Goal: Task Accomplishment & Management: Use online tool/utility

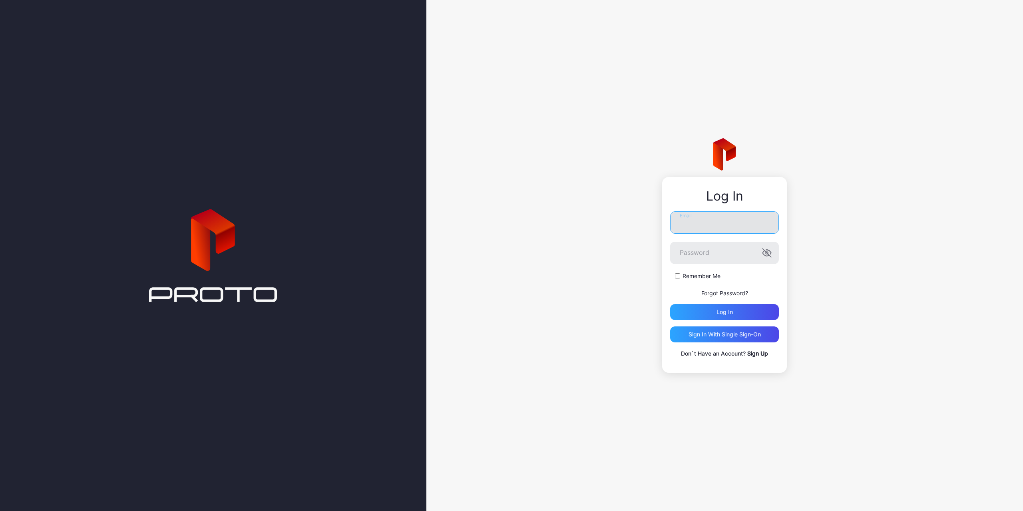
click at [707, 224] on input "Email" at bounding box center [724, 222] width 109 height 22
paste input "**********"
type input "*"
click at [705, 218] on input "Email" at bounding box center [724, 219] width 109 height 22
type input "**********"
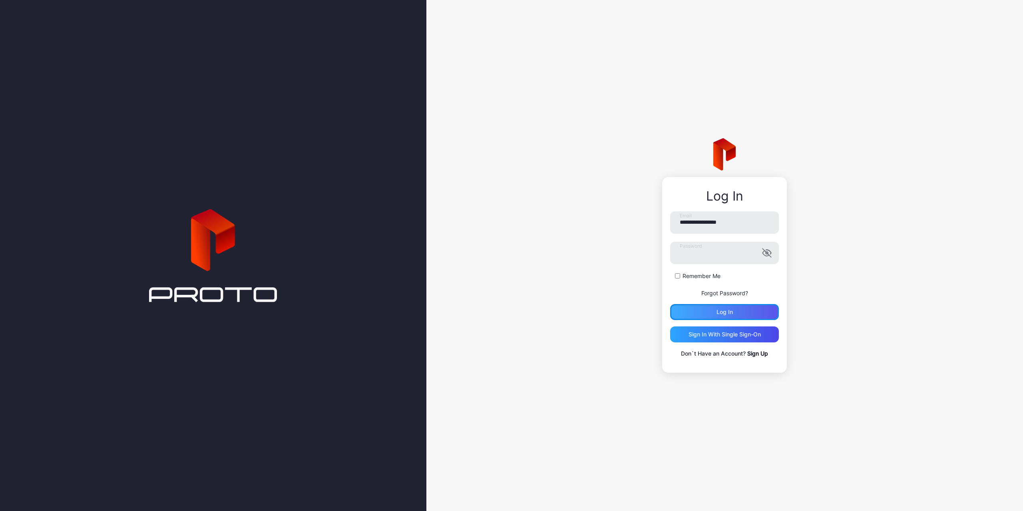
click at [705, 312] on div "Log in" at bounding box center [724, 312] width 109 height 16
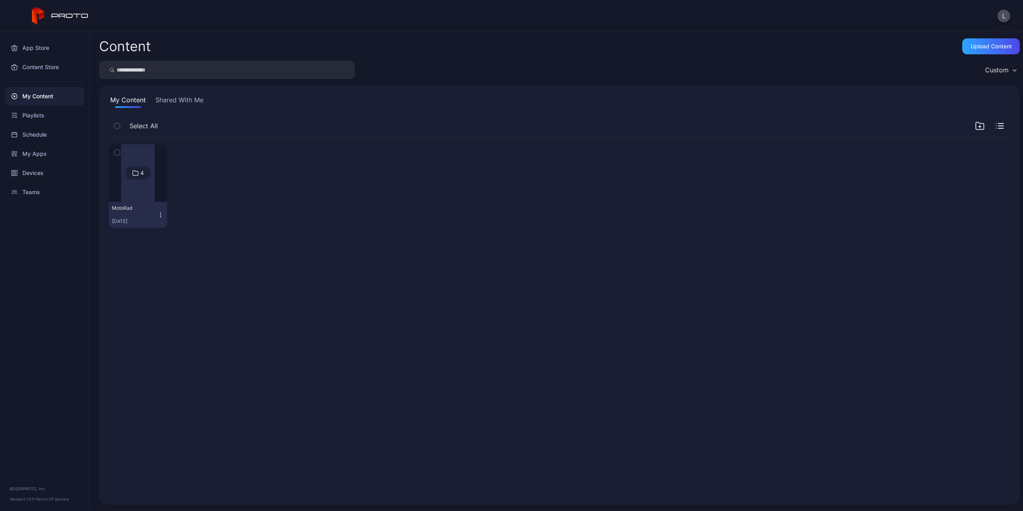
click at [147, 192] on div at bounding box center [138, 173] width 34 height 58
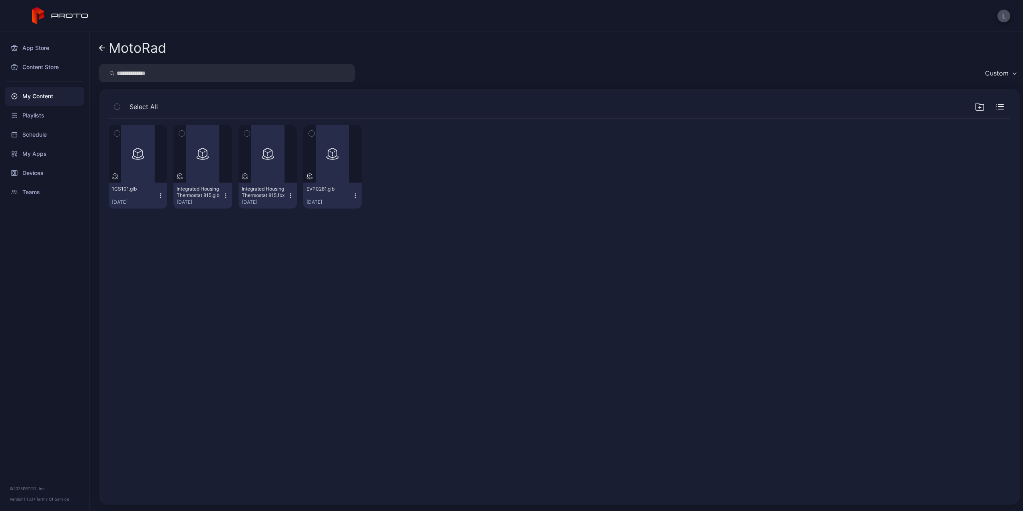
click at [48, 97] on div "My Content" at bounding box center [44, 96] width 79 height 19
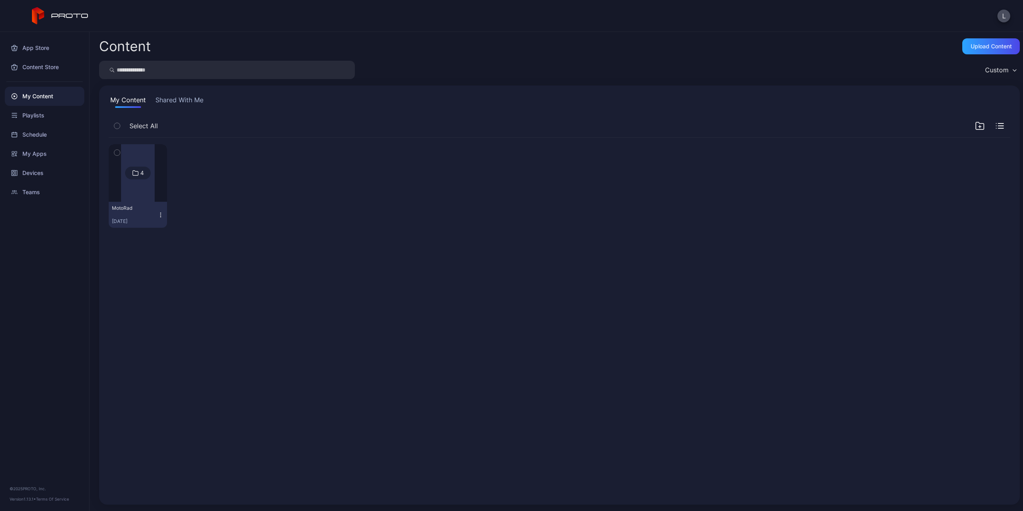
click at [159, 214] on icon "button" at bounding box center [160, 215] width 6 height 6
click at [255, 227] on div "4 MotoRad Sep 11, 2025" at bounding box center [559, 186] width 901 height 96
click at [985, 42] on div "Upload Content" at bounding box center [991, 46] width 58 height 16
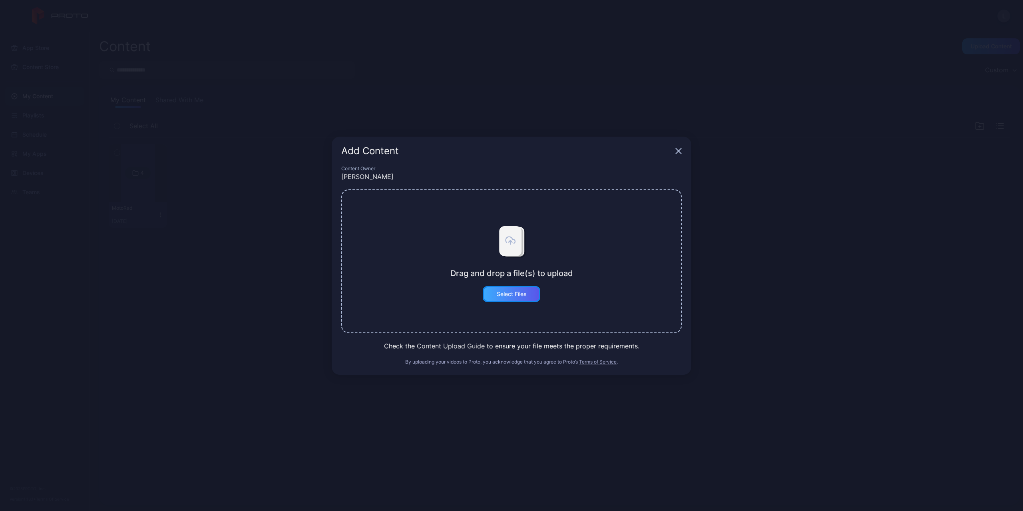
click at [512, 297] on div "Select Files" at bounding box center [512, 294] width 58 height 16
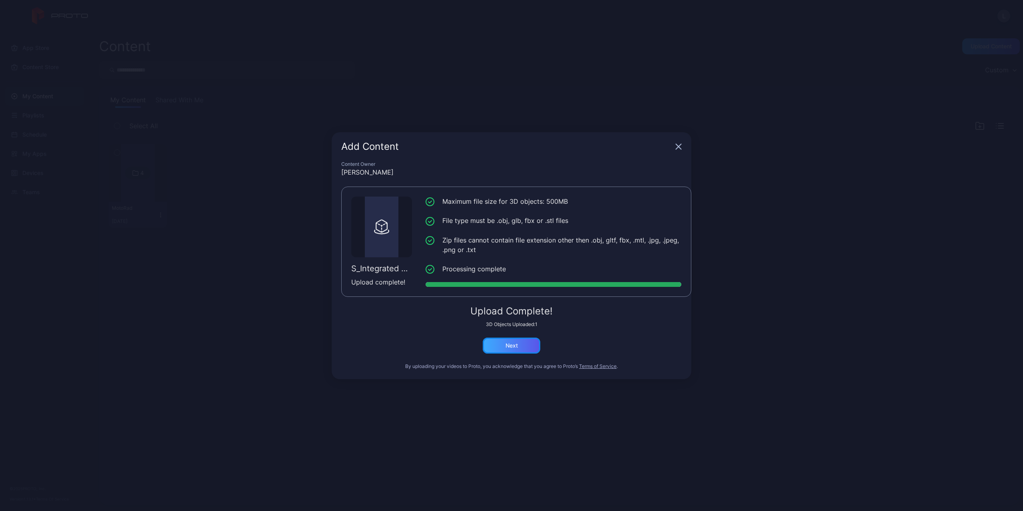
click at [528, 346] on div "Next" at bounding box center [512, 346] width 58 height 16
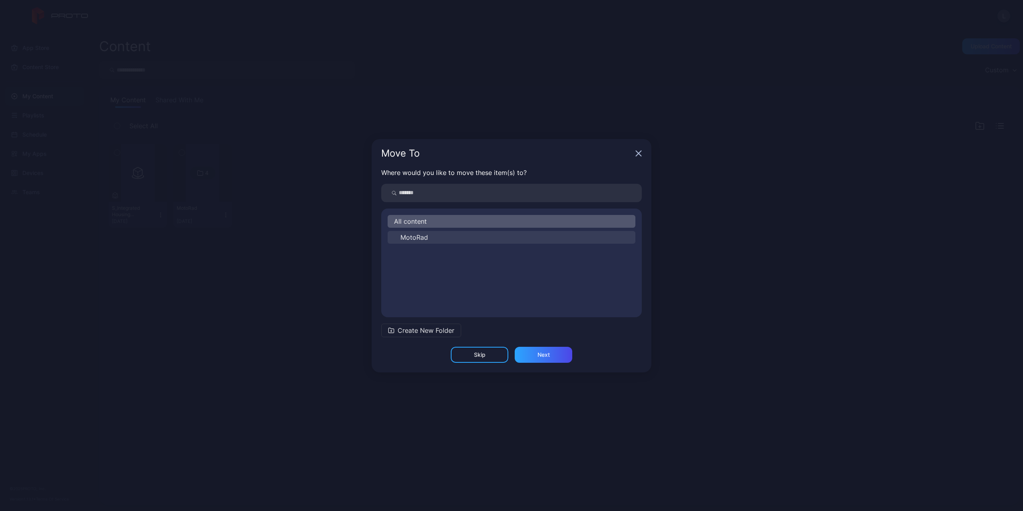
click at [447, 240] on button "MotoRad" at bounding box center [511, 237] width 248 height 13
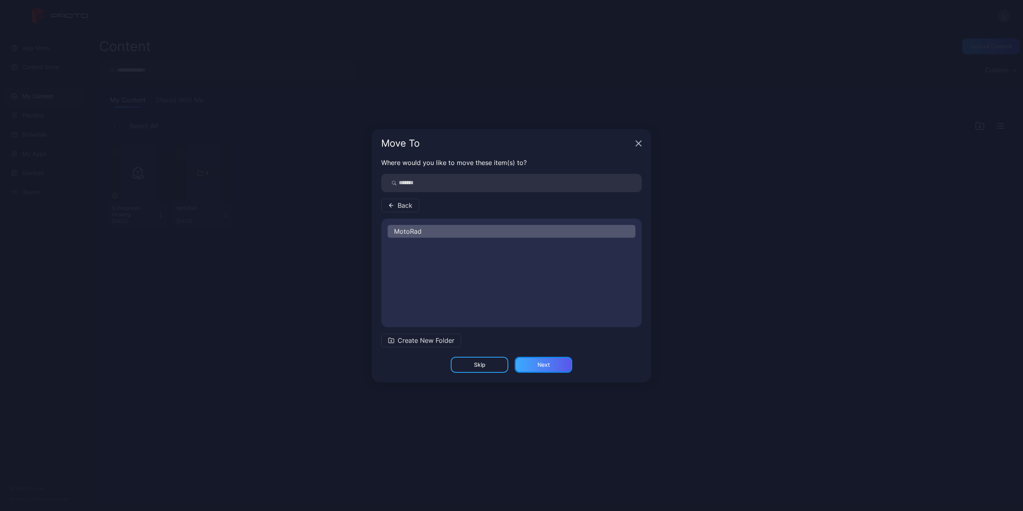
click at [539, 365] on div "Next" at bounding box center [543, 364] width 12 height 6
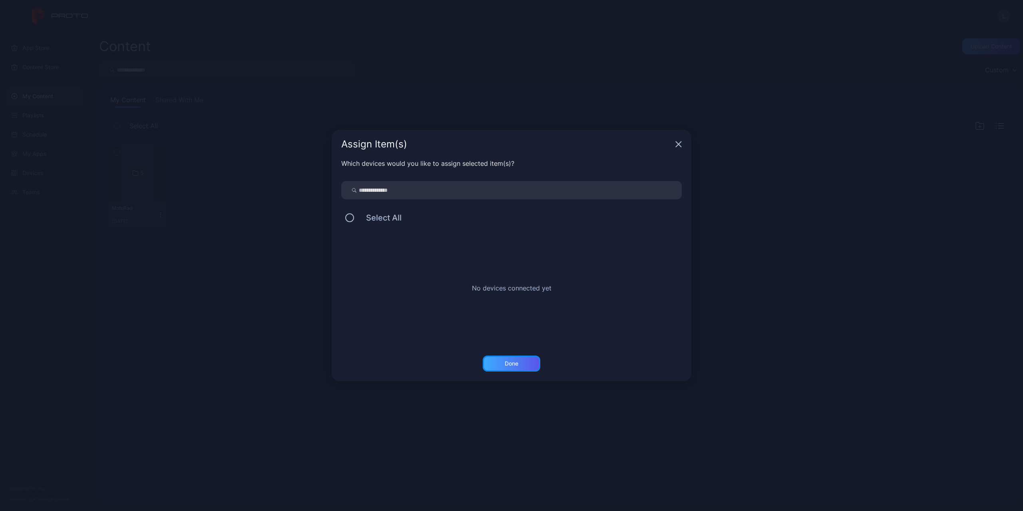
click at [526, 365] on div "Done" at bounding box center [512, 363] width 58 height 16
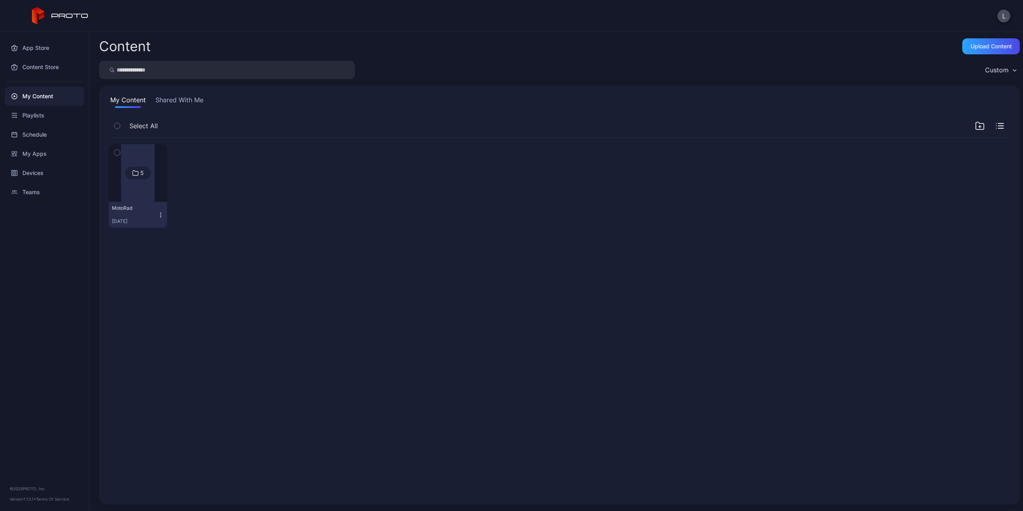
click at [147, 192] on div at bounding box center [138, 173] width 34 height 58
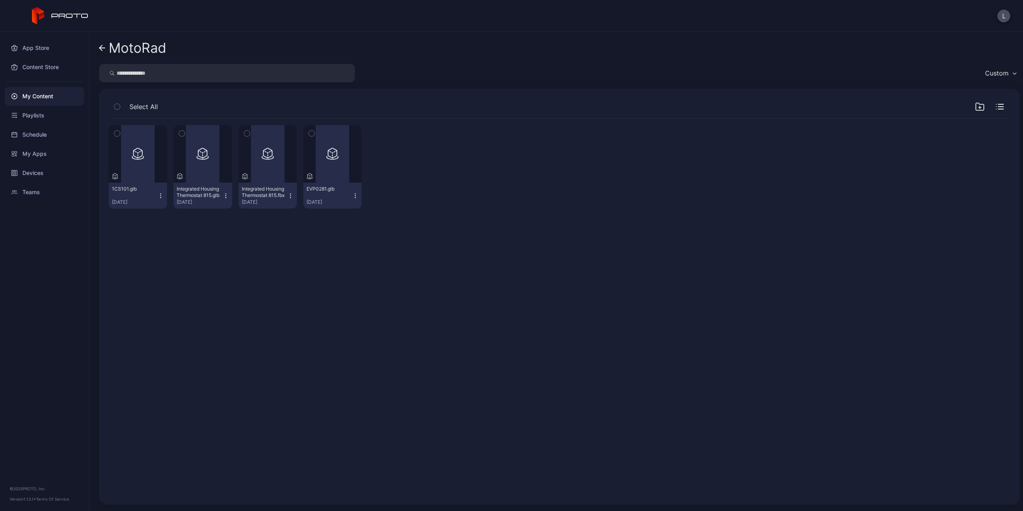
click at [147, 192] on div "1CS101.glb Sep 12, 2025" at bounding box center [135, 196] width 46 height 20
click at [247, 296] on div "Preview 1CS101.glb Sep 12, 2025 Preview Integrated Housing Thermostat 815.glb S…" at bounding box center [559, 306] width 914 height 389
click at [268, 176] on div "Preview" at bounding box center [267, 154] width 58 height 58
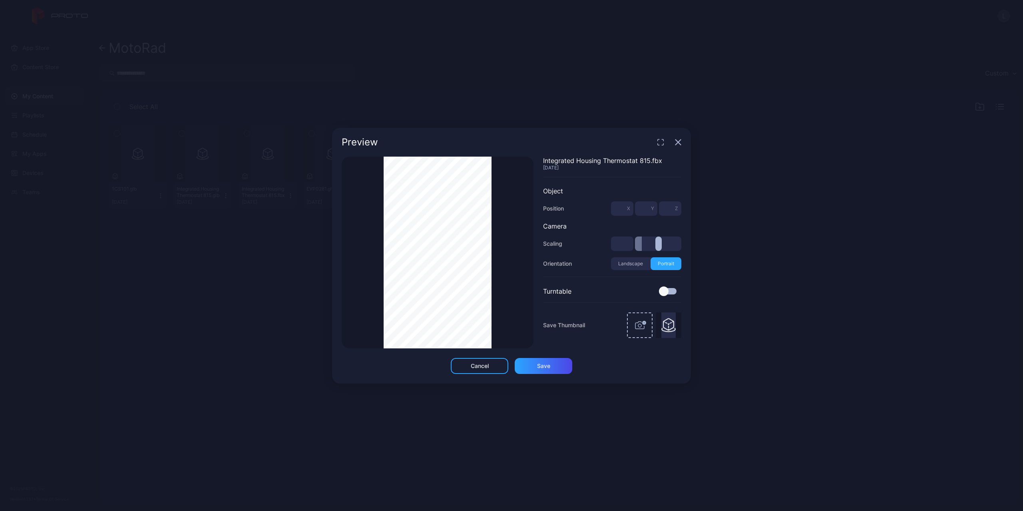
click at [510, 268] on div "Thumbnail Saved" at bounding box center [438, 253] width 192 height 192
click at [677, 143] on icon "button" at bounding box center [677, 141] width 5 height 5
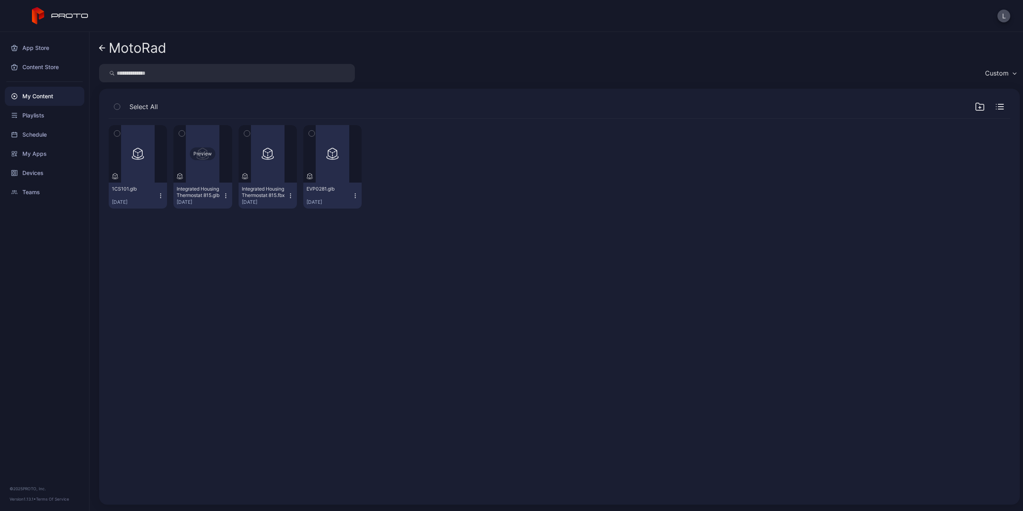
click at [212, 164] on div "Preview" at bounding box center [202, 154] width 58 height 58
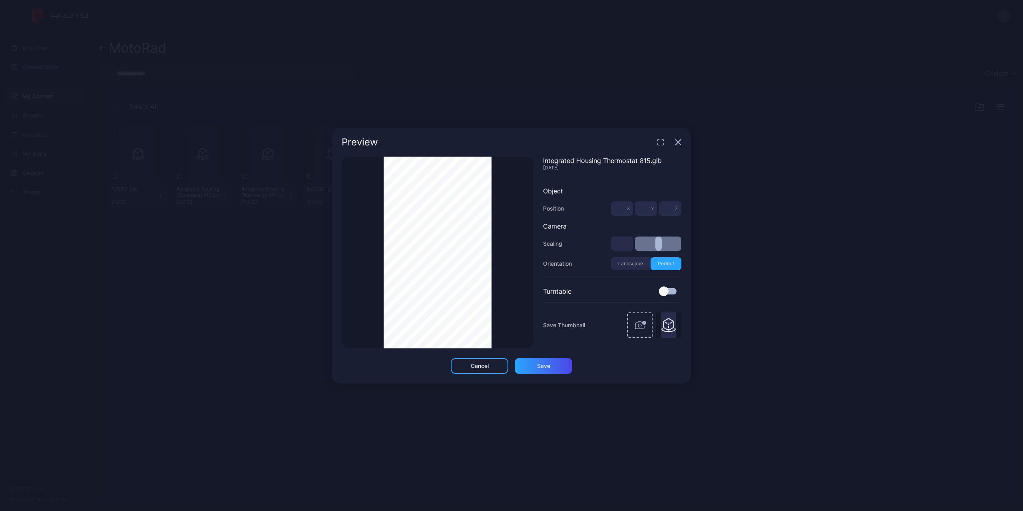
click at [676, 146] on div "Preview" at bounding box center [511, 142] width 359 height 29
click at [676, 144] on icon "button" at bounding box center [677, 141] width 5 height 5
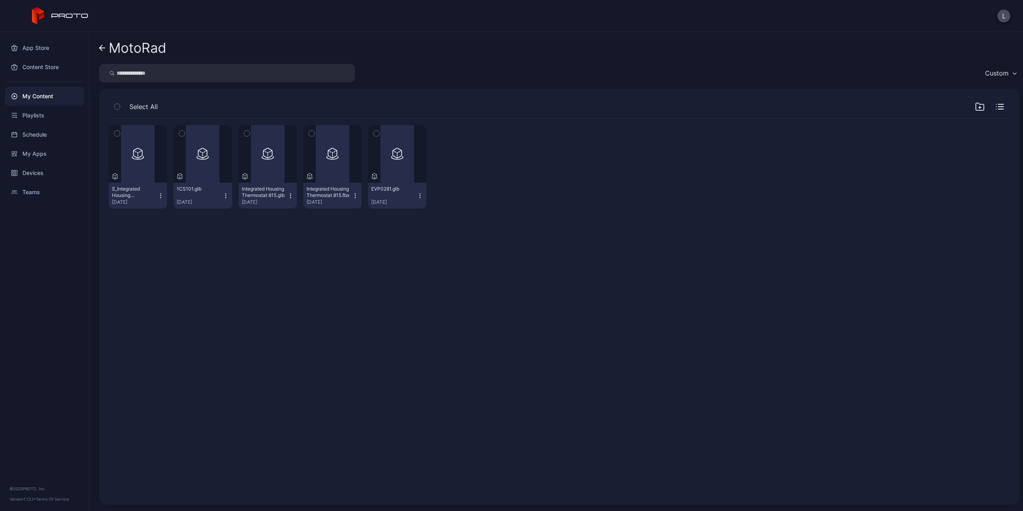
click at [524, 177] on div "Preview S_Integrated Housing Thermostat 815.glb Sep 23, 2025 Preview 1CS101.glb…" at bounding box center [559, 167] width 901 height 96
click at [131, 169] on div "Preview" at bounding box center [138, 154] width 58 height 58
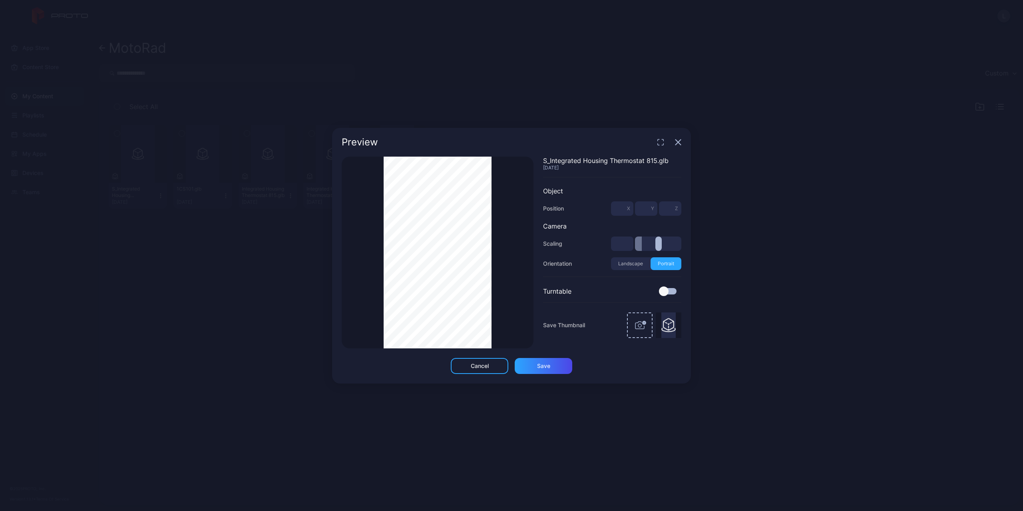
click at [497, 237] on div "Thumbnail Saved" at bounding box center [438, 253] width 192 height 192
click at [320, 213] on div "Preview Thumbnail Saved S_Integrated Housing Thermostat 815.glb Sep 23, 2025 Ob…" at bounding box center [511, 255] width 1023 height 511
click at [659, 140] on icon "button" at bounding box center [660, 142] width 6 height 6
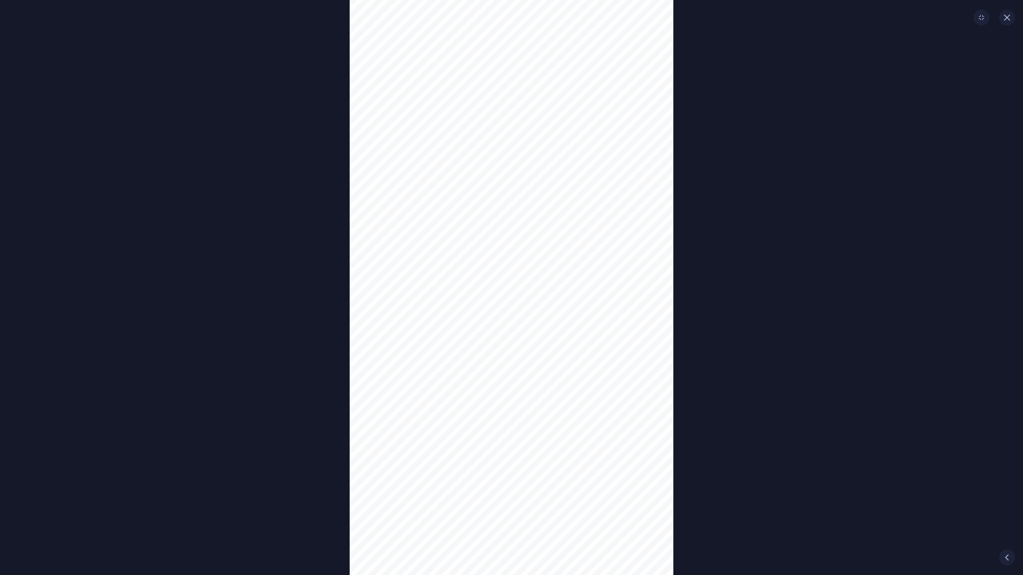
click at [675, 278] on div "Thumbnail Saved" at bounding box center [511, 287] width 1023 height 575
click at [745, 283] on div "Thumbnail Saved" at bounding box center [511, 287] width 1023 height 575
click at [707, 325] on div "Thumbnail Saved" at bounding box center [511, 287] width 1023 height 575
click at [1003, 14] on button "button" at bounding box center [1007, 18] width 16 height 16
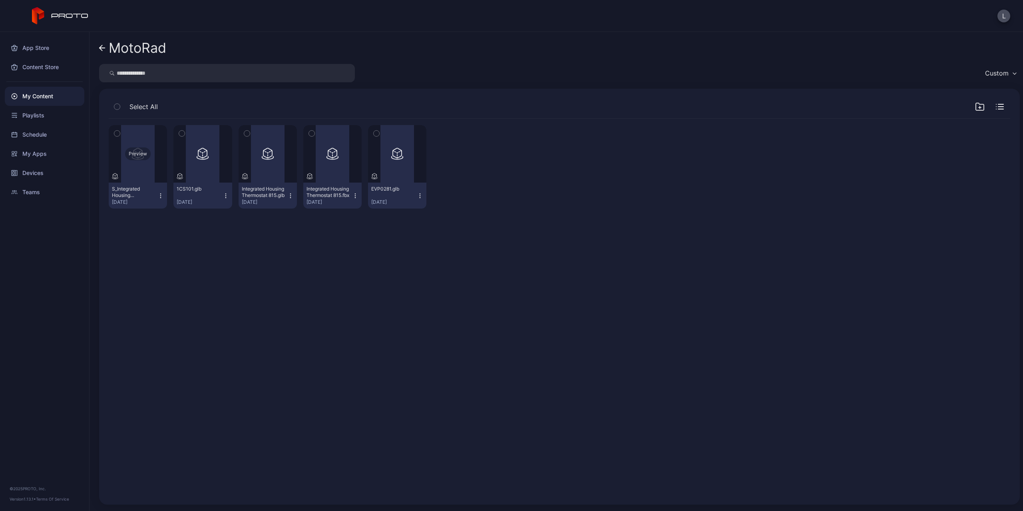
click at [149, 156] on div "Preview" at bounding box center [138, 153] width 26 height 13
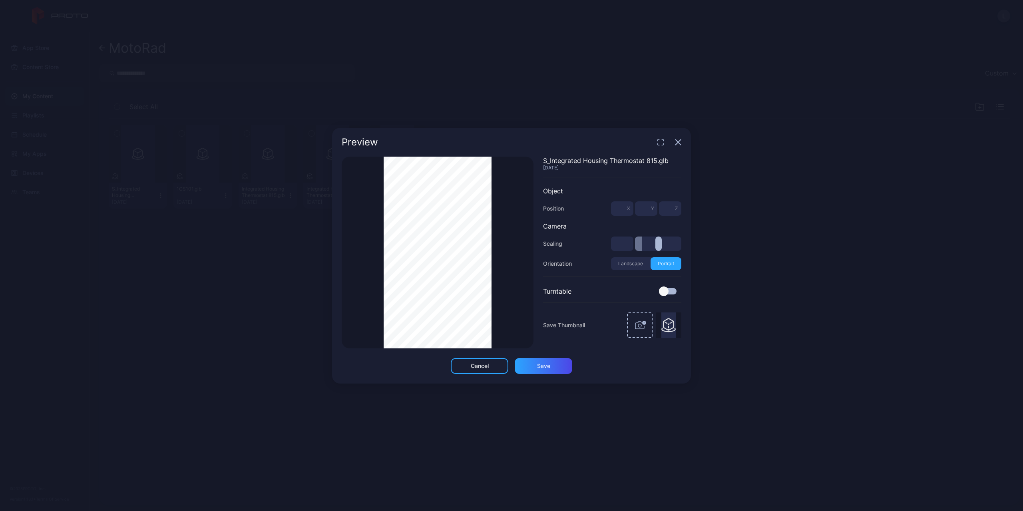
click at [661, 141] on icon "button" at bounding box center [660, 142] width 6 height 6
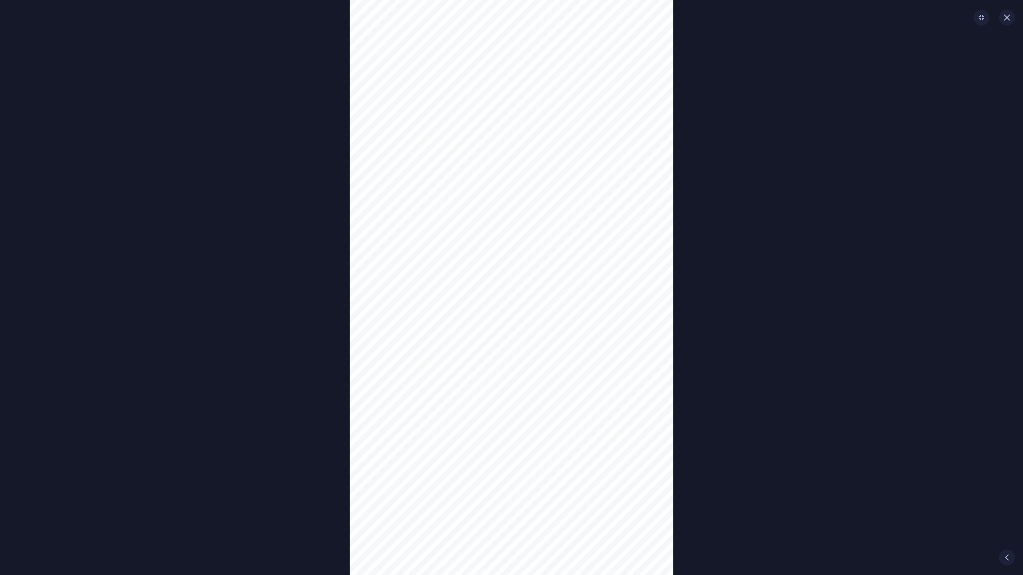
click at [776, 300] on div "Thumbnail Saved" at bounding box center [511, 287] width 1023 height 575
click at [1008, 14] on button "button" at bounding box center [1007, 18] width 16 height 16
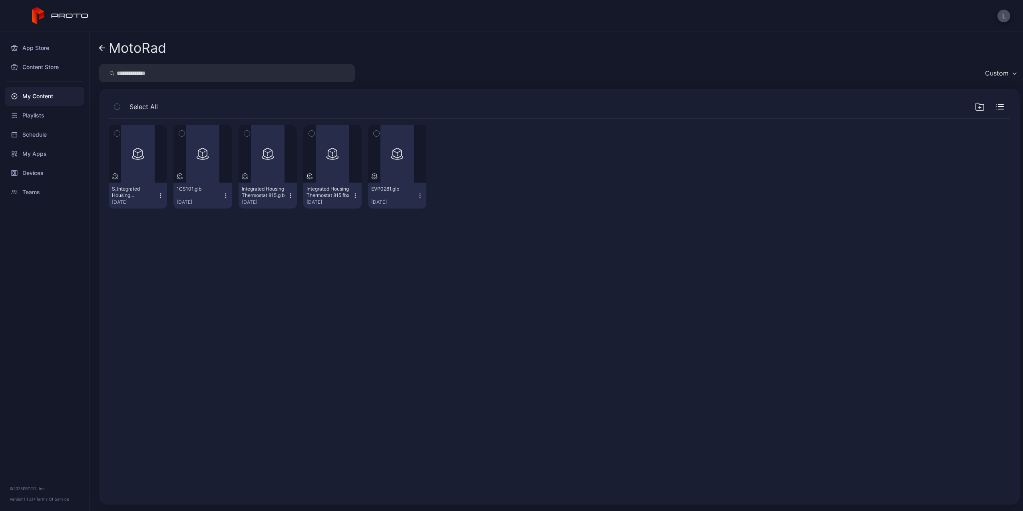
click at [674, 165] on div "Preview S_Integrated Housing Thermostat 815.glb Sep 23, 2025 Preview 1CS101.glb…" at bounding box center [559, 167] width 901 height 96
click at [336, 158] on div "Preview" at bounding box center [333, 153] width 26 height 13
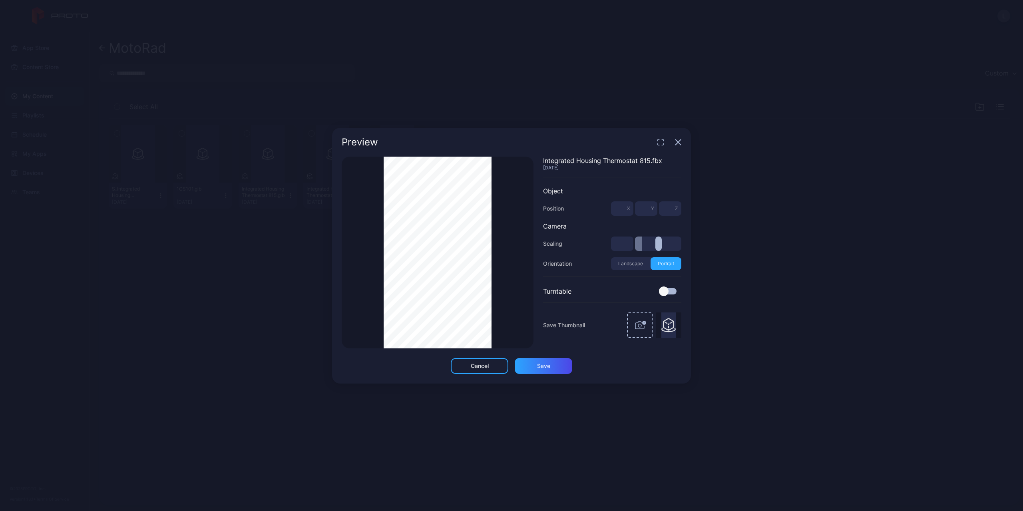
click at [371, 245] on div "Thumbnail Saved" at bounding box center [438, 253] width 192 height 192
click at [675, 143] on icon "button" at bounding box center [678, 142] width 6 height 6
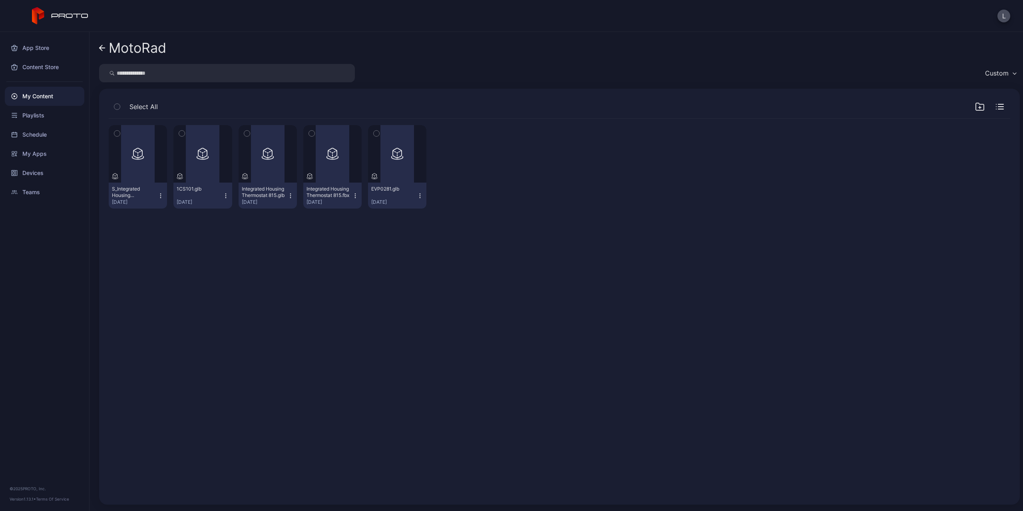
click at [106, 46] on link "MotoRad" at bounding box center [132, 47] width 67 height 19
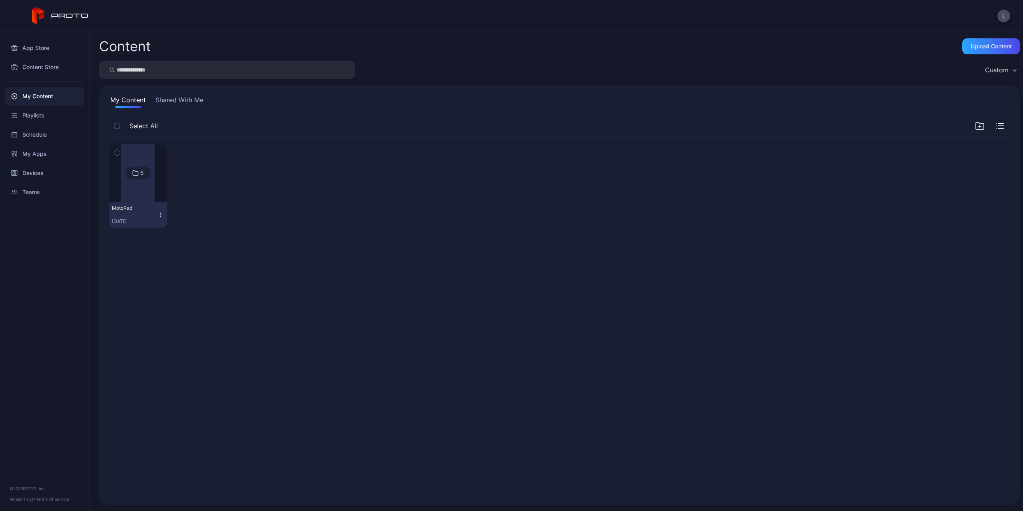
click at [137, 185] on div at bounding box center [138, 173] width 34 height 58
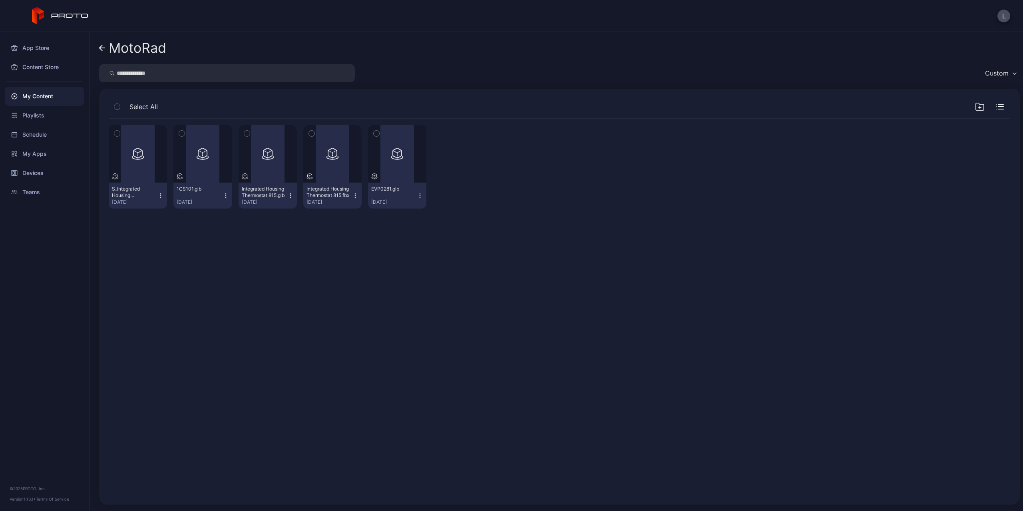
click at [35, 97] on div "My Content" at bounding box center [44, 96] width 79 height 19
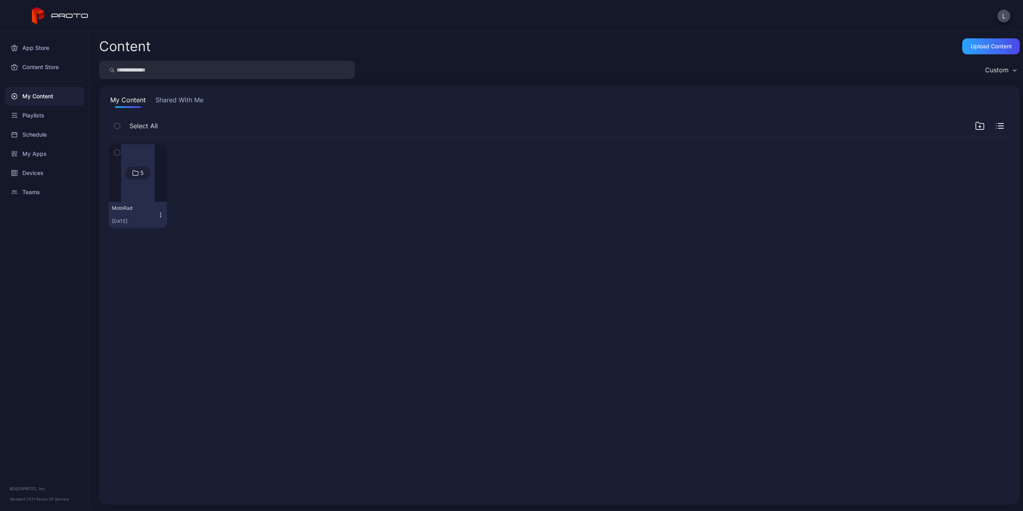
drag, startPoint x: 409, startPoint y: 183, endPoint x: 834, endPoint y: 172, distance: 425.1
click at [784, 195] on div "5 MotoRad Sep 11, 2025" at bounding box center [559, 186] width 901 height 96
click at [975, 127] on icon "button" at bounding box center [980, 126] width 10 height 10
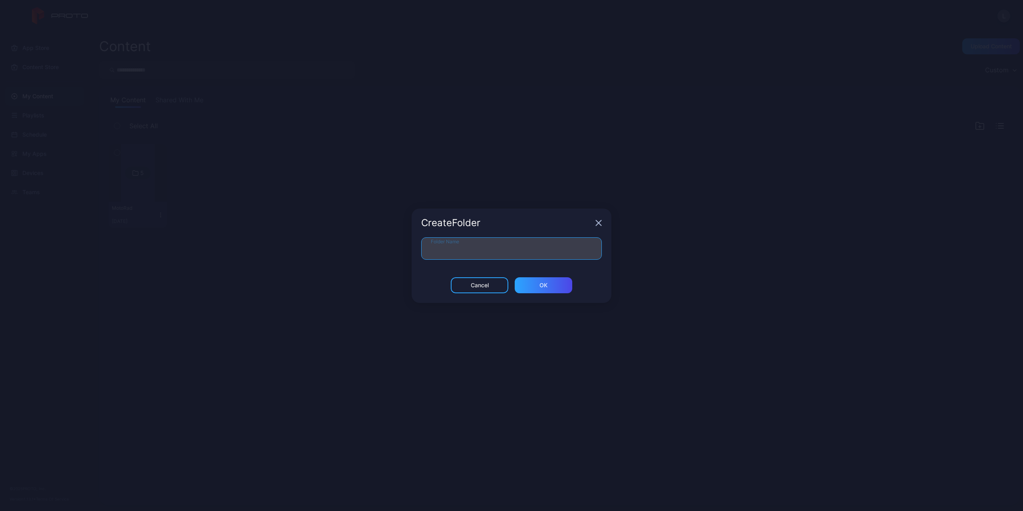
click at [496, 246] on input "Folder Name" at bounding box center [511, 248] width 181 height 22
type input "****"
drag, startPoint x: 555, startPoint y: 284, endPoint x: 557, endPoint y: 292, distance: 8.2
click at [555, 286] on div "ОК" at bounding box center [543, 285] width 58 height 16
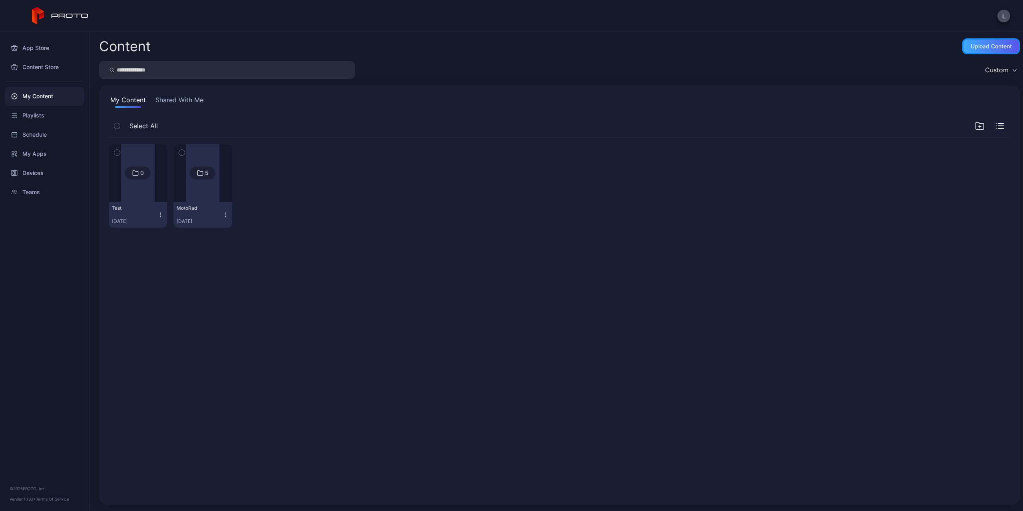
click at [991, 49] on div "Upload Content" at bounding box center [990, 46] width 41 height 6
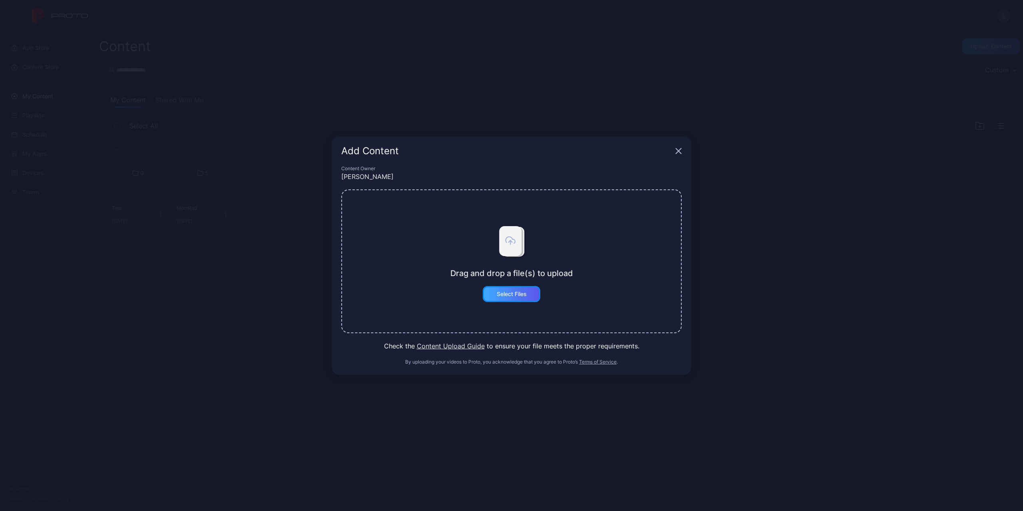
click at [521, 292] on div "Select Files" at bounding box center [511, 294] width 30 height 6
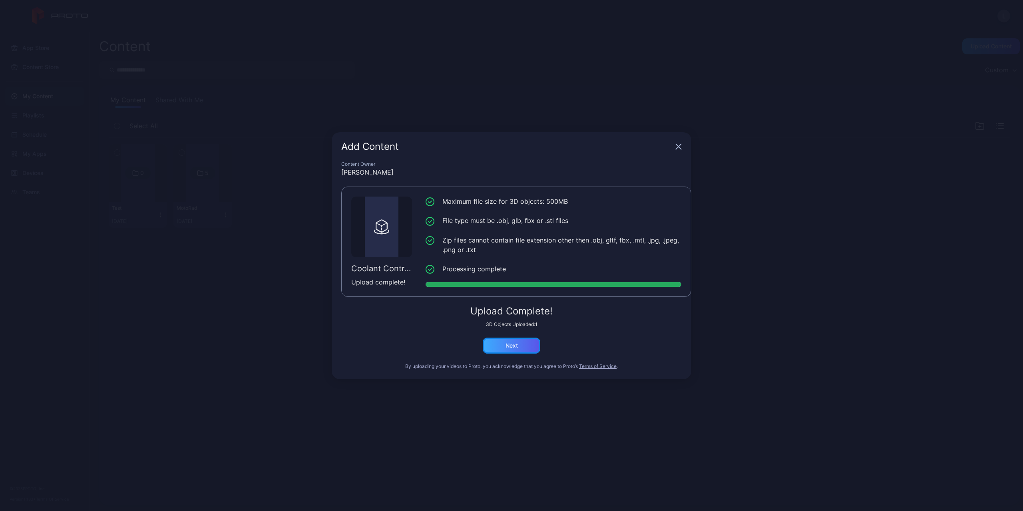
click at [504, 345] on div "Next" at bounding box center [512, 346] width 58 height 16
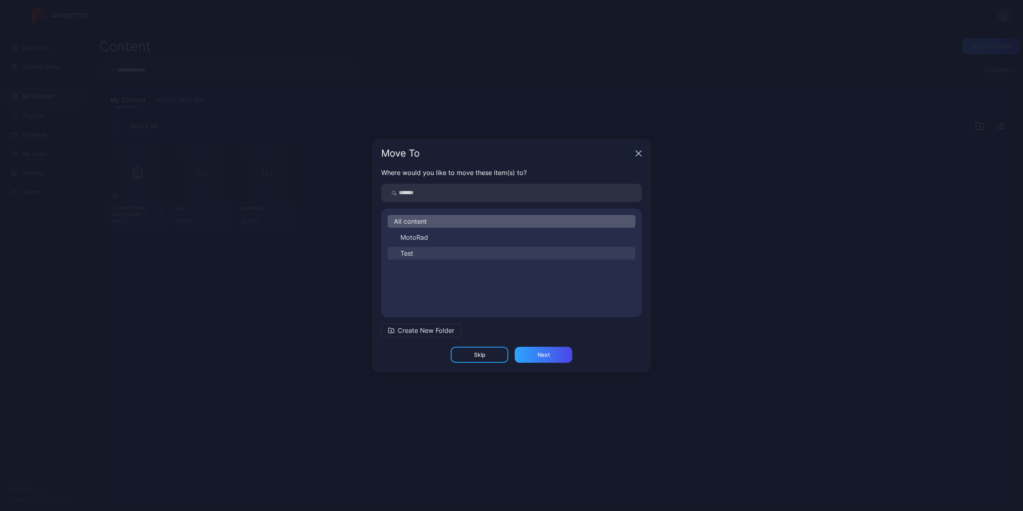
click at [468, 253] on button "Test" at bounding box center [511, 253] width 248 height 13
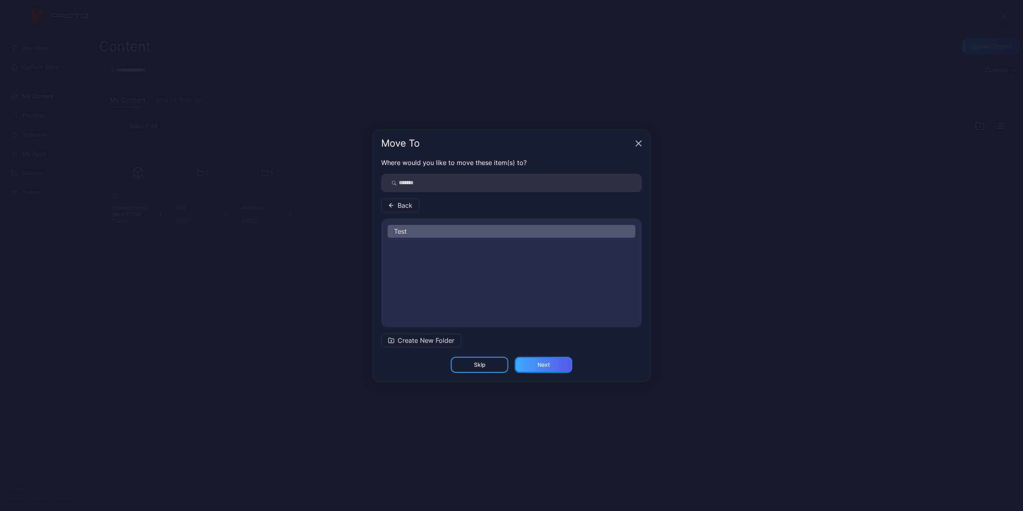
click at [548, 360] on div "Next" at bounding box center [543, 365] width 58 height 16
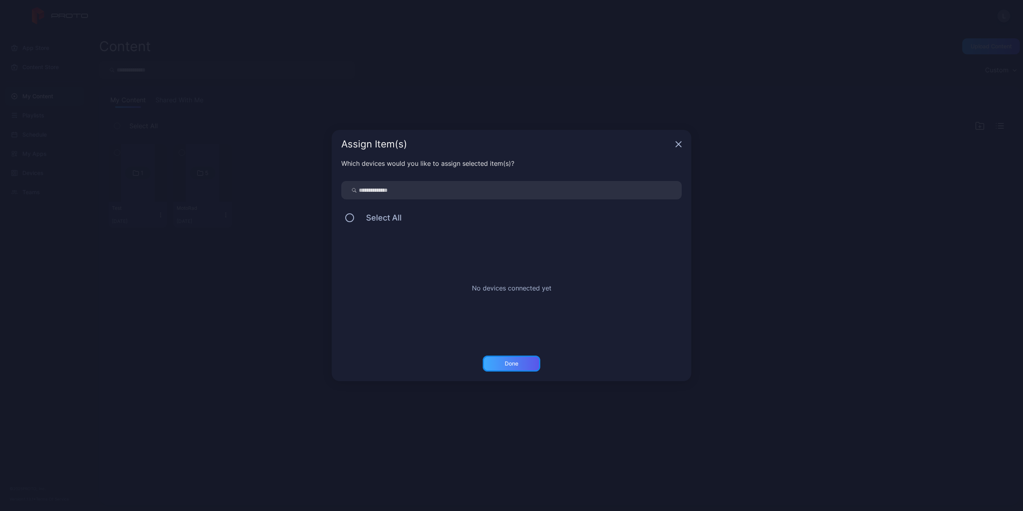
click at [527, 362] on div "Done" at bounding box center [512, 363] width 58 height 16
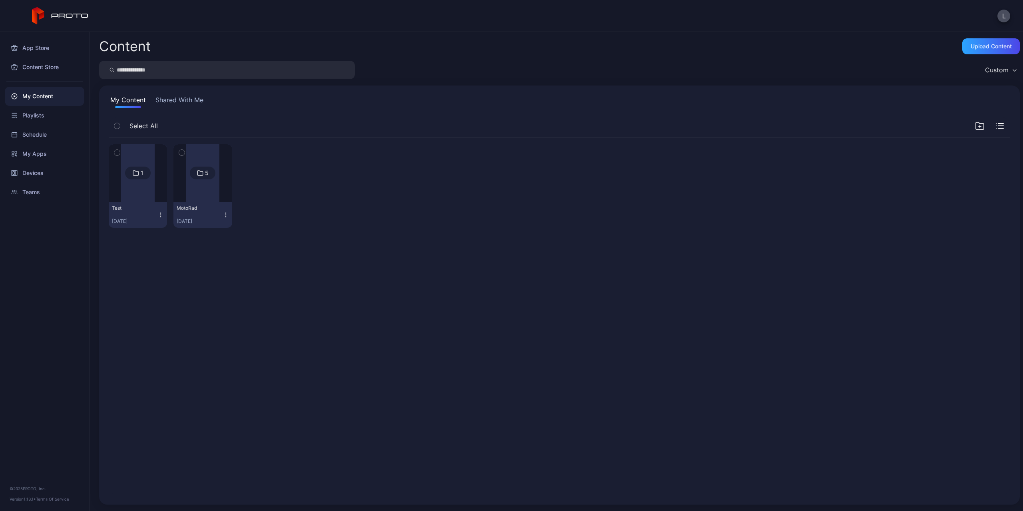
click at [212, 195] on div at bounding box center [203, 173] width 34 height 58
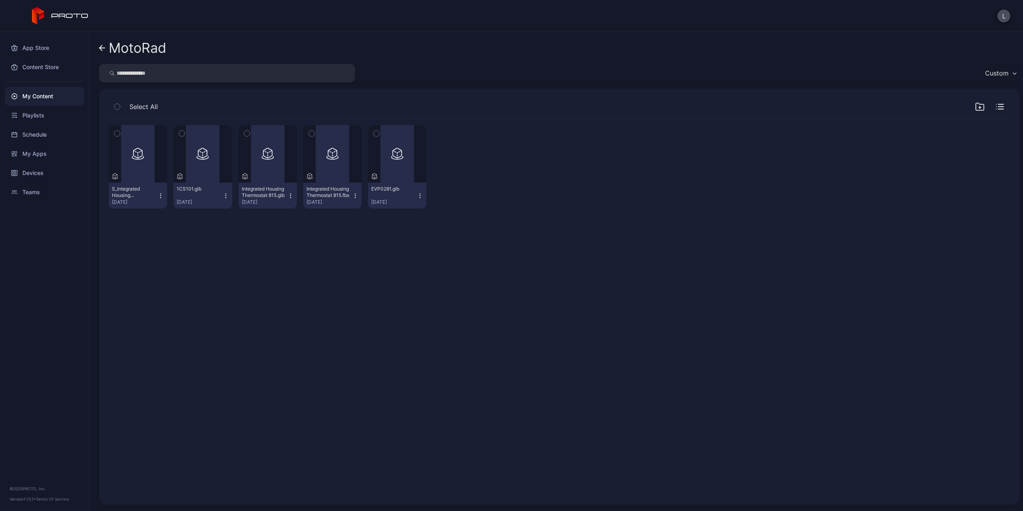
click at [42, 97] on div "My Content" at bounding box center [44, 96] width 79 height 19
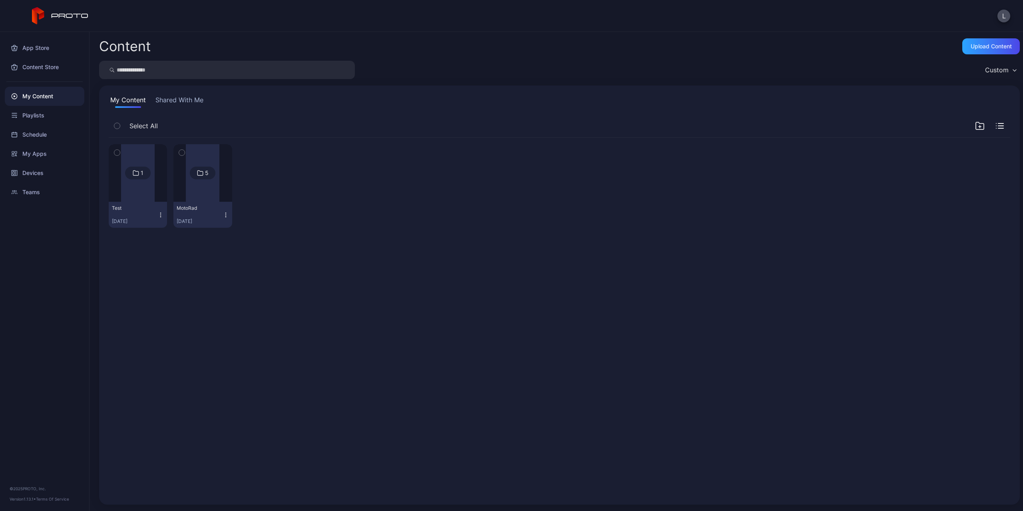
click at [150, 196] on div at bounding box center [138, 173] width 34 height 58
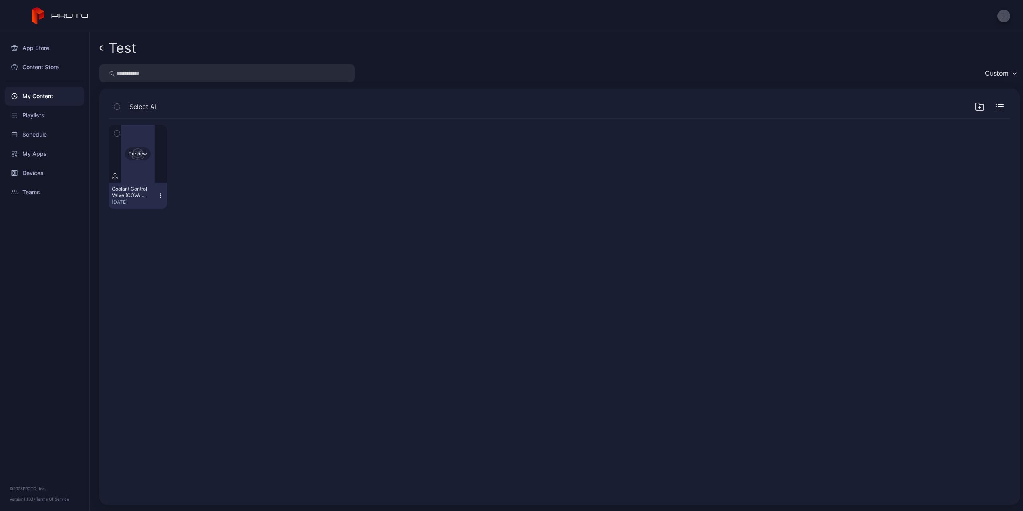
click at [153, 169] on div "Preview" at bounding box center [138, 154] width 58 height 58
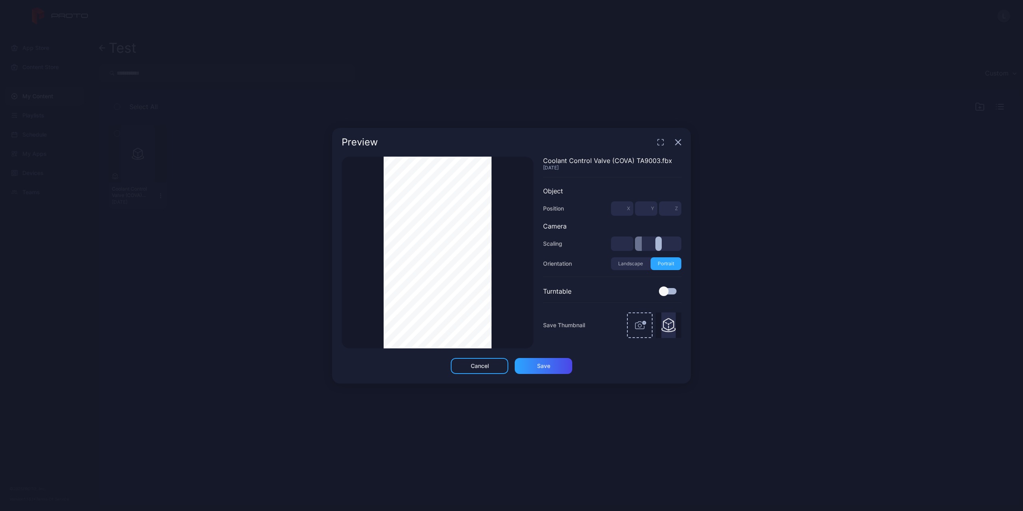
click at [489, 412] on div "Preview Thumbnail Saved Coolant Control Valve (COVA) TA9003.fbx Sep 23, 2025 Ob…" at bounding box center [511, 255] width 1023 height 511
click at [681, 141] on div "Preview" at bounding box center [511, 142] width 359 height 29
click at [676, 144] on icon "button" at bounding box center [677, 141] width 5 height 5
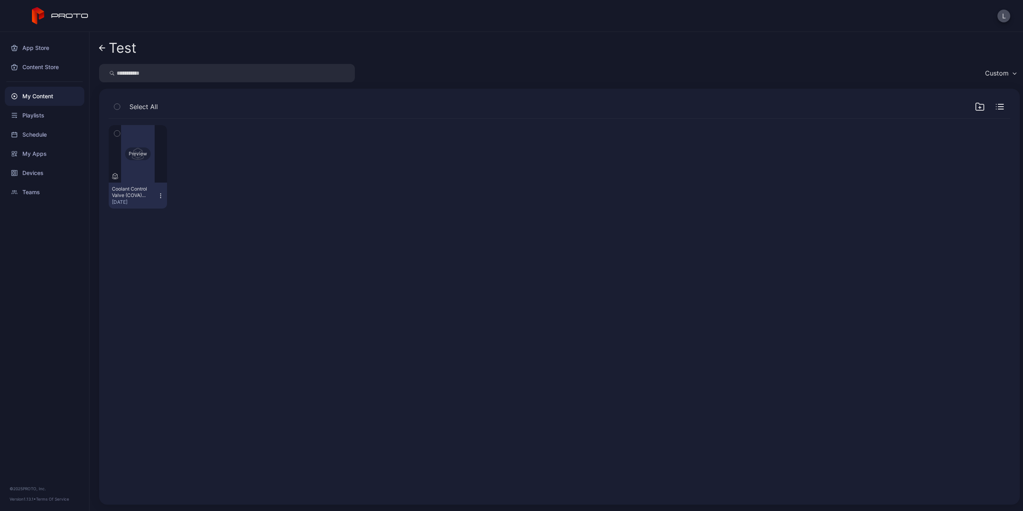
click at [147, 166] on div "Preview" at bounding box center [138, 154] width 58 height 58
click at [143, 170] on div "Preview" at bounding box center [138, 154] width 58 height 58
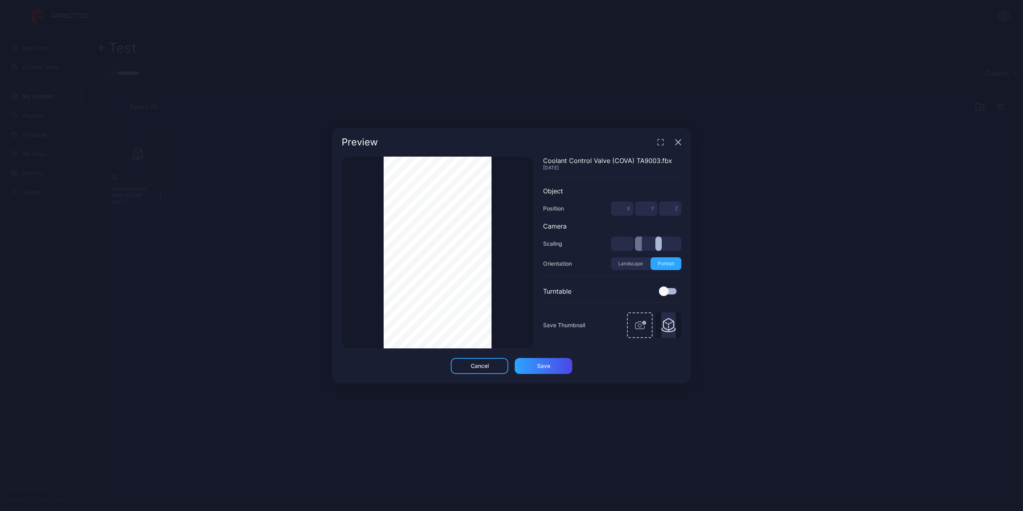
click at [680, 144] on icon "button" at bounding box center [677, 141] width 5 height 5
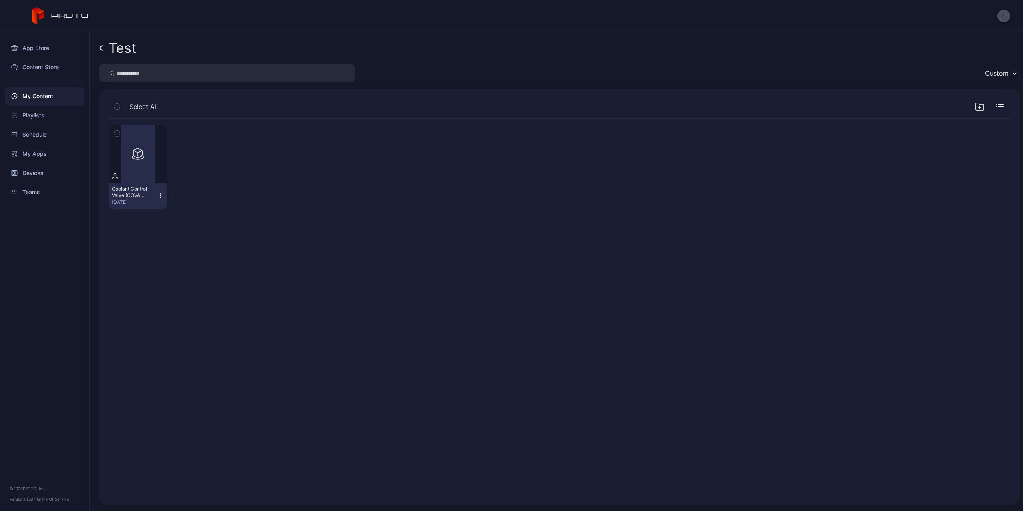
click at [52, 93] on div "My Content" at bounding box center [44, 96] width 79 height 19
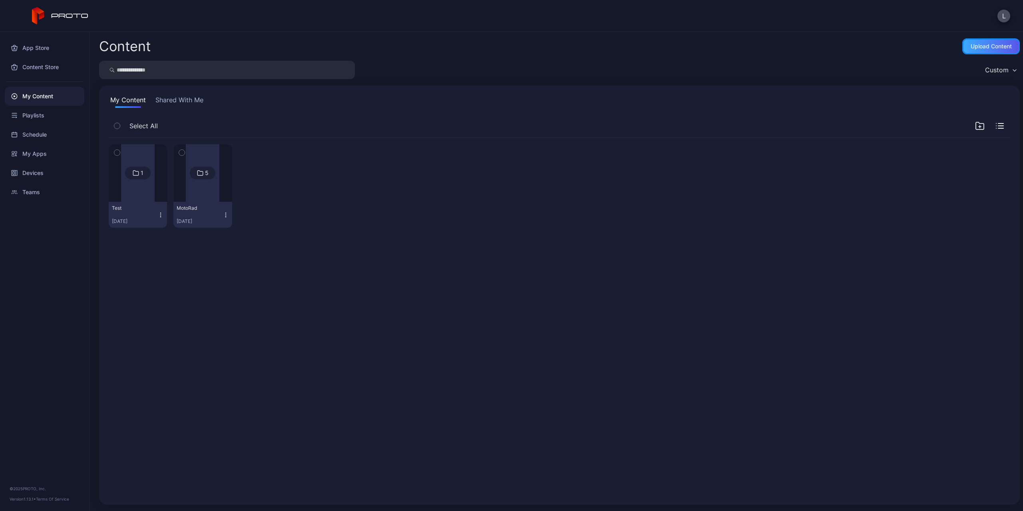
click at [978, 44] on div "Upload Content" at bounding box center [990, 46] width 41 height 6
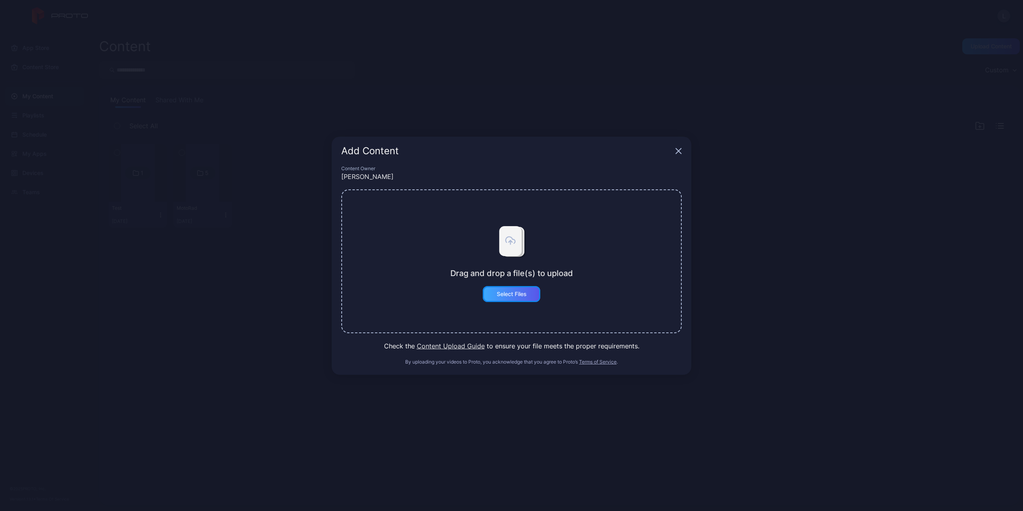
click at [529, 294] on div "Select Files" at bounding box center [512, 294] width 58 height 16
click at [517, 299] on div "Select Files" at bounding box center [512, 294] width 58 height 16
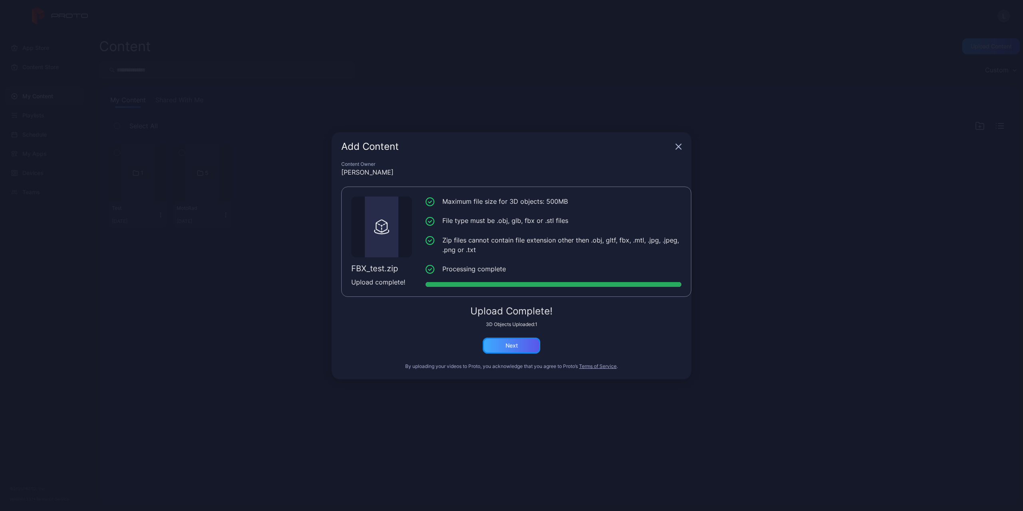
click at [511, 347] on div "Next" at bounding box center [511, 345] width 12 height 6
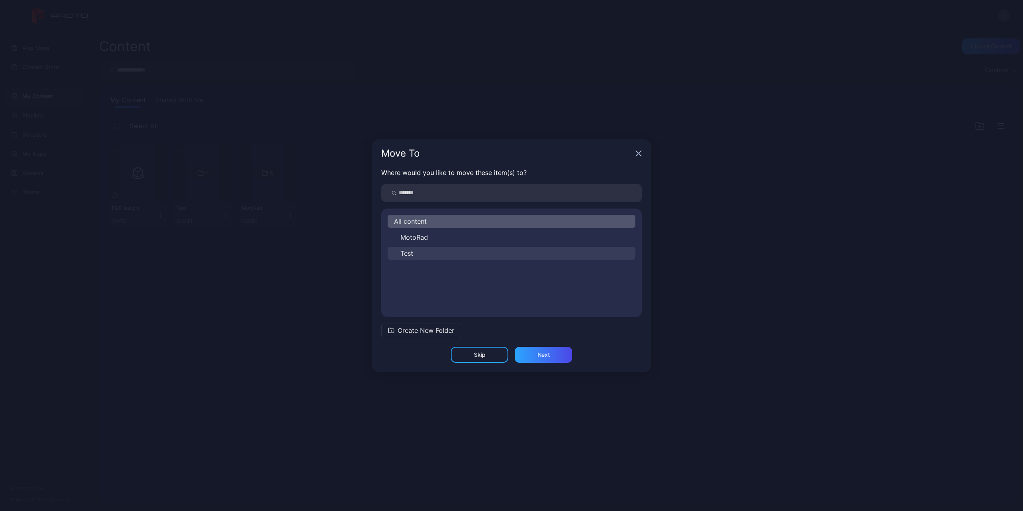
click at [473, 252] on button "Test" at bounding box center [511, 253] width 248 height 13
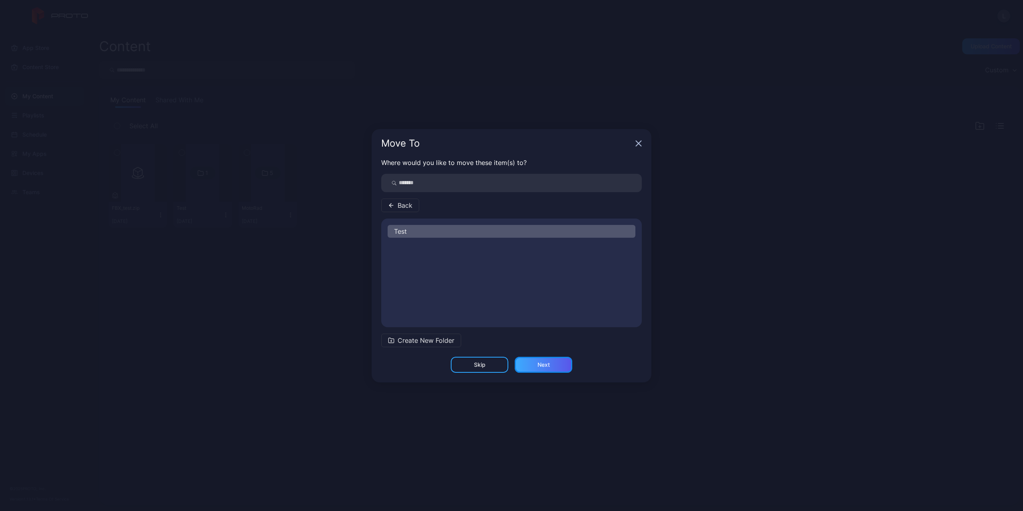
click at [558, 363] on div "Next" at bounding box center [543, 365] width 58 height 16
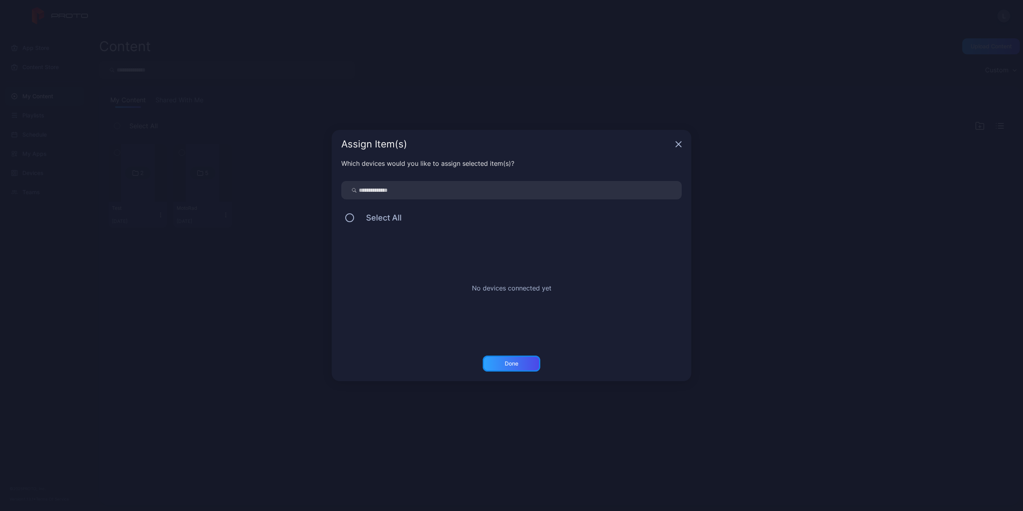
click at [521, 367] on div "Done" at bounding box center [512, 363] width 58 height 16
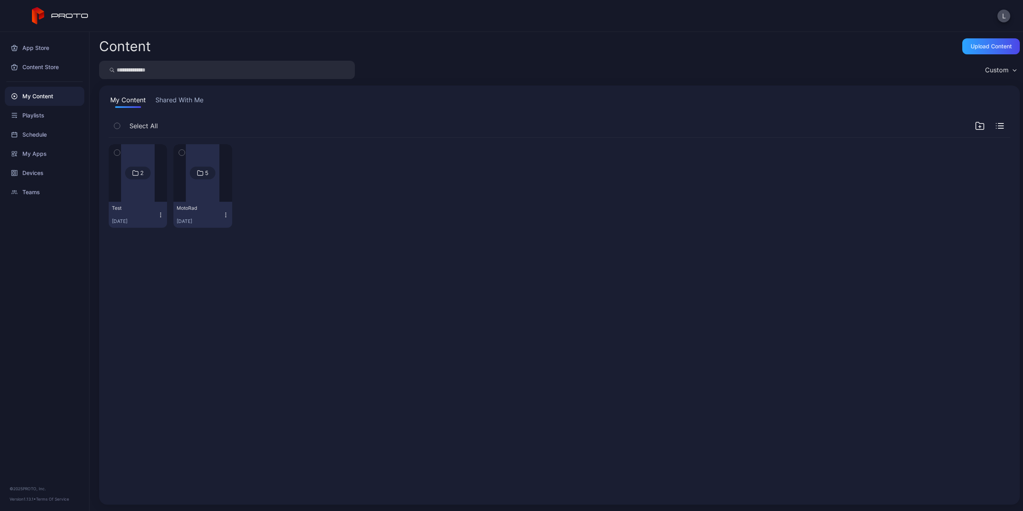
click at [148, 199] on div at bounding box center [138, 173] width 34 height 58
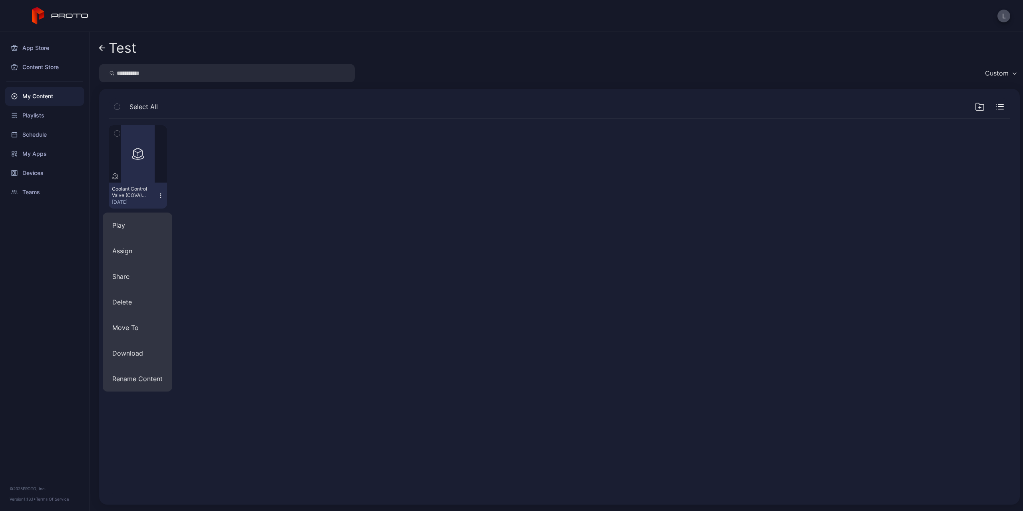
click at [296, 276] on div "Preview Coolant Control Valve (COVA) TA9003.fbx Sep 23, 2025" at bounding box center [559, 306] width 914 height 389
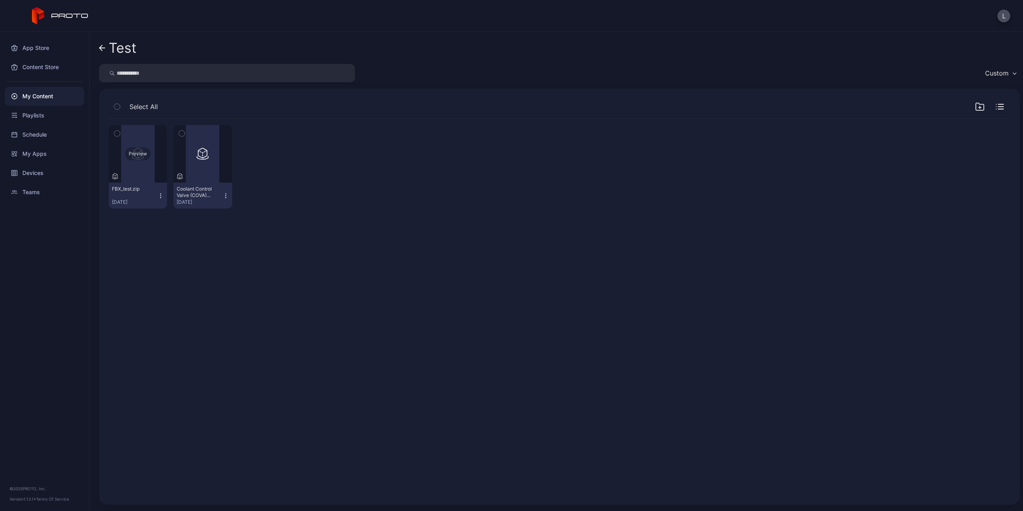
click at [141, 176] on div "Preview" at bounding box center [138, 154] width 58 height 58
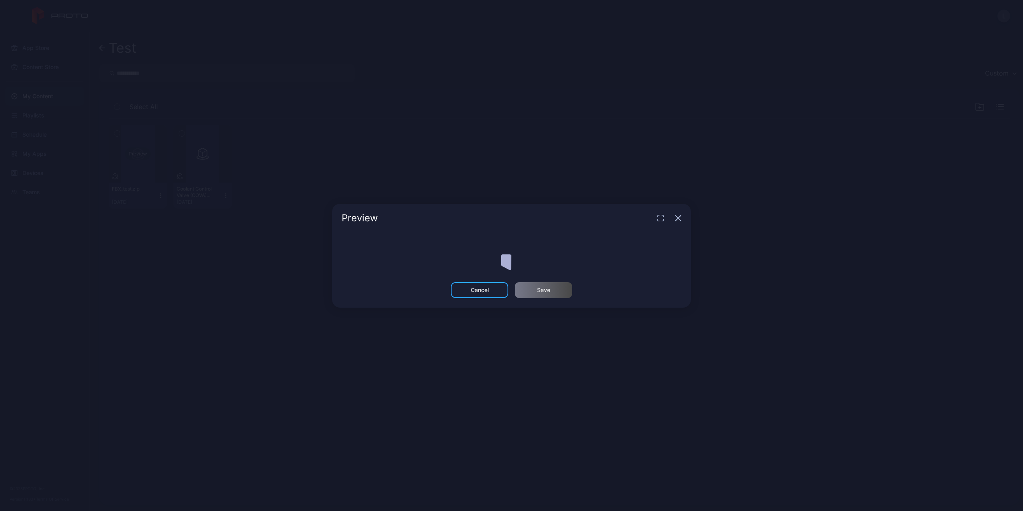
click at [141, 176] on div "Preview Cancel Save" at bounding box center [511, 255] width 1023 height 511
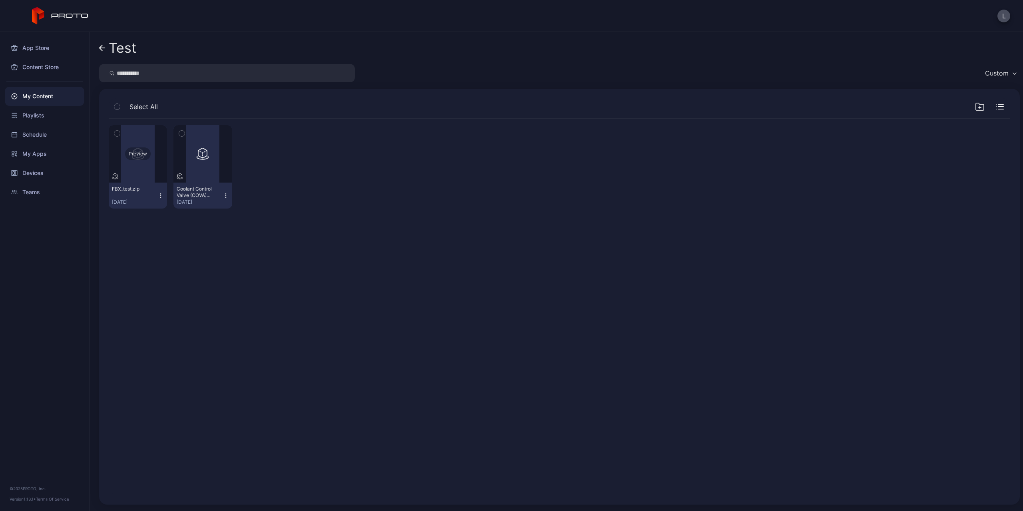
click at [140, 174] on div "Preview" at bounding box center [138, 154] width 58 height 58
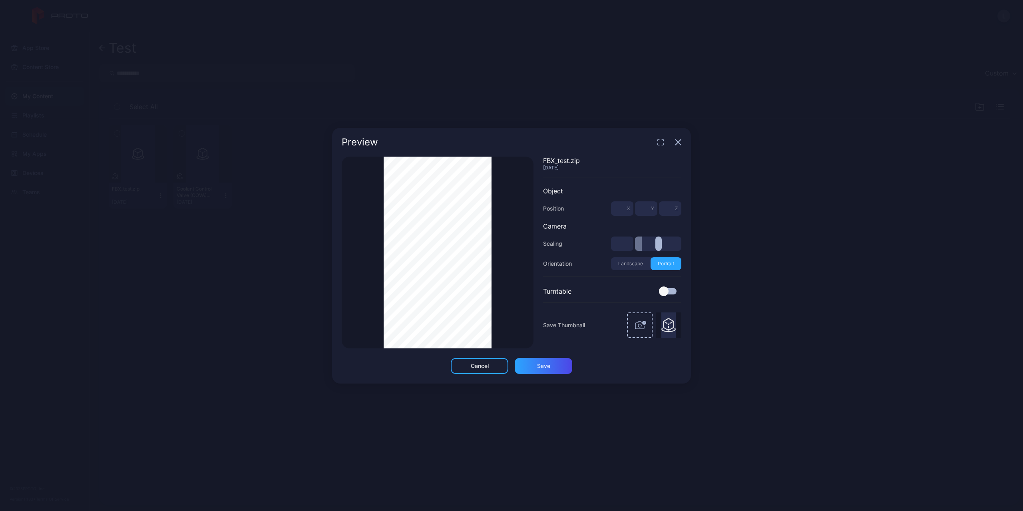
click at [499, 250] on div "Thumbnail Saved" at bounding box center [438, 253] width 192 height 192
click at [505, 305] on div "Thumbnail Saved" at bounding box center [438, 253] width 192 height 192
click at [512, 234] on div "Thumbnail Saved" at bounding box center [438, 253] width 192 height 192
click at [616, 261] on div "Thumbnail Saved FBX_test.zip Sep 23, 2025 Object Position * X * Y * Z Camera Sc…" at bounding box center [512, 253] width 340 height 192
click at [645, 276] on div "Thumbnail Saved FBX_test.zip Sep 23, 2025 Object Position * X * Y * Z Camera Sc…" at bounding box center [512, 253] width 340 height 192
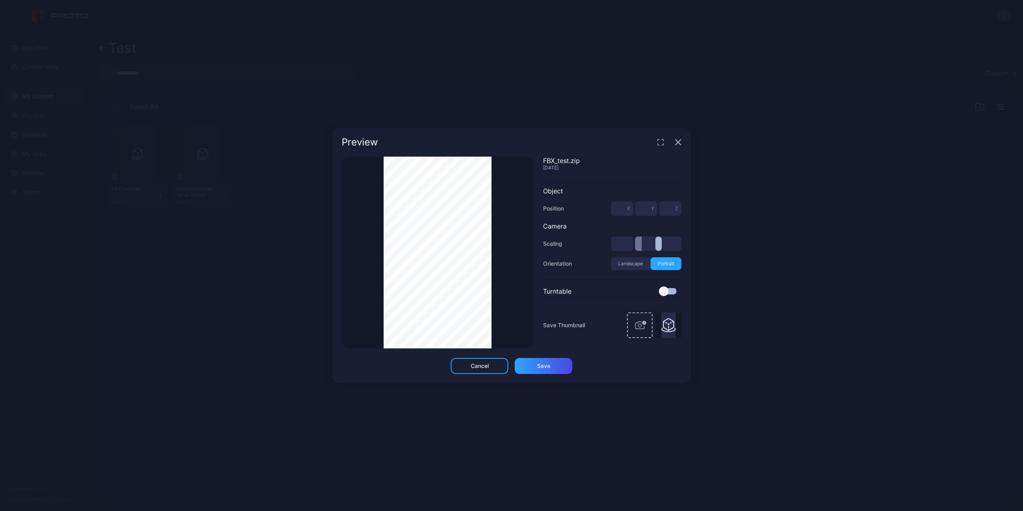
click at [719, 312] on div "Preview Thumbnail Saved FBX_test.zip Sep 23, 2025 Object Position * X * Y * Z C…" at bounding box center [511, 255] width 1023 height 511
click at [717, 240] on div "Preview Thumbnail Saved FBX_test.zip Sep 23, 2025 Object Position * X * Y * Z C…" at bounding box center [511, 255] width 1023 height 511
click at [812, 253] on div "Preview Thumbnail Saved FBX_test.zip Sep 23, 2025 Object Position * X * Y * Z C…" at bounding box center [511, 255] width 1023 height 511
click at [391, 245] on div "Thumbnail Saved" at bounding box center [438, 253] width 192 height 192
drag, startPoint x: 498, startPoint y: 254, endPoint x: 379, endPoint y: 249, distance: 119.9
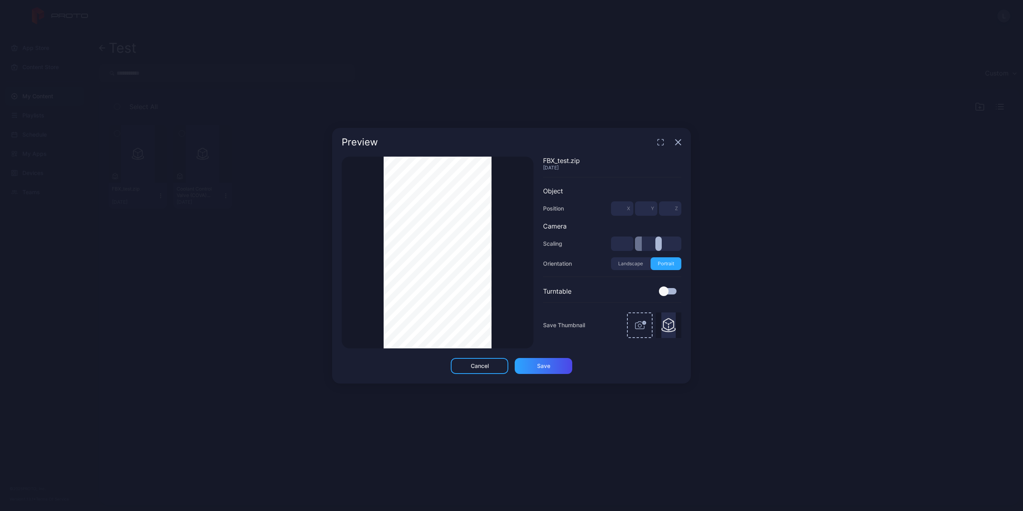
click at [336, 250] on div "Thumbnail Saved FBX_test.zip Sep 23, 2025 Object Position * X * Y * Z Camera Sc…" at bounding box center [511, 257] width 359 height 201
click at [265, 248] on div "Preview Thumbnail Saved FBX_test.zip Sep 23, 2025 Object Position * X * Y * Z C…" at bounding box center [511, 255] width 1023 height 511
click at [237, 247] on div "Preview Thumbnail Saved FBX_test.zip Sep 23, 2025 Object Position * X * Y * Z C…" at bounding box center [511, 255] width 1023 height 511
click at [246, 244] on div "Preview Thumbnail Saved FBX_test.zip Sep 23, 2025 Object Position * X * Y * Z C…" at bounding box center [511, 255] width 1023 height 511
click at [227, 240] on div "Preview Thumbnail Saved FBX_test.zip Sep 23, 2025 Object Position * X * Y * Z C…" at bounding box center [511, 255] width 1023 height 511
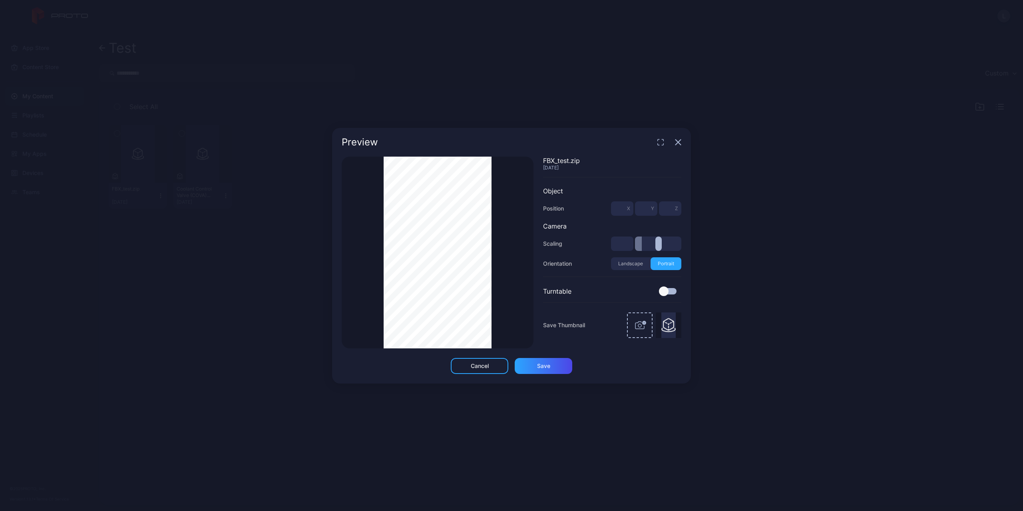
click at [270, 242] on div "Preview Thumbnail Saved FBX_test.zip Sep 23, 2025 Object Position * X * Y * Z C…" at bounding box center [511, 255] width 1023 height 511
drag, startPoint x: 502, startPoint y: 254, endPoint x: 316, endPoint y: 251, distance: 185.8
click at [327, 250] on div "Preview Thumbnail Saved FBX_test.zip Sep 23, 2025 Object Position * X * Y * Z C…" at bounding box center [511, 255] width 1023 height 511
click at [497, 274] on div "Thumbnail Saved" at bounding box center [438, 253] width 192 height 192
click at [535, 278] on div "Thumbnail Saved FBX_test.zip Sep 23, 2025 Object Position * X * Y * Z Camera Sc…" at bounding box center [512, 253] width 340 height 192
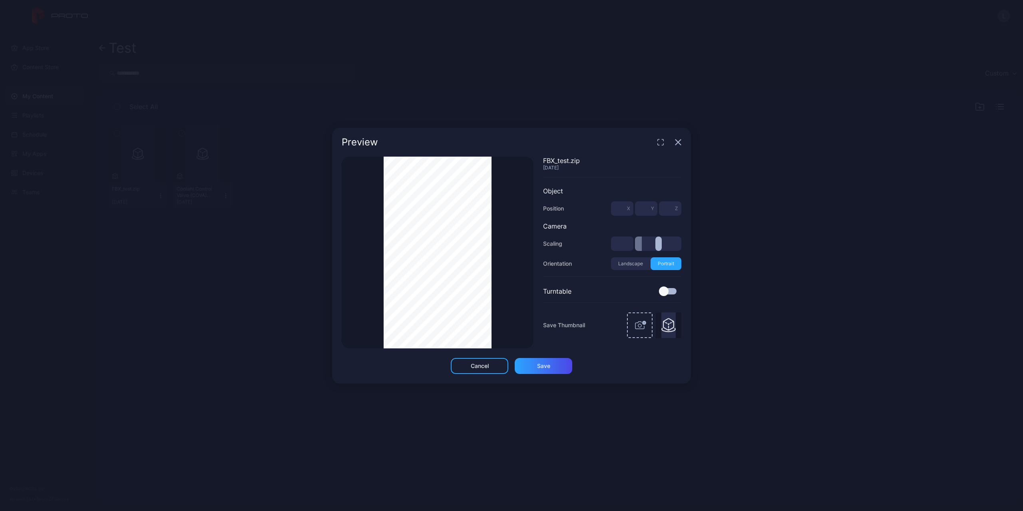
drag, startPoint x: 835, startPoint y: 225, endPoint x: 788, endPoint y: 221, distance: 46.5
click at [835, 225] on div "Preview Thumbnail Saved FBX_test.zip Sep 23, 2025 Object Position * X * Y * Z C…" at bounding box center [511, 255] width 1023 height 511
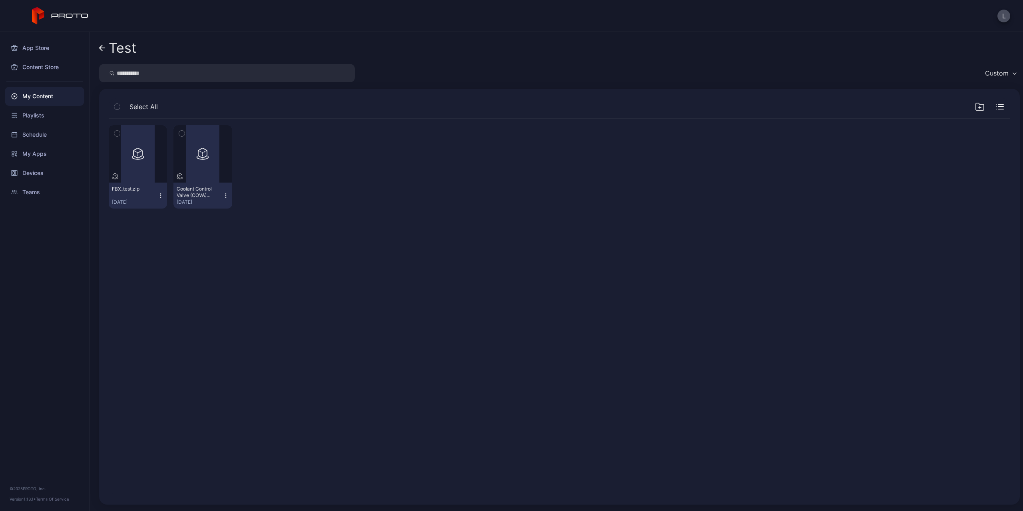
click at [34, 99] on div "My Content" at bounding box center [44, 96] width 79 height 19
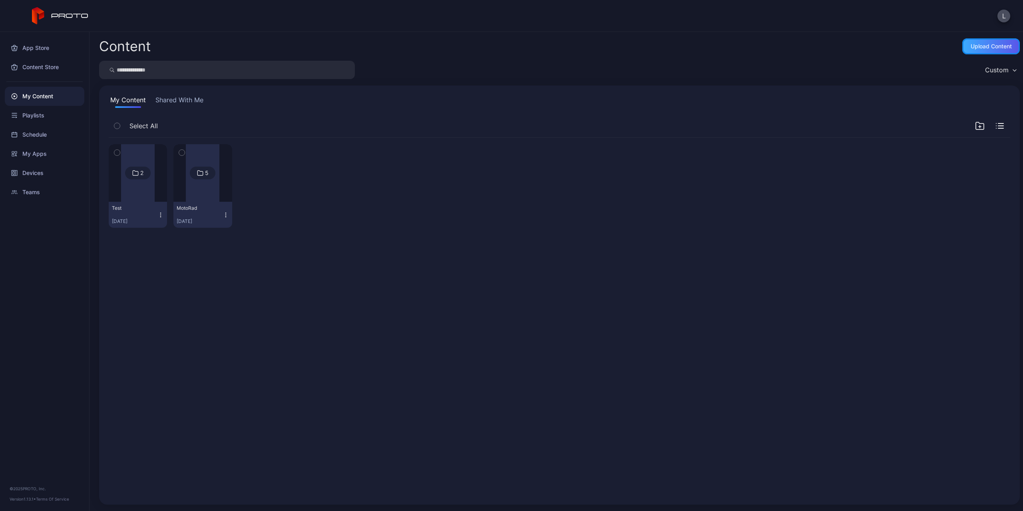
click at [970, 49] on div "Upload Content" at bounding box center [990, 46] width 41 height 6
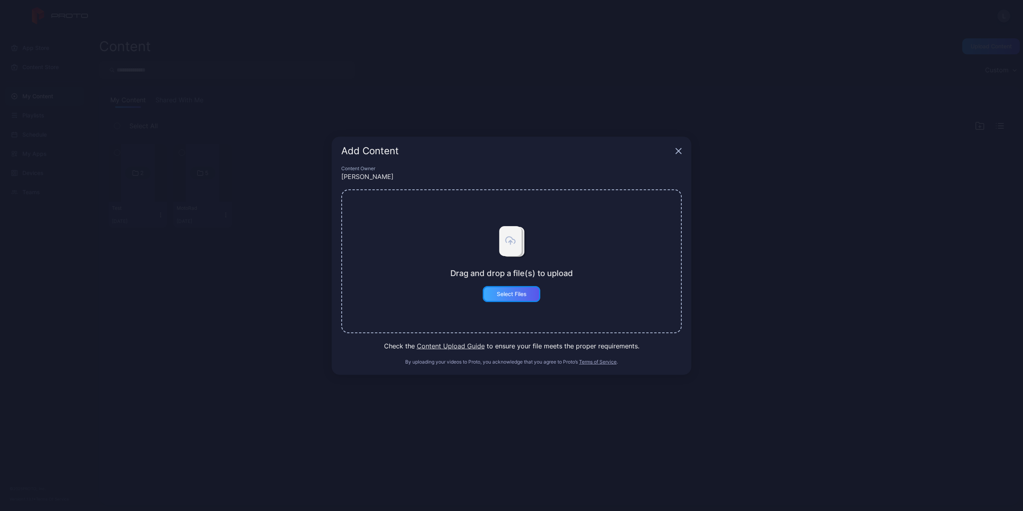
click at [520, 298] on div "Select Files" at bounding box center [512, 294] width 58 height 16
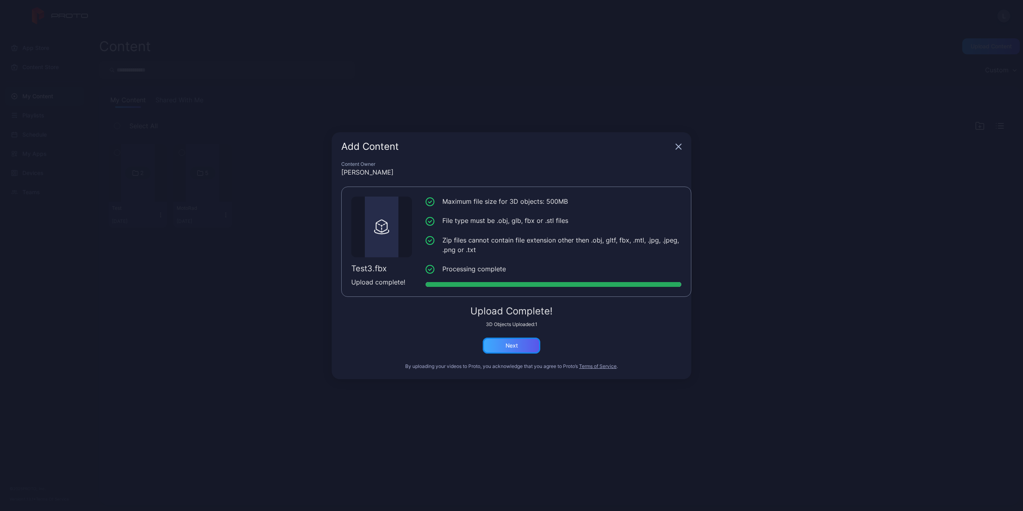
click at [496, 351] on div "Next" at bounding box center [512, 346] width 58 height 16
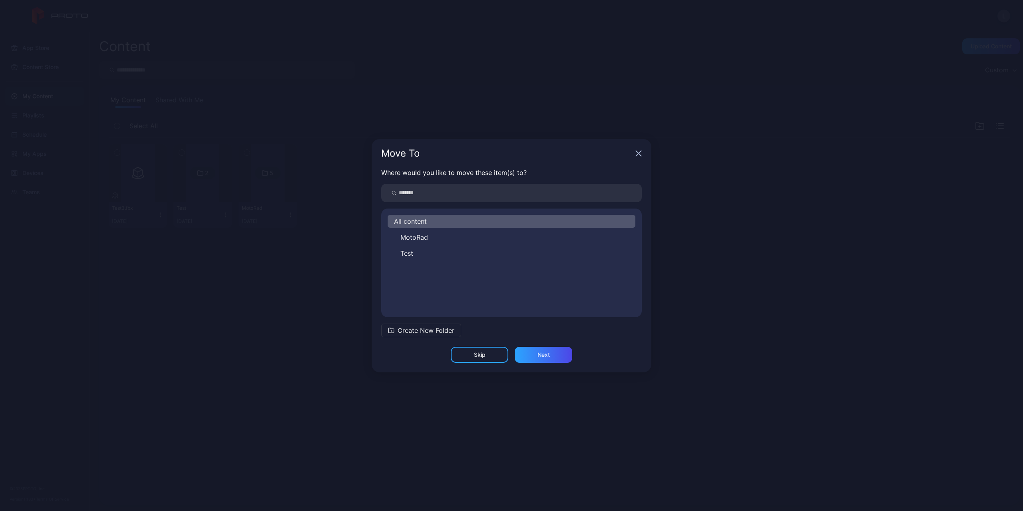
drag, startPoint x: 459, startPoint y: 259, endPoint x: 479, endPoint y: 302, distance: 47.2
click at [459, 259] on button "Test" at bounding box center [511, 253] width 248 height 13
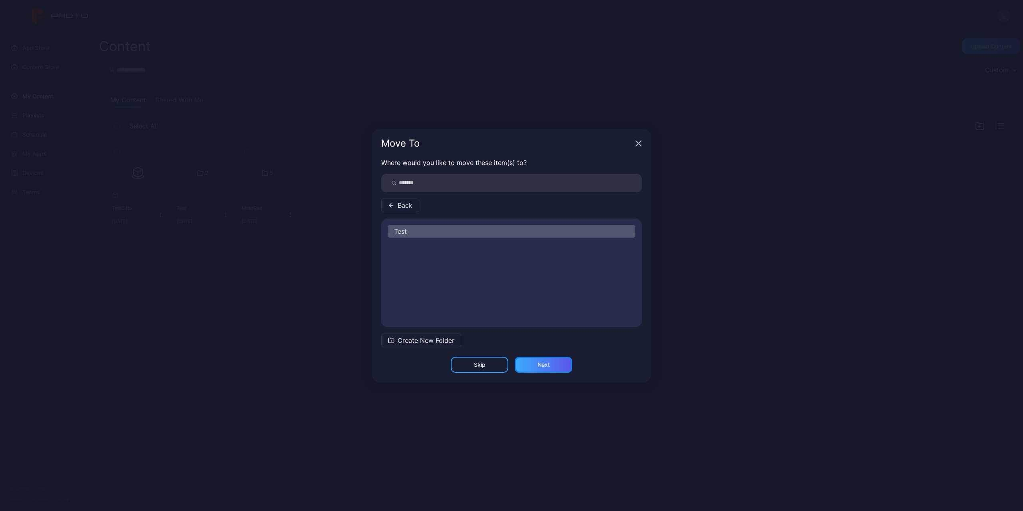
click at [544, 364] on div "Next" at bounding box center [543, 364] width 12 height 6
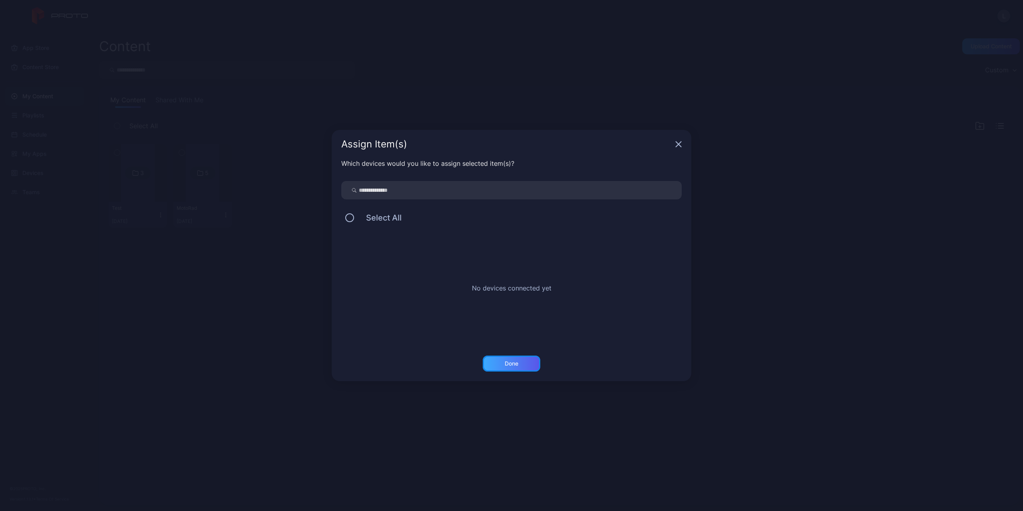
click at [517, 364] on div "Done" at bounding box center [511, 363] width 14 height 6
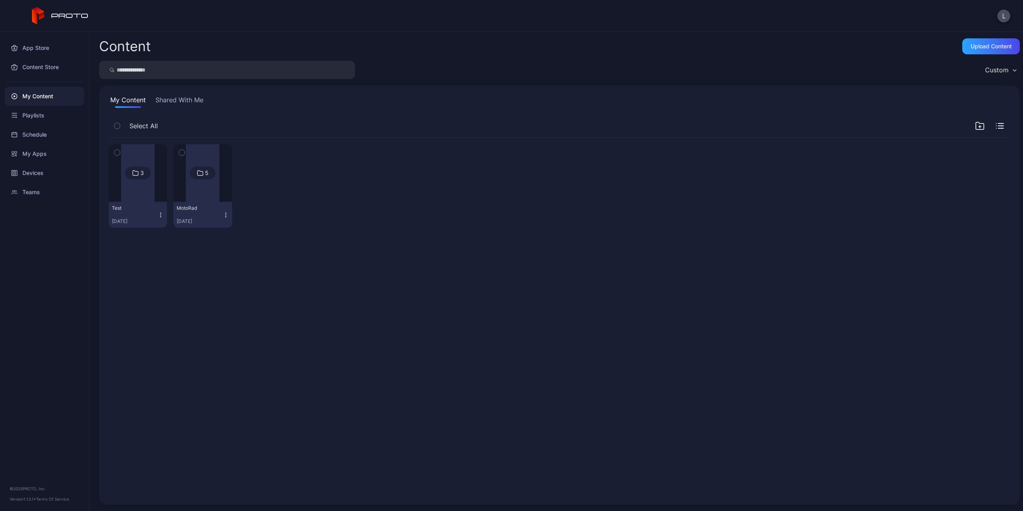
click at [145, 200] on div at bounding box center [138, 173] width 34 height 58
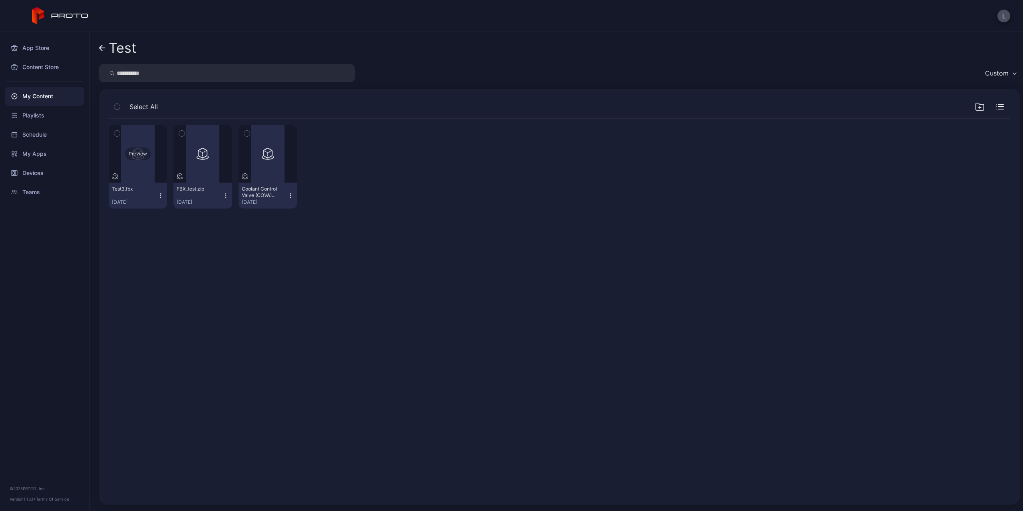
click at [149, 168] on div "Preview" at bounding box center [138, 154] width 58 height 58
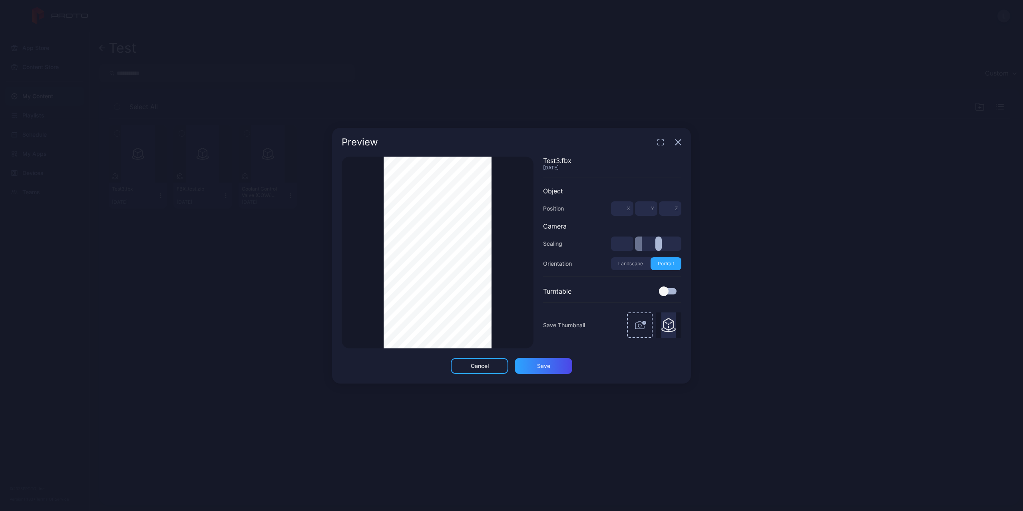
click at [505, 266] on div "Thumbnail Saved" at bounding box center [438, 253] width 192 height 192
click at [657, 145] on icon "button" at bounding box center [658, 144] width 2 height 2
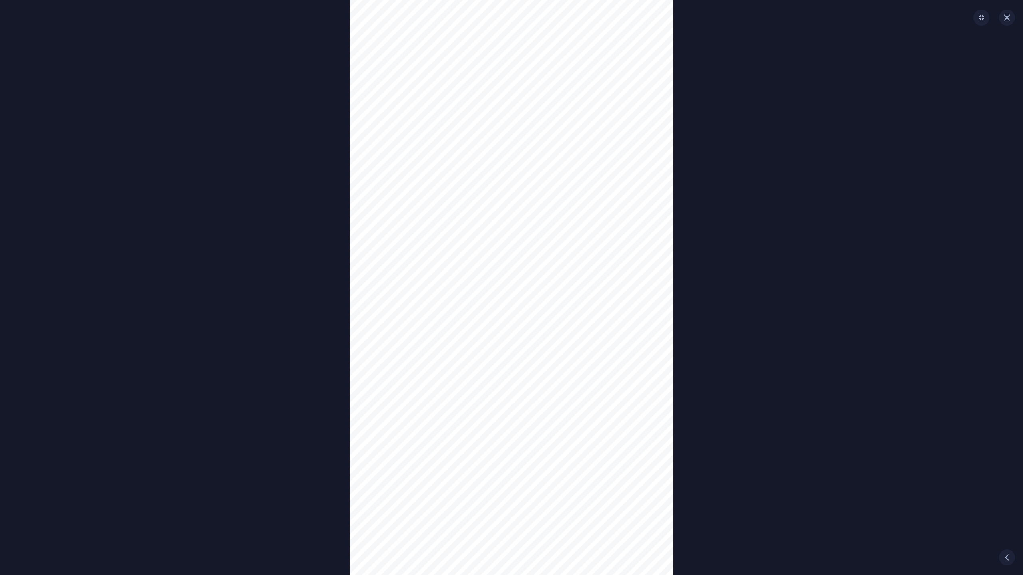
click at [752, 335] on div "Thumbnail Saved" at bounding box center [511, 287] width 1023 height 575
click at [746, 426] on div "Thumbnail Saved" at bounding box center [511, 287] width 1023 height 575
click at [761, 260] on div "Thumbnail Saved" at bounding box center [511, 287] width 1023 height 575
click at [1004, 17] on icon "button" at bounding box center [1006, 17] width 6 height 6
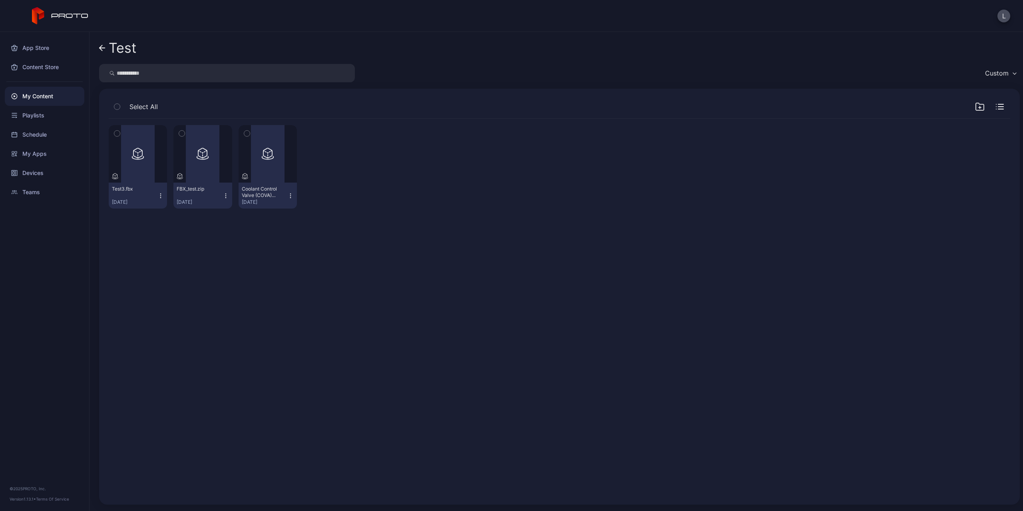
click at [786, 218] on div "Preview Test3.fbx Sep 23, 2025 Preview FBX_test.zip Sep 23, 2025 Preview Coolan…" at bounding box center [559, 306] width 914 height 389
click at [181, 132] on icon "button" at bounding box center [182, 133] width 6 height 9
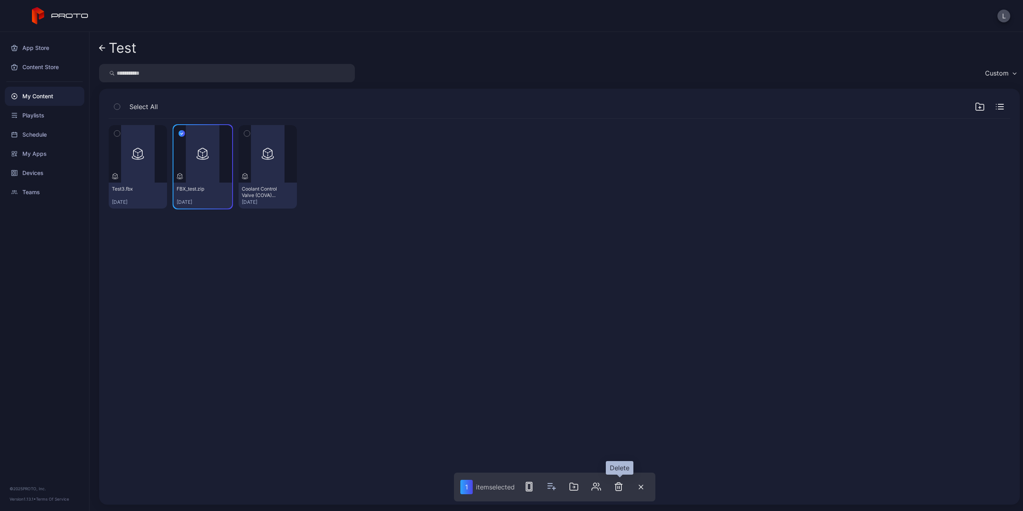
click at [624, 491] on button "button" at bounding box center [618, 487] width 16 height 16
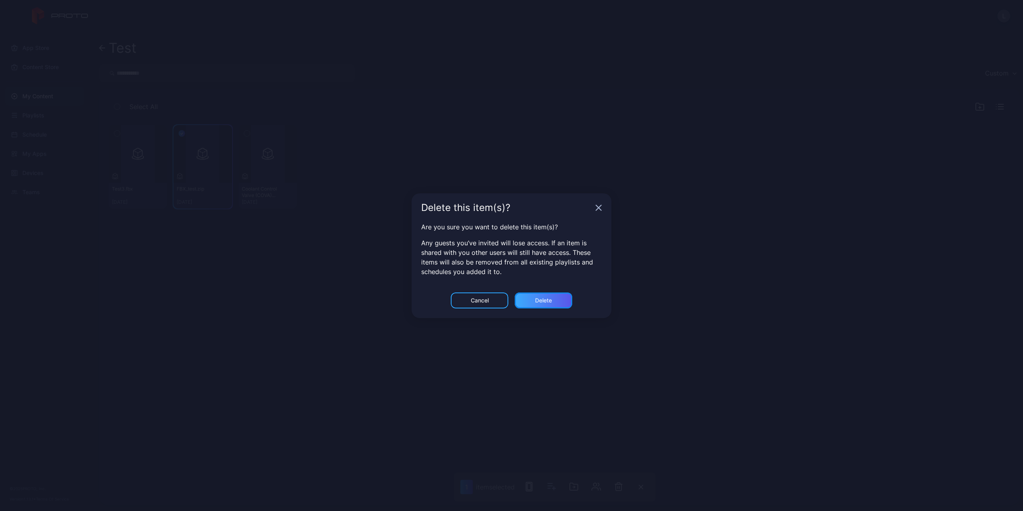
click at [539, 304] on div "Delete" at bounding box center [543, 300] width 58 height 16
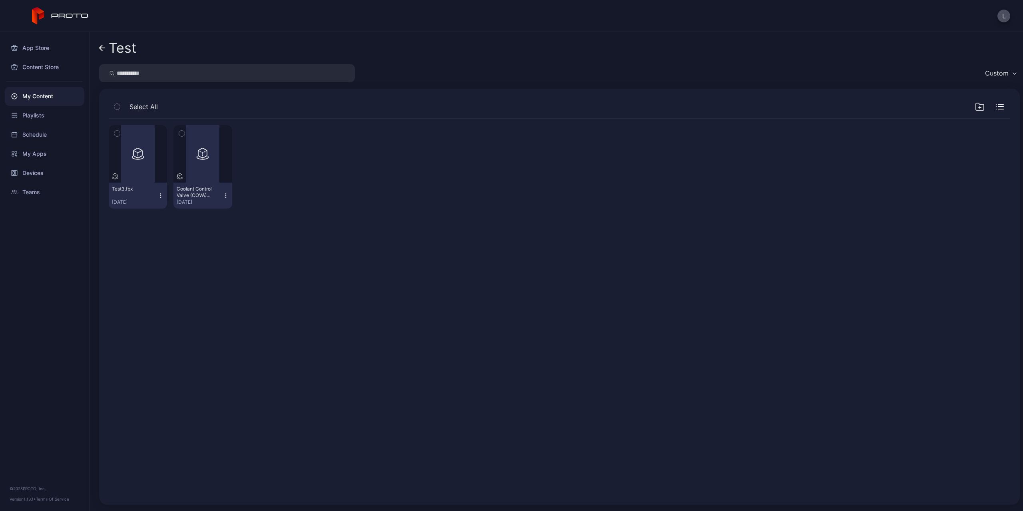
click at [50, 99] on div "My Content" at bounding box center [44, 96] width 79 height 19
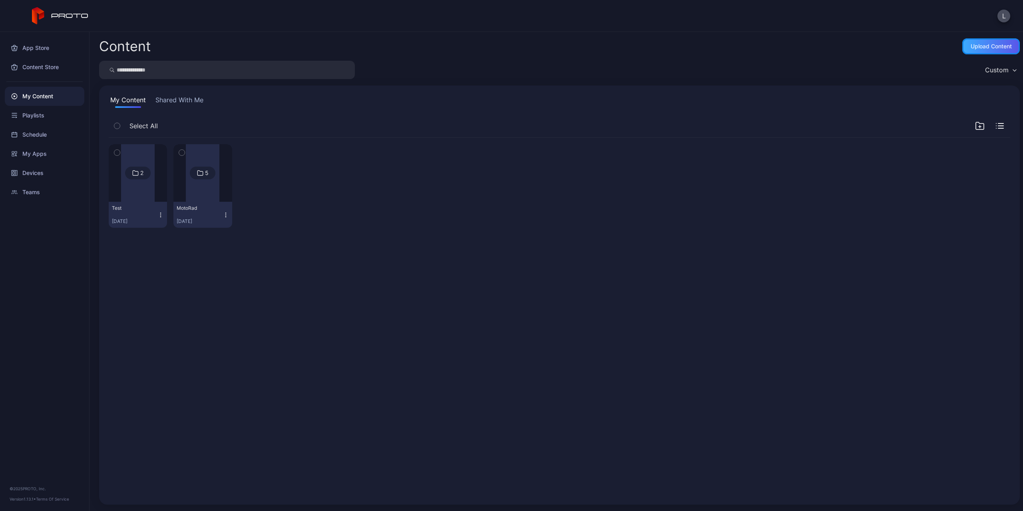
click at [973, 50] on div "Upload Content" at bounding box center [991, 46] width 58 height 16
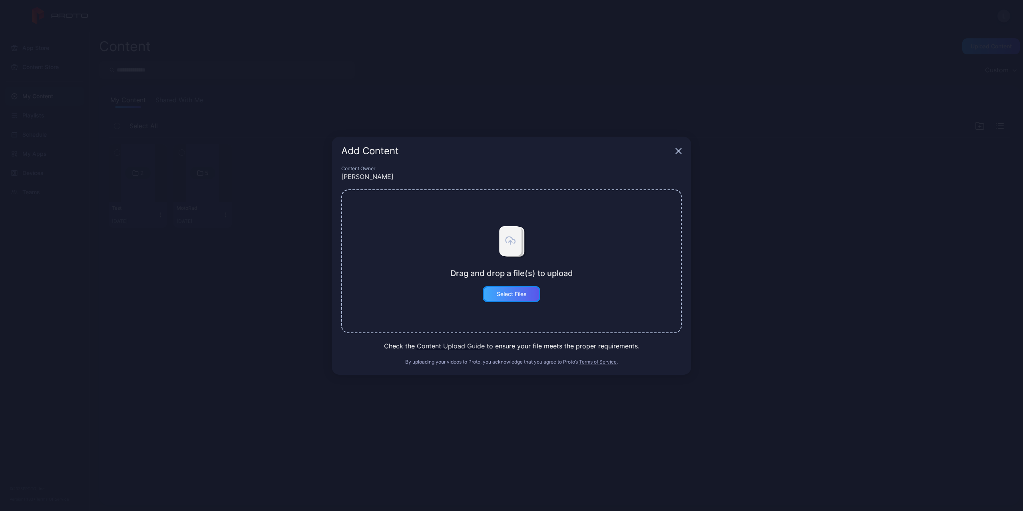
click at [514, 299] on div "Select Files" at bounding box center [512, 294] width 58 height 16
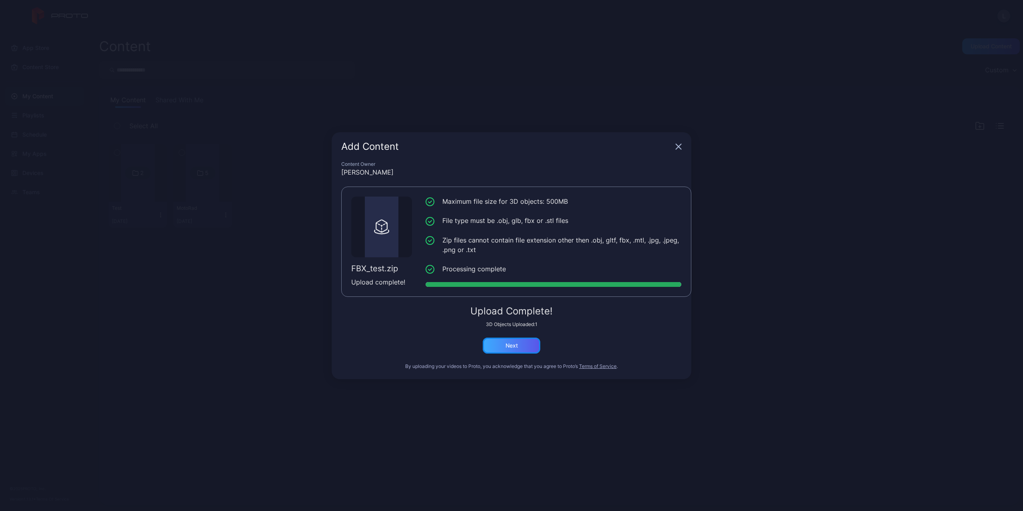
click at [519, 346] on div "Next" at bounding box center [512, 346] width 58 height 16
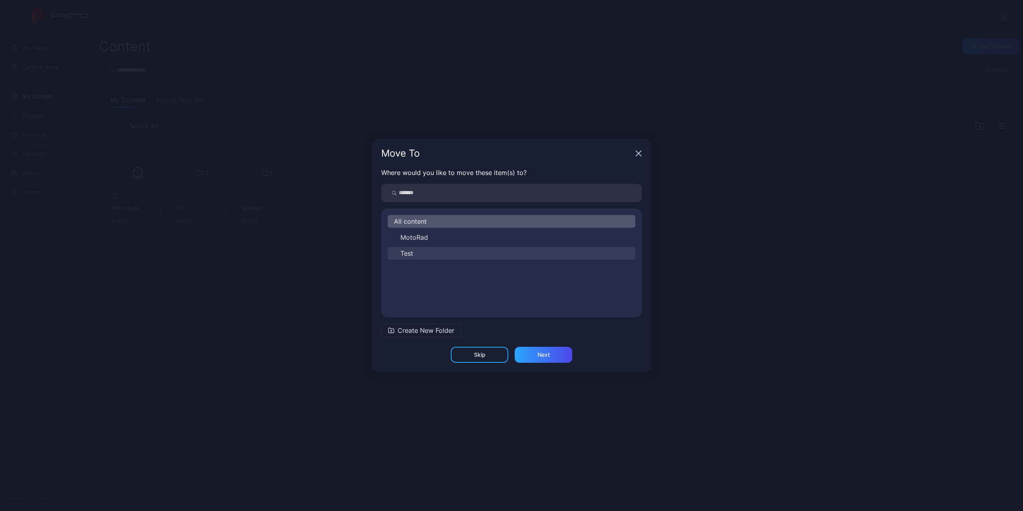
click at [495, 258] on button "Test" at bounding box center [511, 253] width 248 height 13
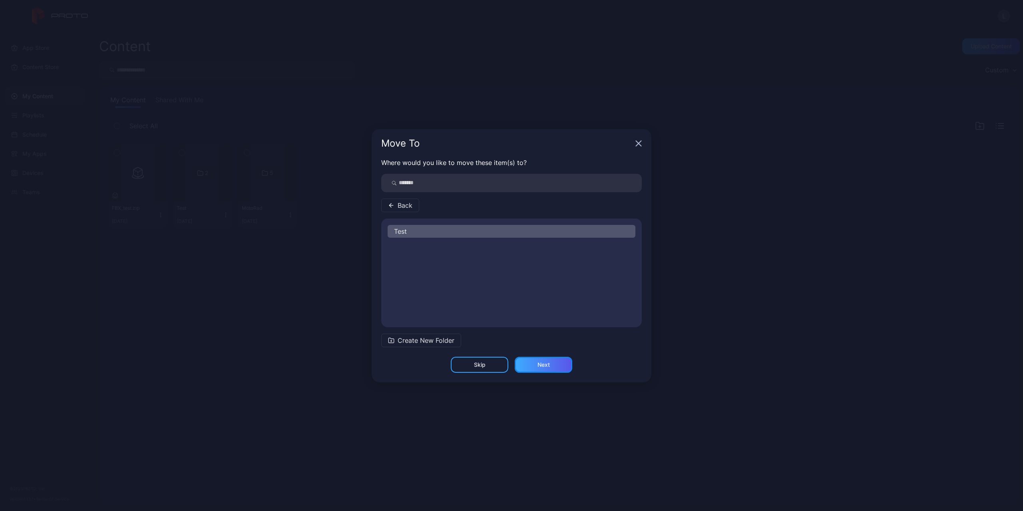
click at [554, 359] on div "Next" at bounding box center [543, 365] width 58 height 16
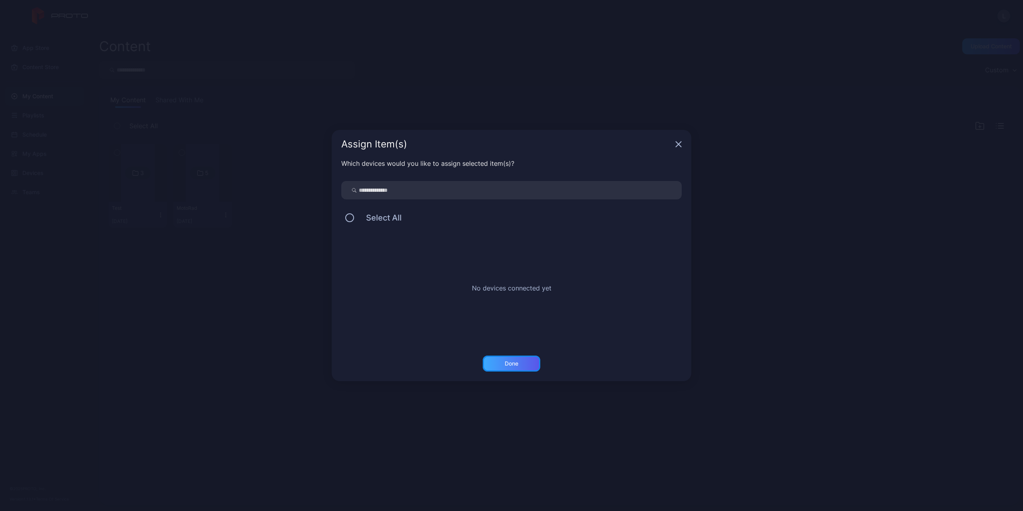
click at [521, 361] on div "Done" at bounding box center [512, 363] width 58 height 16
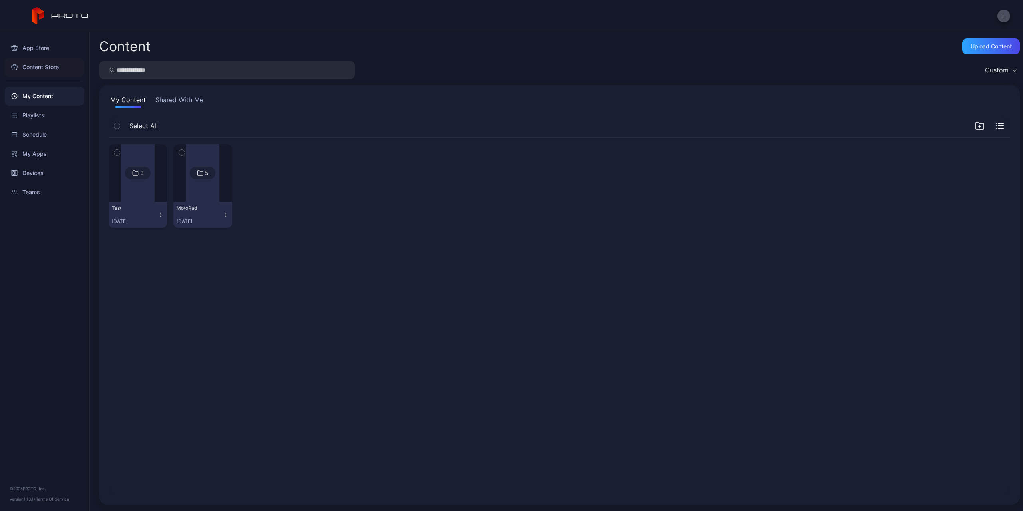
click at [48, 70] on div "Content Store" at bounding box center [44, 67] width 79 height 19
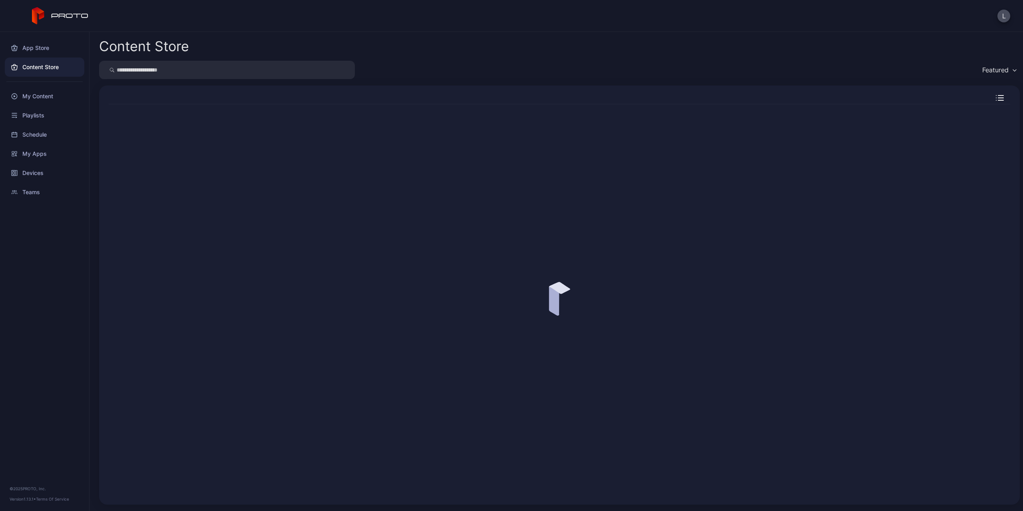
click at [50, 97] on div "My Content" at bounding box center [44, 96] width 79 height 19
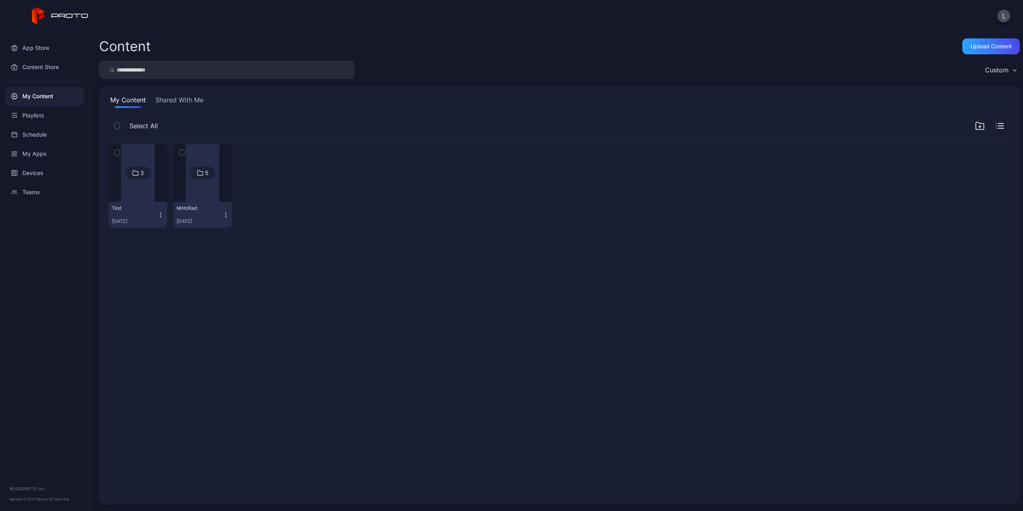
click at [134, 185] on div at bounding box center [138, 173] width 34 height 58
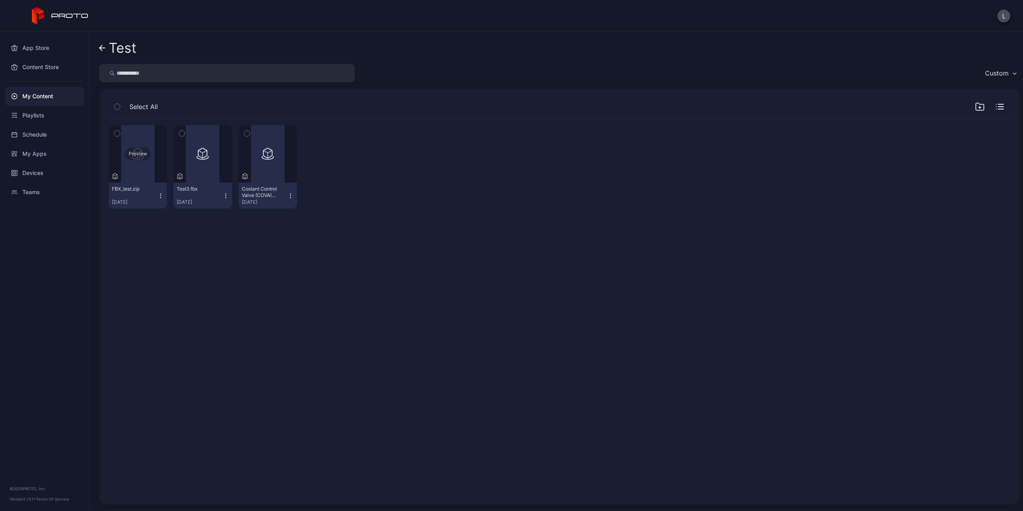
click at [141, 157] on div "Preview" at bounding box center [138, 153] width 26 height 13
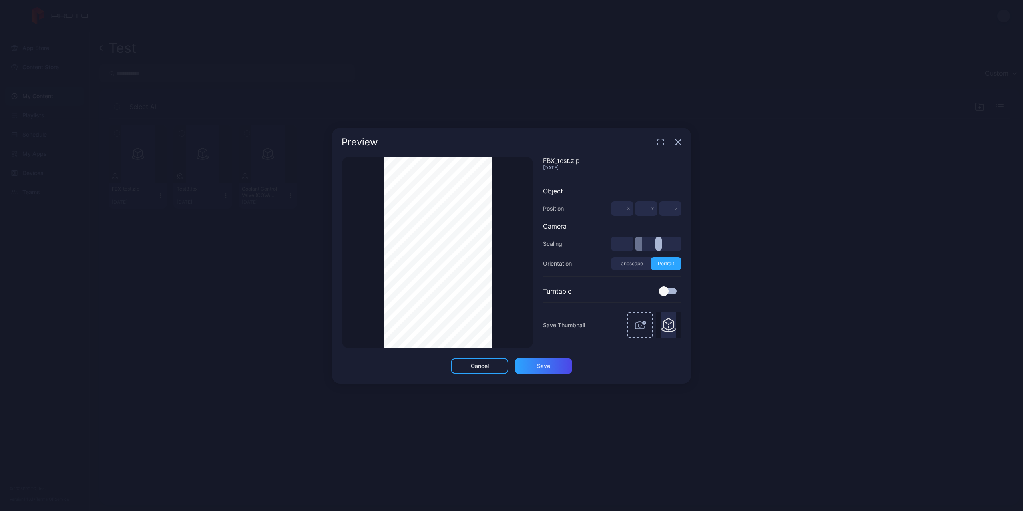
click at [494, 214] on div "Thumbnail Saved" at bounding box center [438, 253] width 192 height 192
click at [661, 143] on icon "button" at bounding box center [660, 142] width 6 height 6
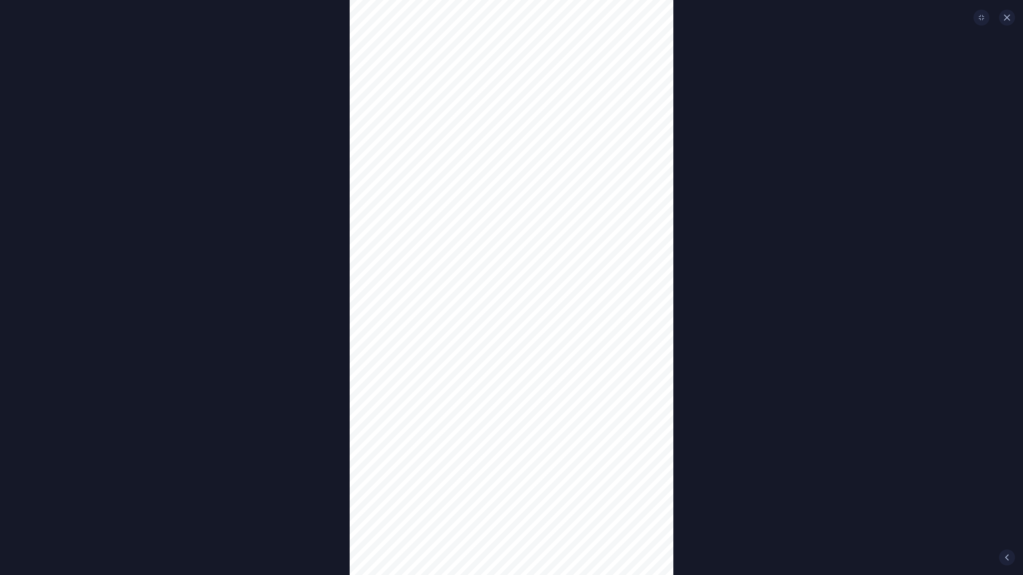
click at [796, 249] on div "Thumbnail Saved" at bounding box center [511, 287] width 1023 height 575
click at [1005, 17] on icon "button" at bounding box center [1006, 17] width 5 height 5
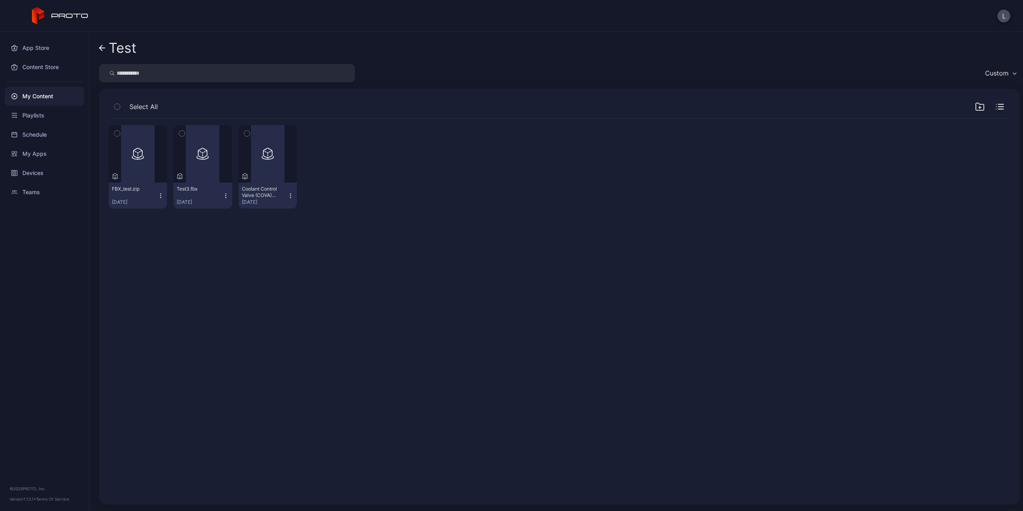
click at [116, 133] on icon "button" at bounding box center [117, 133] width 6 height 9
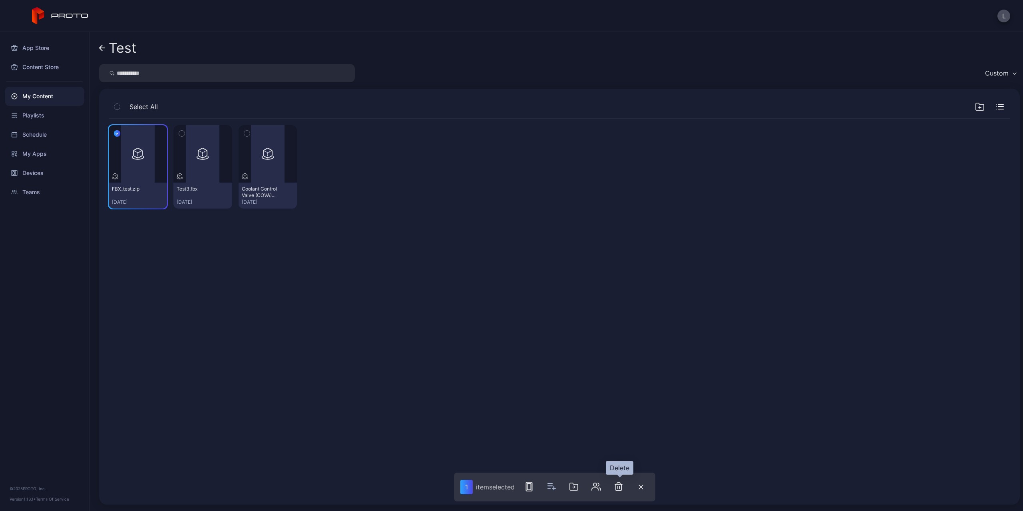
click at [619, 488] on icon "button" at bounding box center [619, 487] width 0 height 2
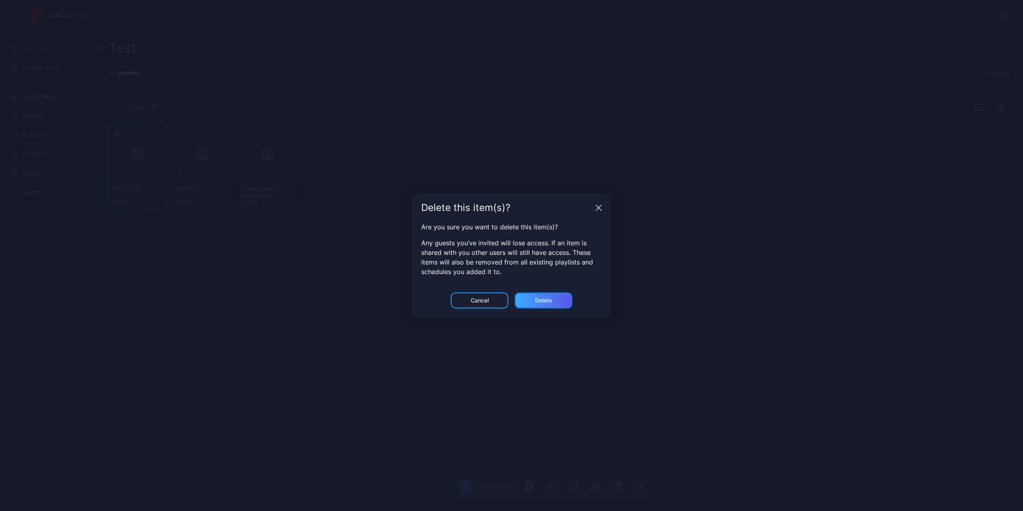
drag, startPoint x: 534, startPoint y: 300, endPoint x: 546, endPoint y: 304, distance: 11.9
click at [535, 299] on div "Delete" at bounding box center [543, 300] width 17 height 6
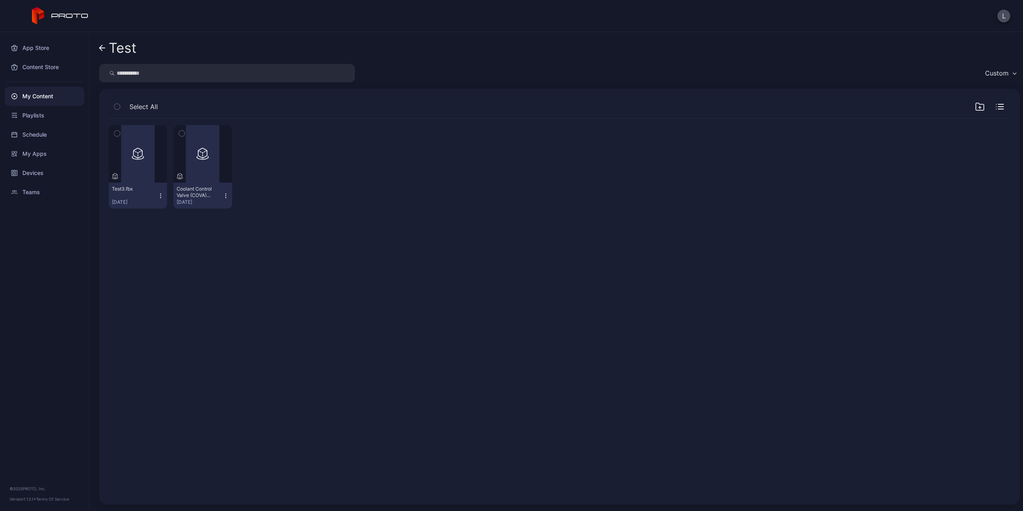
click at [48, 92] on div "My Content" at bounding box center [44, 96] width 79 height 19
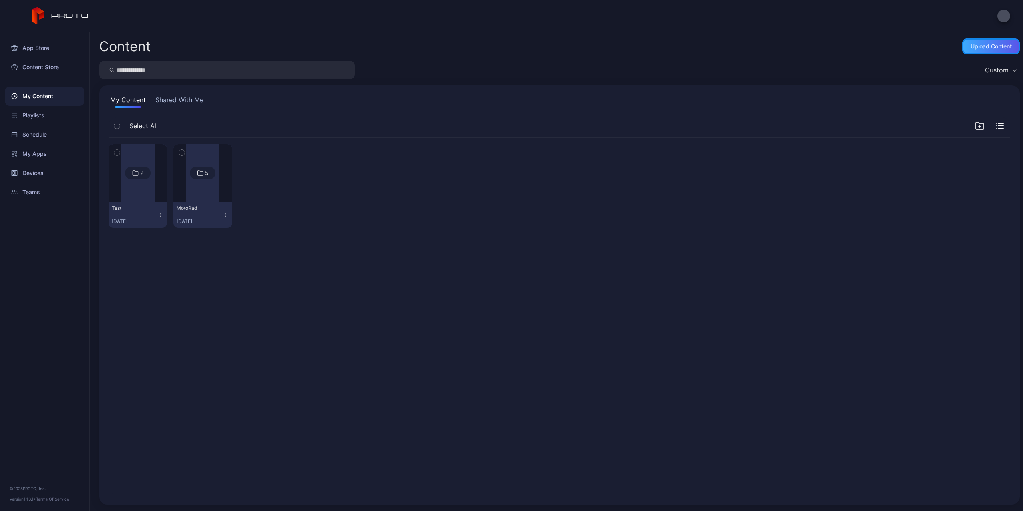
click at [968, 52] on div "Upload Content" at bounding box center [991, 46] width 58 height 16
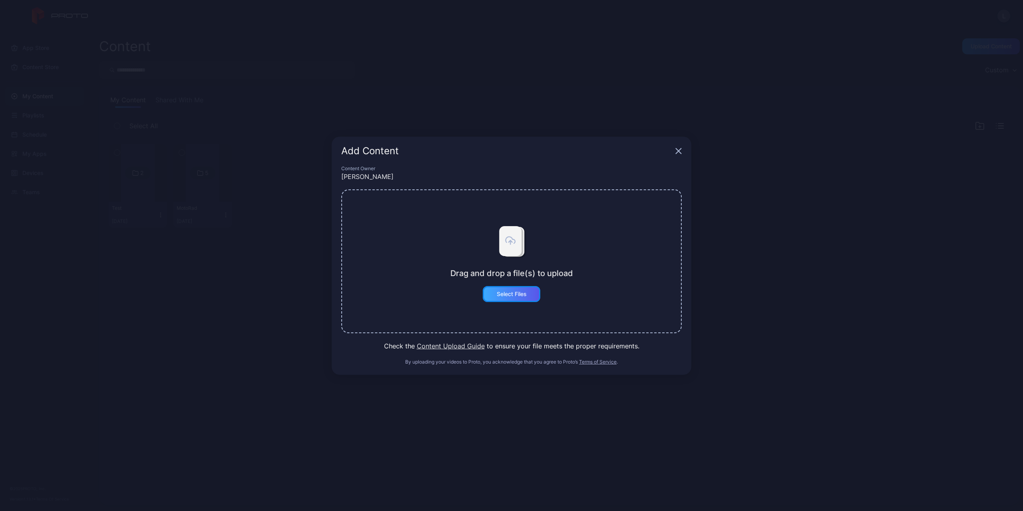
click at [518, 292] on div "Select Files" at bounding box center [511, 294] width 30 height 6
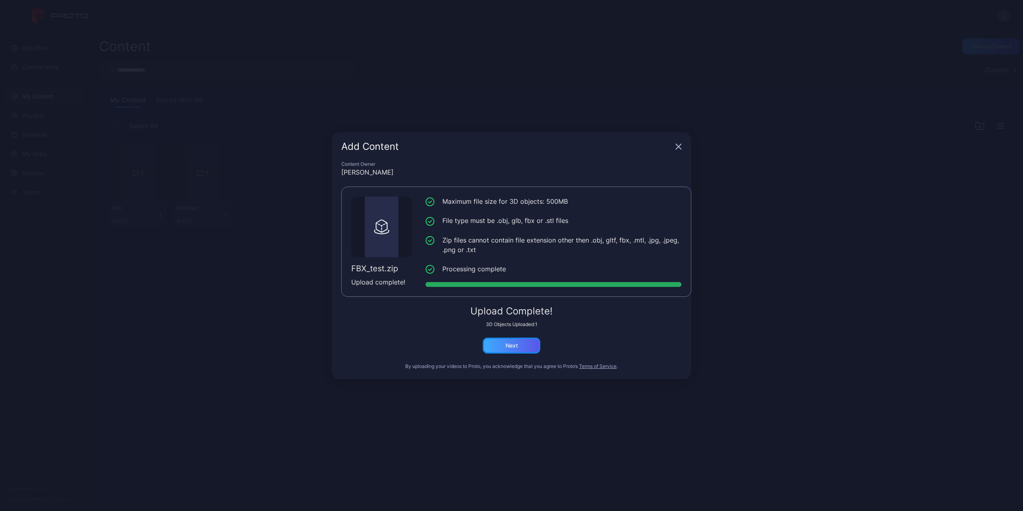
click at [502, 342] on div "Next" at bounding box center [512, 346] width 58 height 16
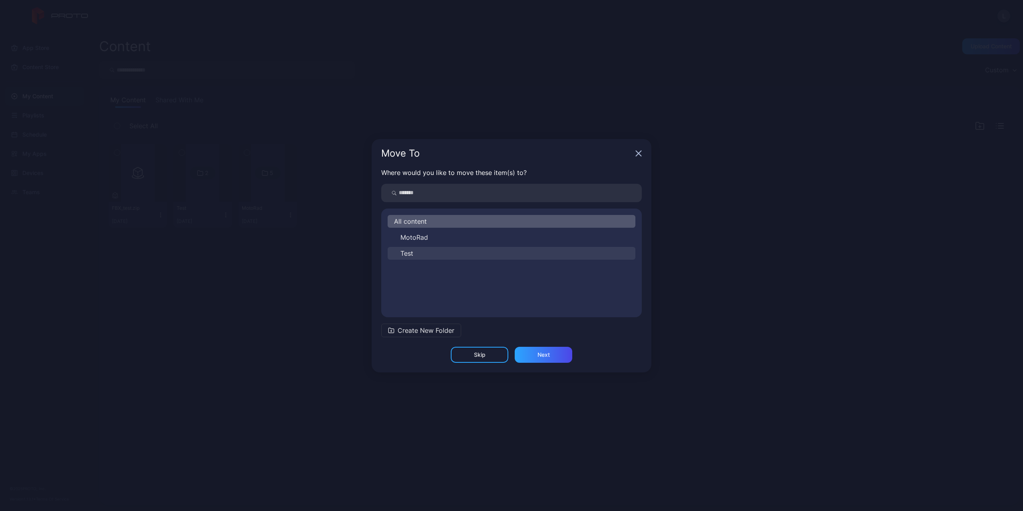
click at [445, 254] on button "Test" at bounding box center [511, 253] width 248 height 13
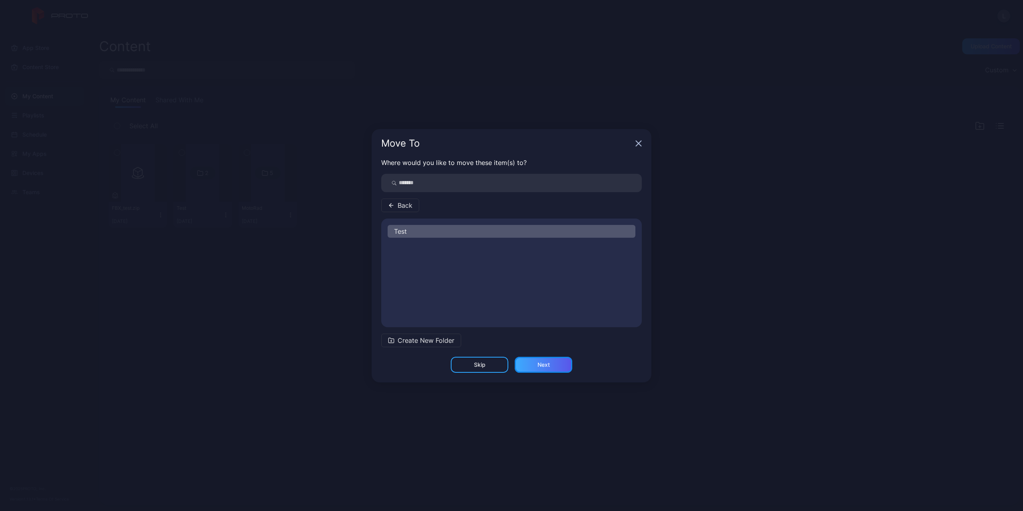
click at [546, 370] on div "Next" at bounding box center [543, 365] width 58 height 16
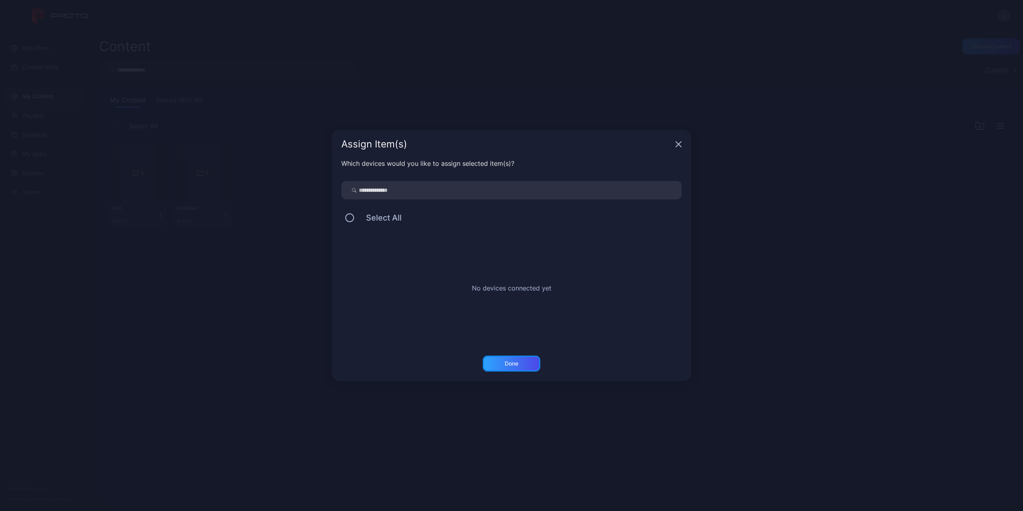
click at [526, 363] on div "Done" at bounding box center [512, 363] width 58 height 16
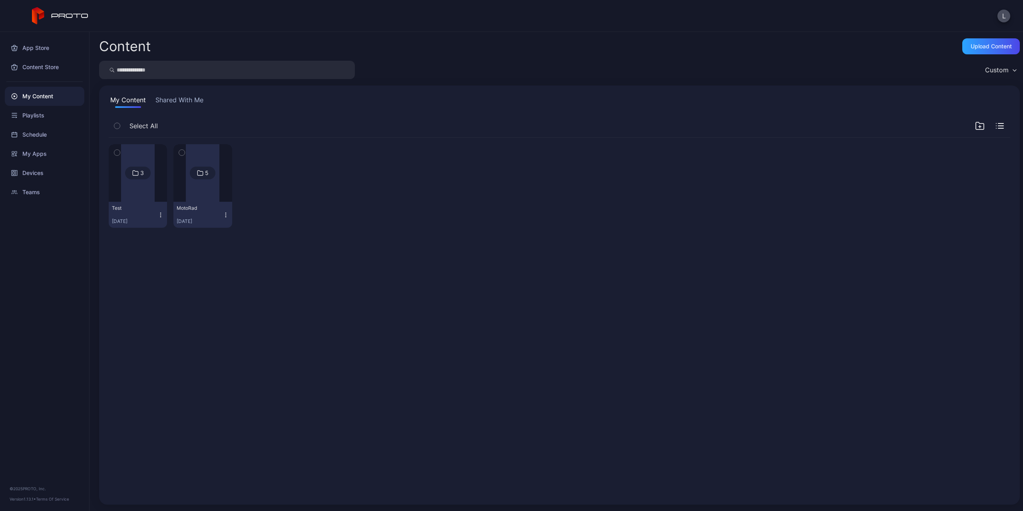
click at [143, 176] on div "3" at bounding box center [138, 173] width 26 height 13
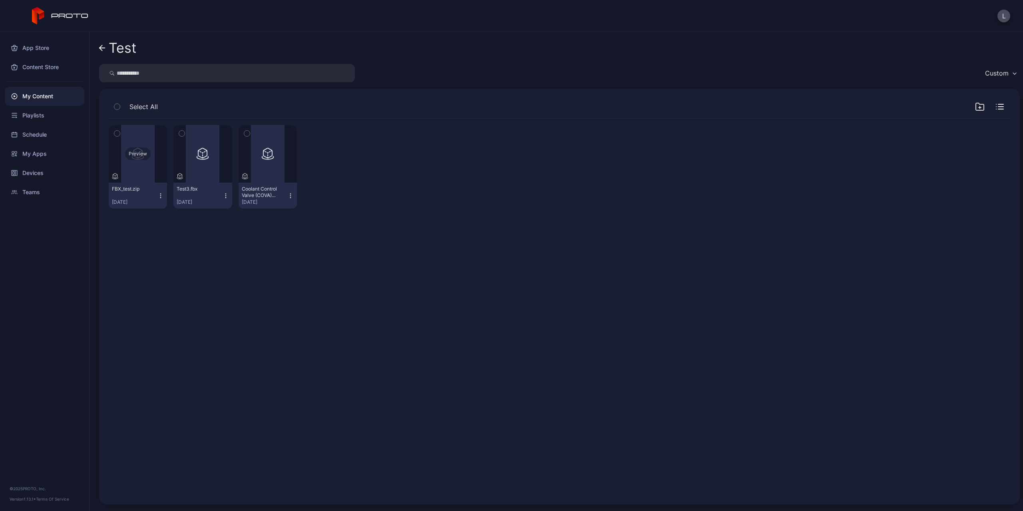
click at [145, 165] on div "Preview" at bounding box center [138, 154] width 58 height 58
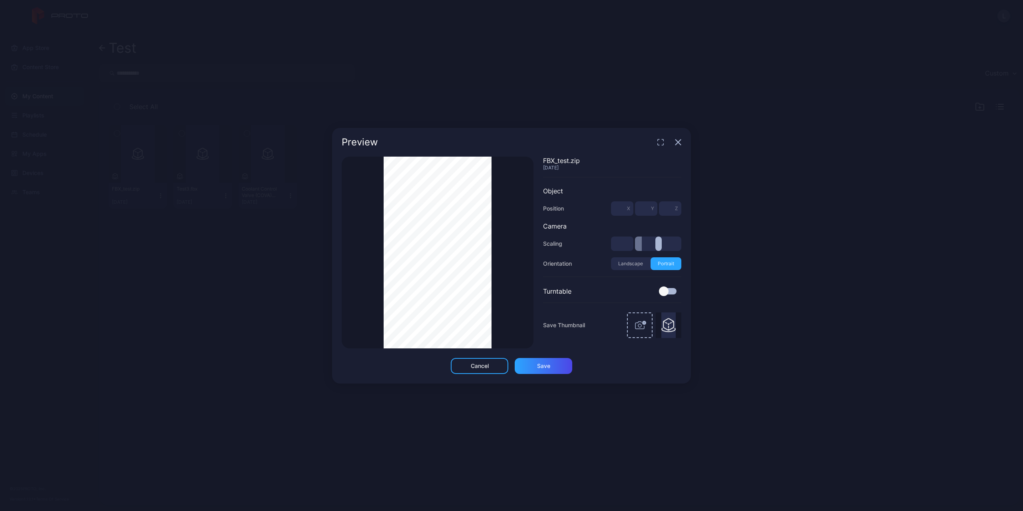
click at [510, 300] on div "Thumbnail Saved" at bounding box center [438, 253] width 192 height 192
click at [523, 197] on div "Thumbnail Saved" at bounding box center [438, 253] width 192 height 192
click at [678, 143] on icon "button" at bounding box center [678, 142] width 6 height 6
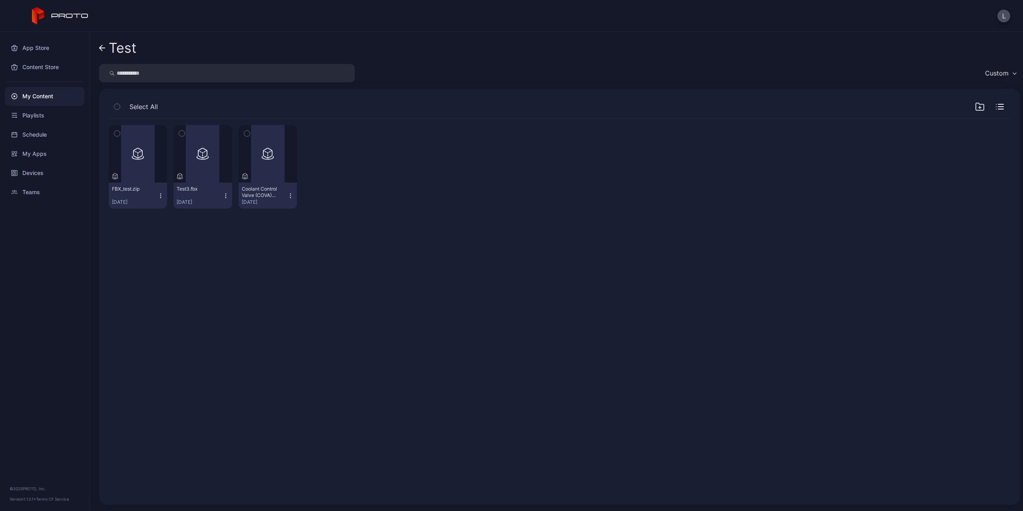
click at [42, 99] on div "My Content" at bounding box center [44, 96] width 79 height 19
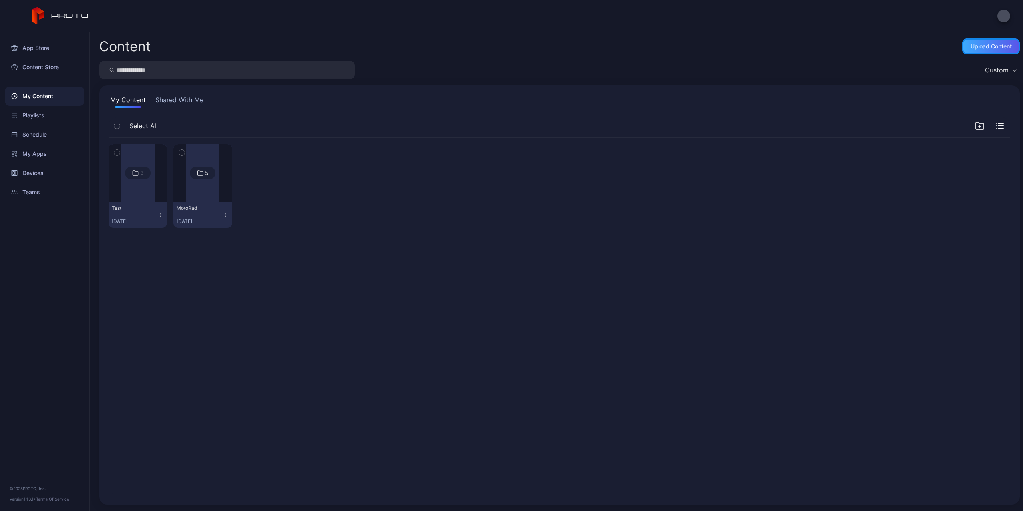
click at [966, 53] on div "Upload Content" at bounding box center [991, 46] width 58 height 16
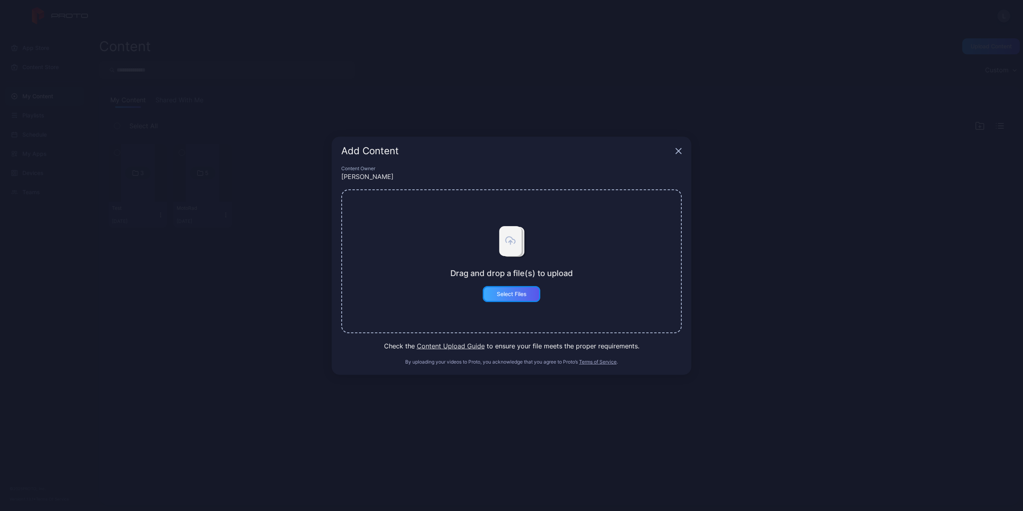
click at [511, 298] on div "Select Files" at bounding box center [512, 294] width 58 height 16
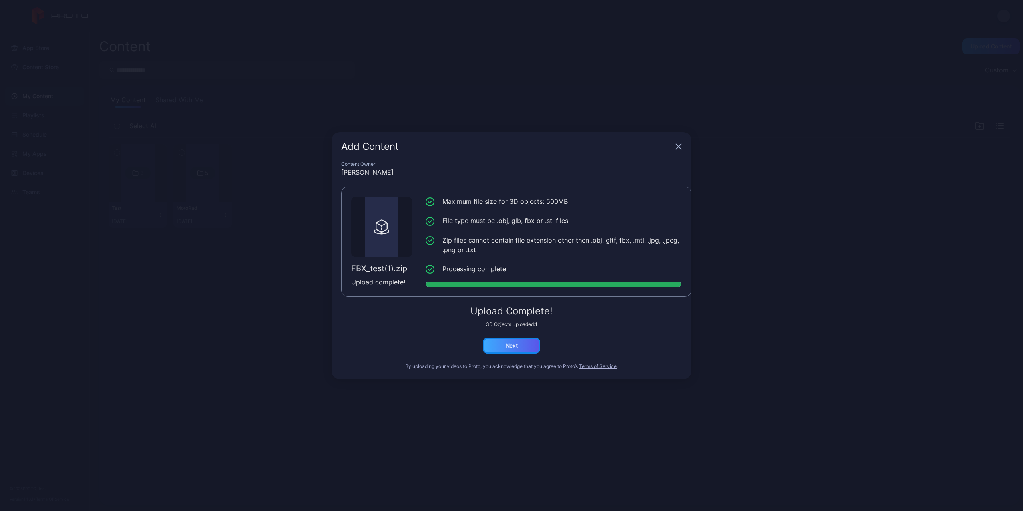
click at [523, 345] on div "Next" at bounding box center [512, 346] width 58 height 16
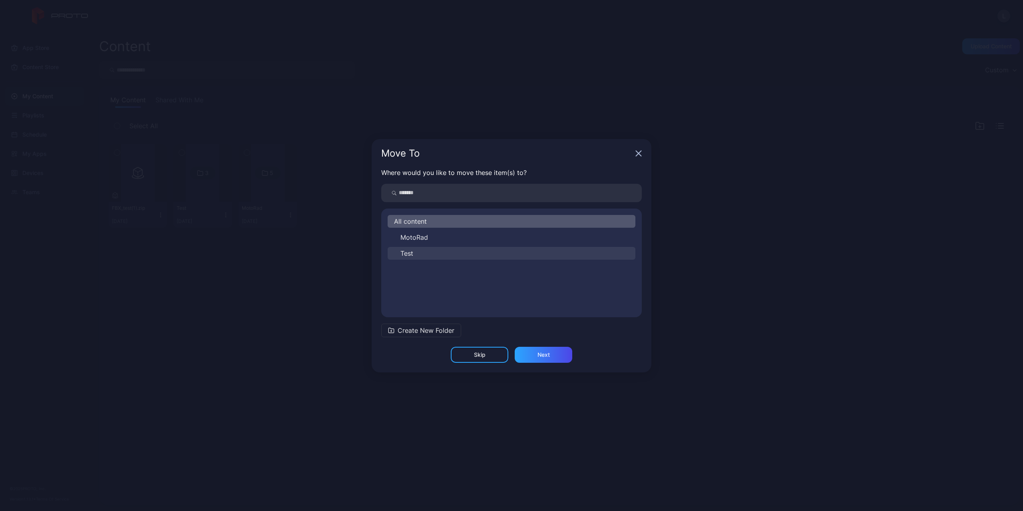
click at [449, 255] on button "Test" at bounding box center [511, 253] width 248 height 13
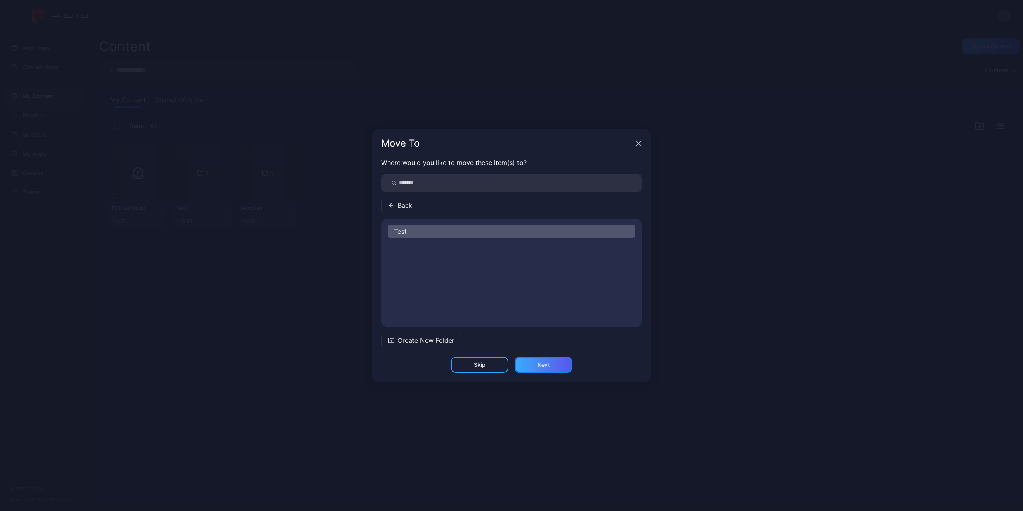
click at [548, 371] on div "Next" at bounding box center [543, 365] width 58 height 16
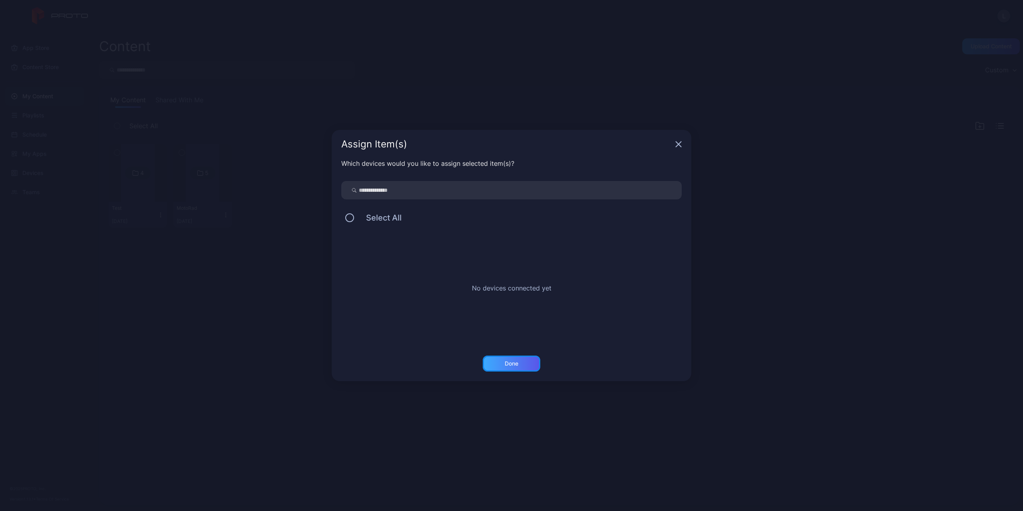
click at [523, 360] on div "Done" at bounding box center [512, 363] width 58 height 16
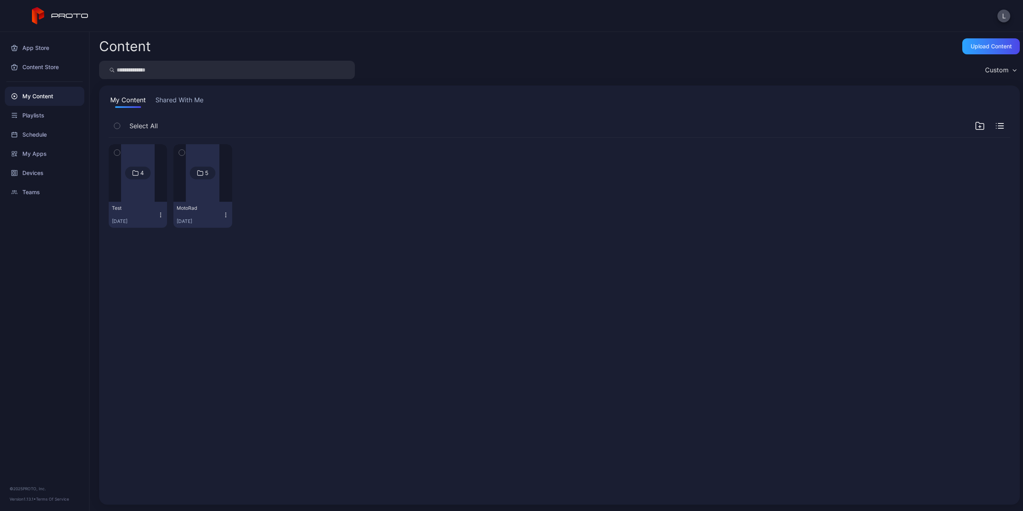
click at [133, 192] on div at bounding box center [138, 173] width 34 height 58
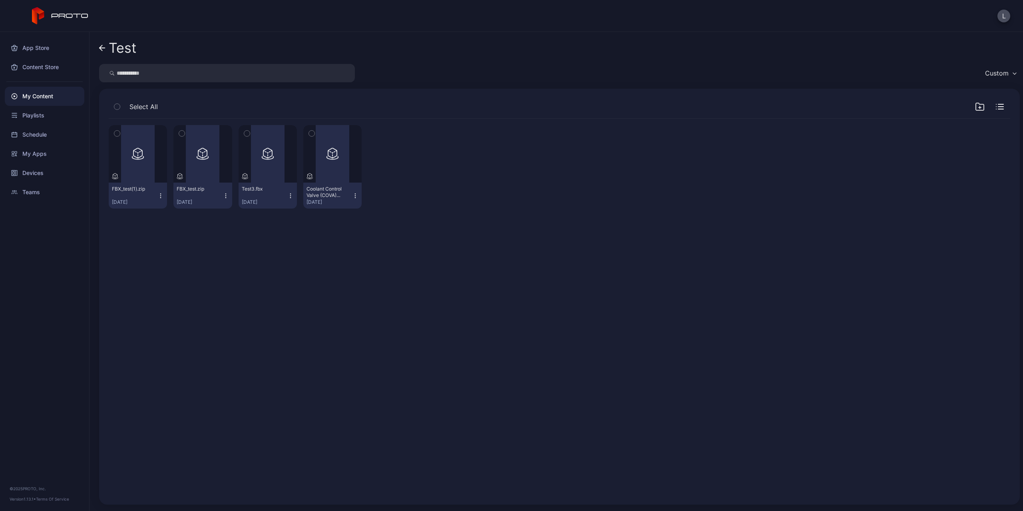
click at [223, 259] on div "Preview FBX_test(1).zip [DATE] Preview FBX_test.zip [DATE] Preview Test3.fbx [D…" at bounding box center [559, 306] width 914 height 389
click at [144, 172] on div "Preview" at bounding box center [138, 154] width 58 height 58
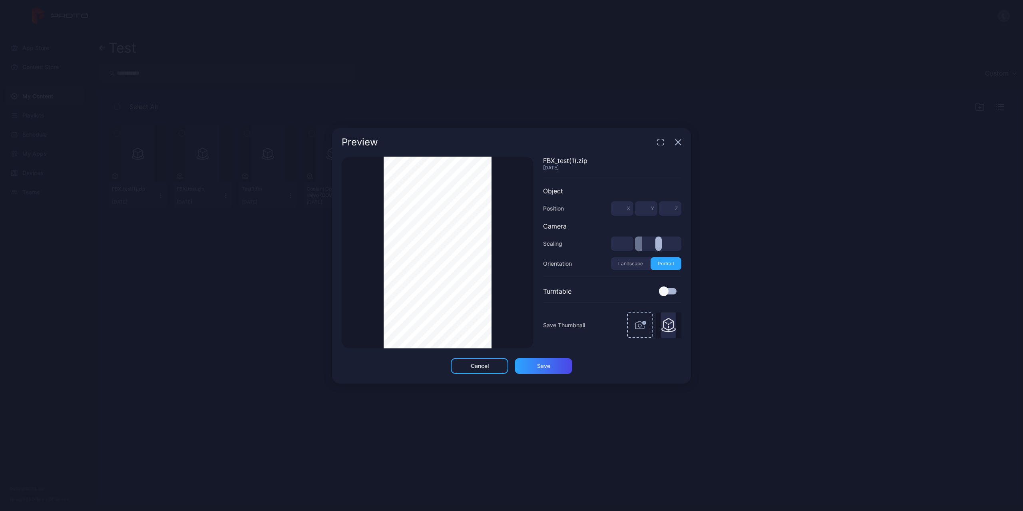
click at [525, 298] on div "Thumbnail Saved" at bounding box center [438, 253] width 192 height 192
click at [659, 143] on icon "button" at bounding box center [660, 142] width 6 height 6
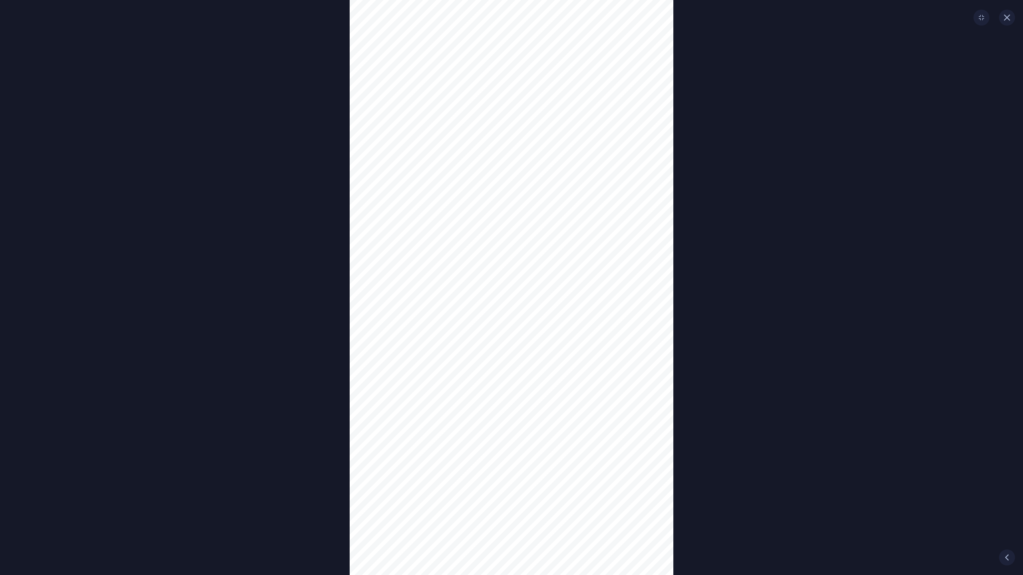
click at [701, 192] on div "Thumbnail Saved" at bounding box center [511, 287] width 1023 height 575
click at [695, 289] on div "Thumbnail Saved" at bounding box center [511, 287] width 1023 height 575
click at [696, 126] on div "Thumbnail Saved" at bounding box center [511, 287] width 1023 height 575
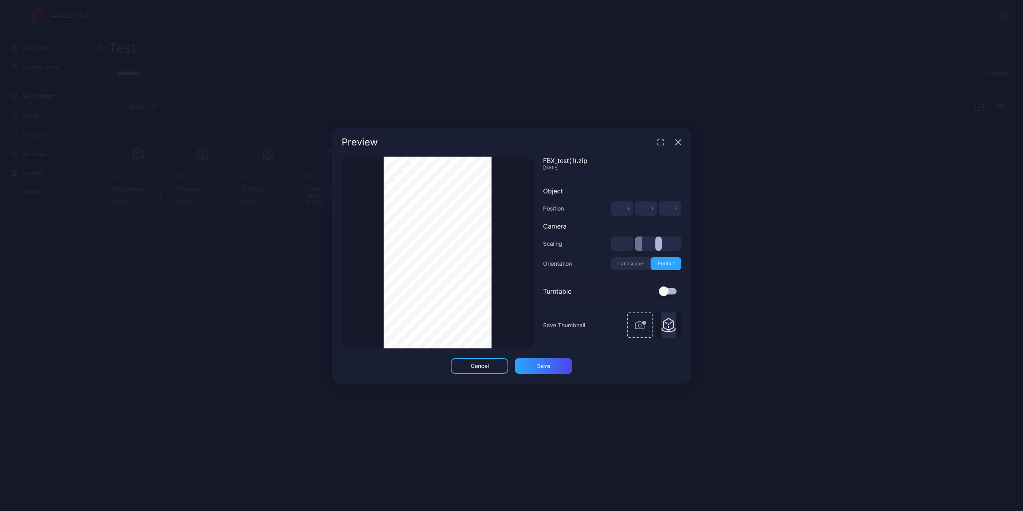
click at [679, 138] on div "Preview" at bounding box center [511, 142] width 359 height 29
click at [676, 143] on icon "button" at bounding box center [678, 142] width 6 height 6
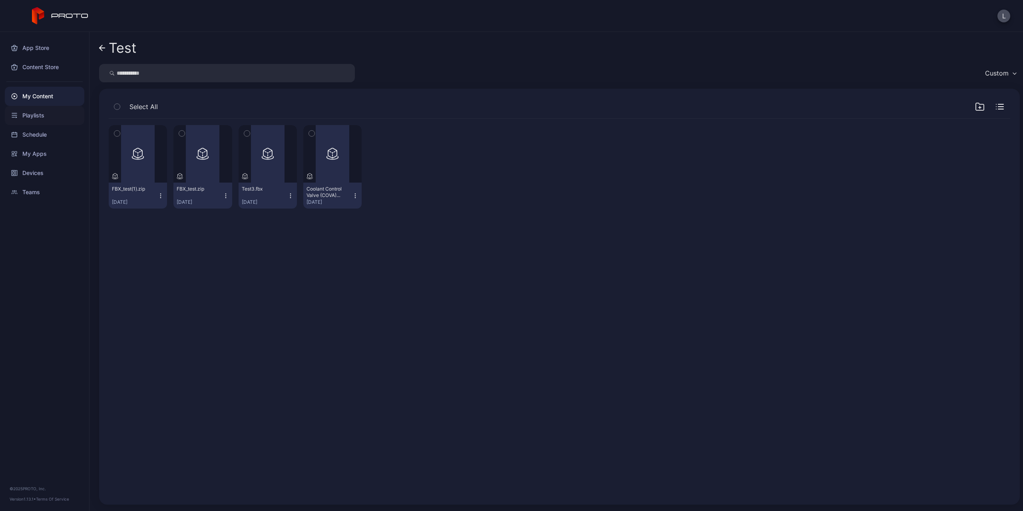
click at [39, 119] on div "Playlists" at bounding box center [44, 115] width 79 height 19
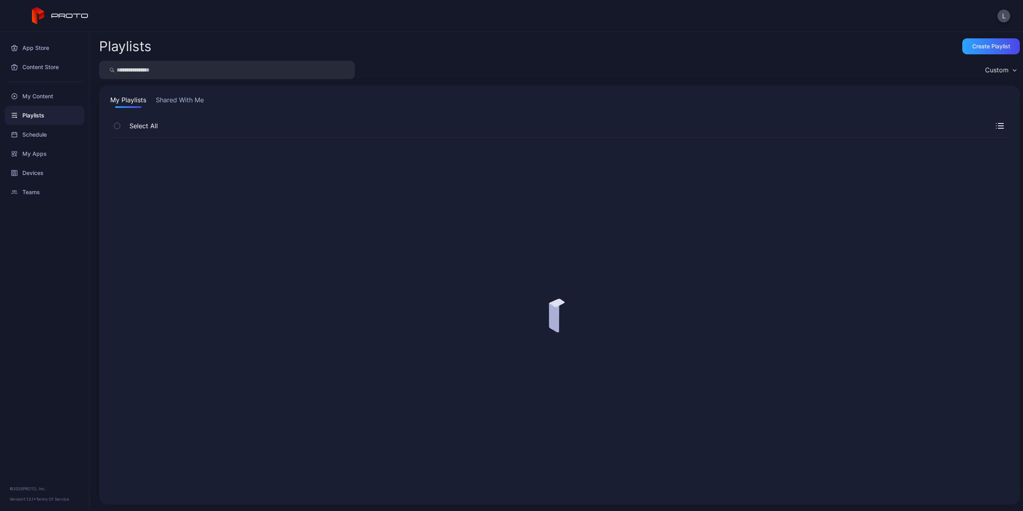
click at [48, 97] on div "My Content" at bounding box center [44, 96] width 79 height 19
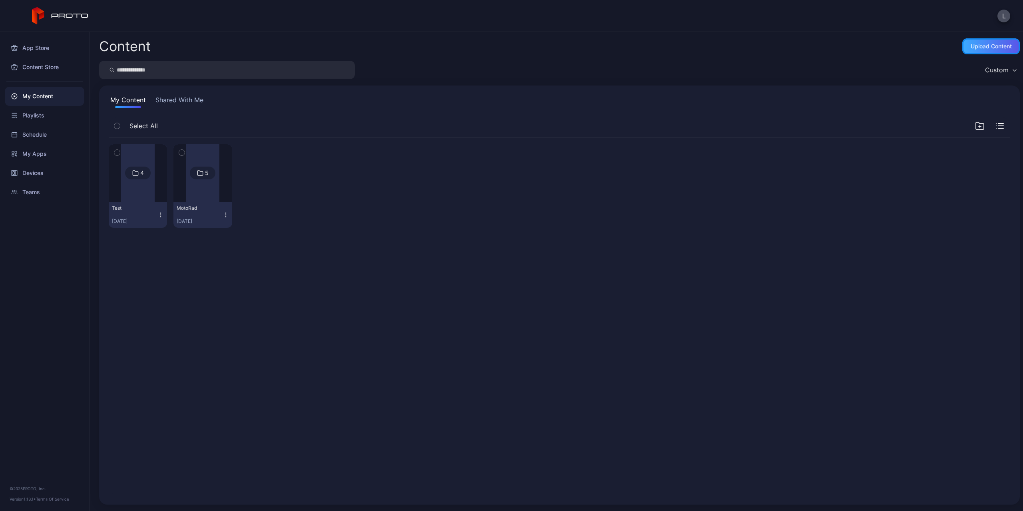
click at [987, 45] on div "Upload Content" at bounding box center [990, 46] width 41 height 6
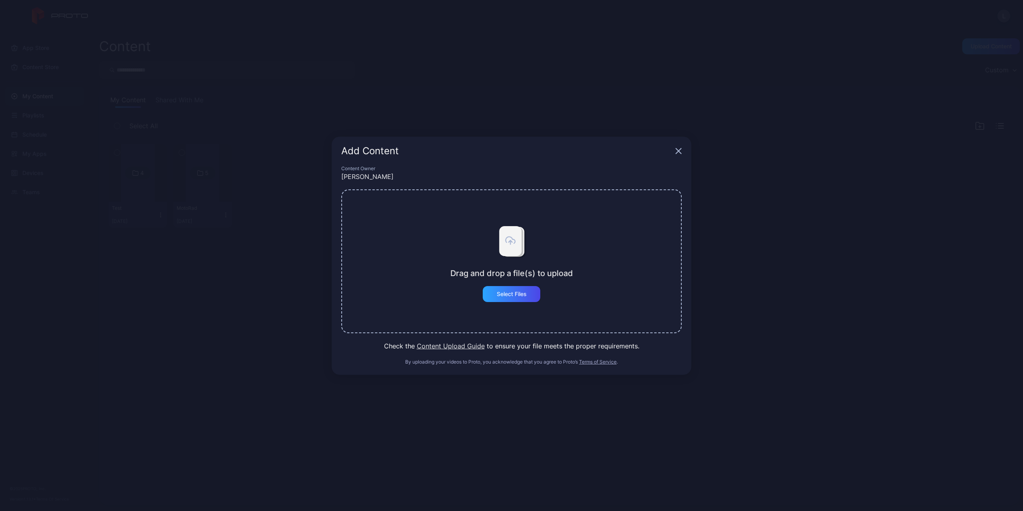
click at [532, 285] on div "Drag and drop a file(s) to upload Select Files" at bounding box center [511, 260] width 123 height 81
click at [536, 299] on div "Select Files" at bounding box center [512, 294] width 58 height 16
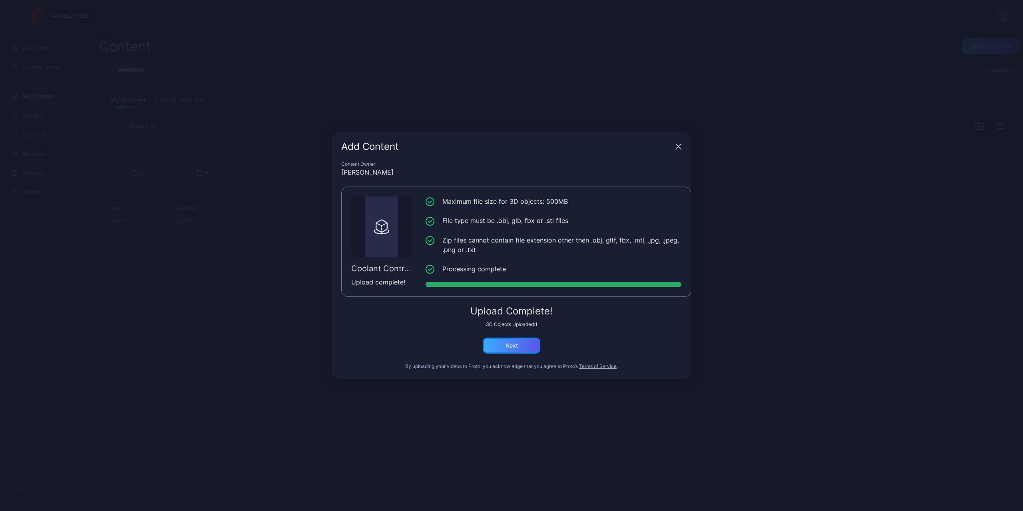
click at [506, 348] on div "Next" at bounding box center [511, 345] width 12 height 6
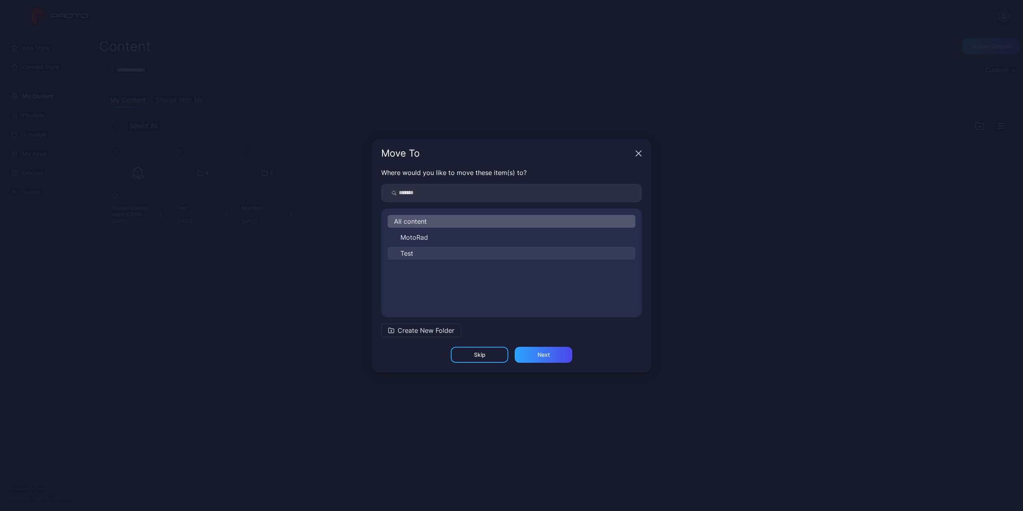
click at [462, 250] on button "Test" at bounding box center [511, 253] width 248 height 13
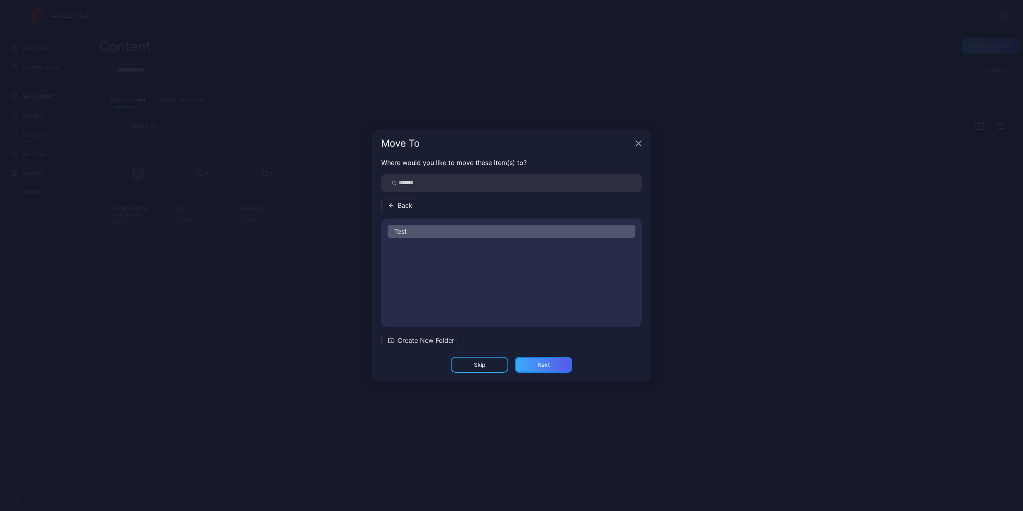
click at [545, 369] on div "Next" at bounding box center [543, 365] width 58 height 16
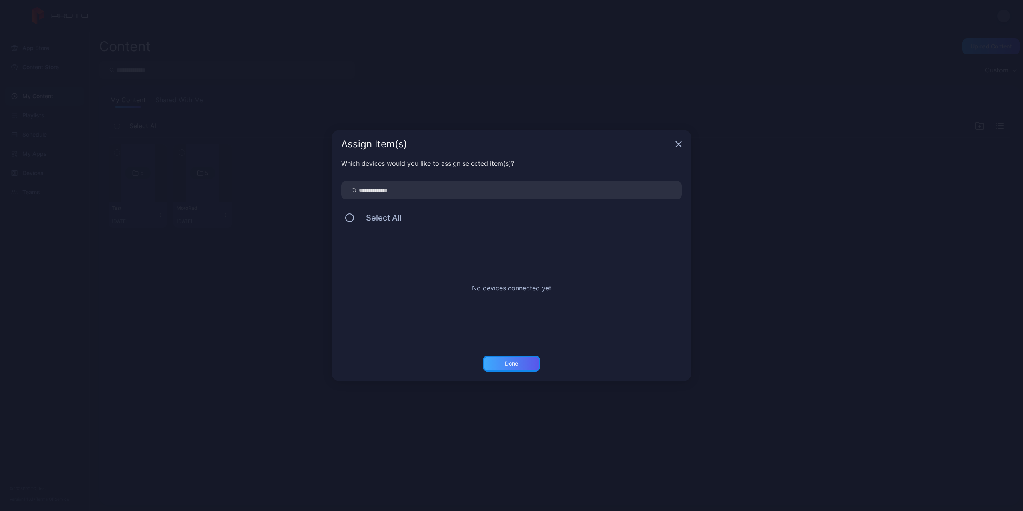
click at [513, 365] on div "Done" at bounding box center [511, 363] width 14 height 6
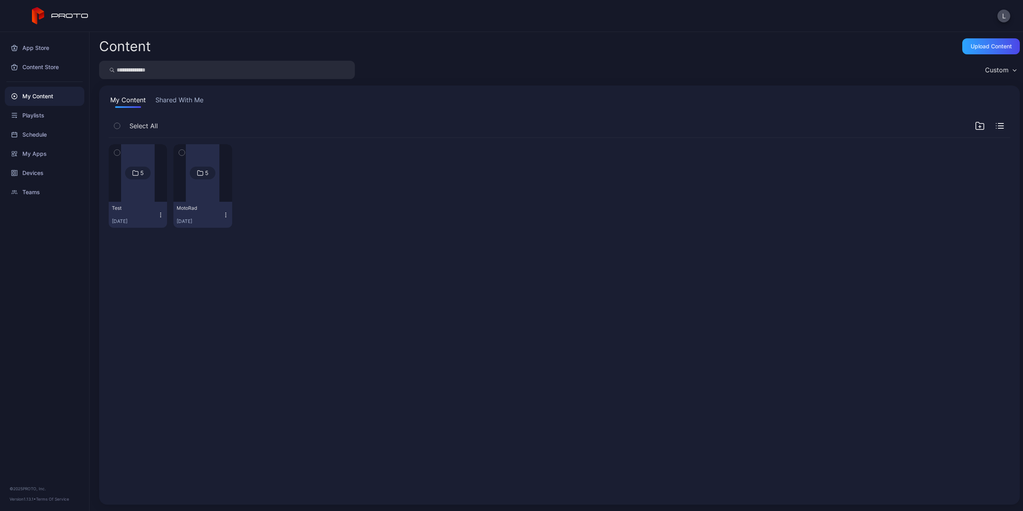
click at [142, 186] on div at bounding box center [138, 173] width 34 height 58
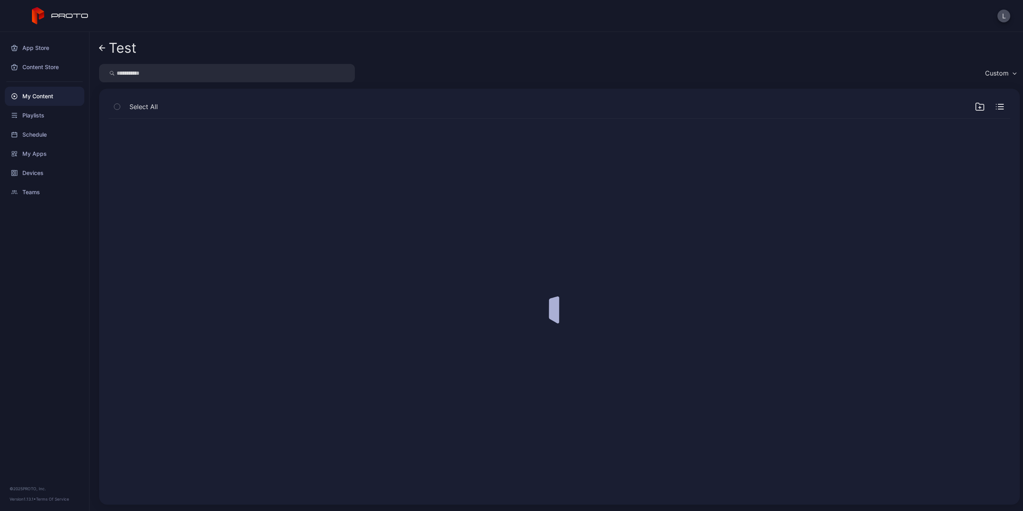
click at [142, 186] on div at bounding box center [559, 306] width 914 height 389
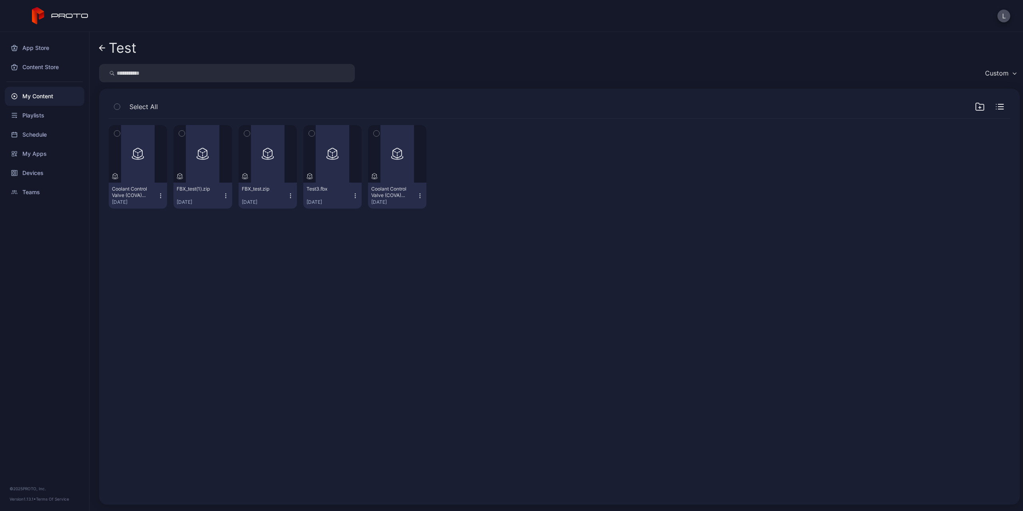
click at [170, 268] on div "Preview Coolant Control Valve (COVA) TA9003.glb [DATE] Preview FBX_test(1).zip …" at bounding box center [559, 306] width 914 height 389
click at [147, 169] on div "Preview" at bounding box center [138, 154] width 58 height 58
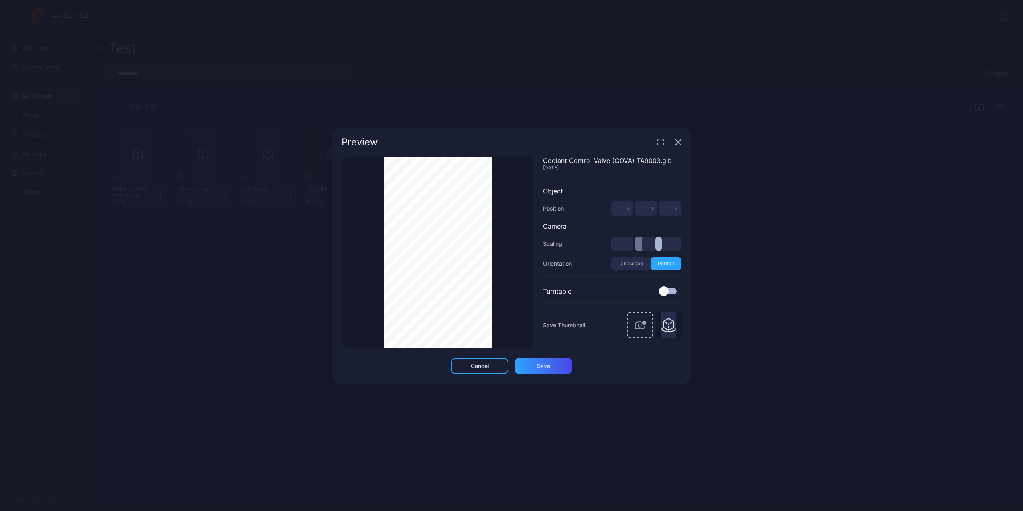
type input "***"
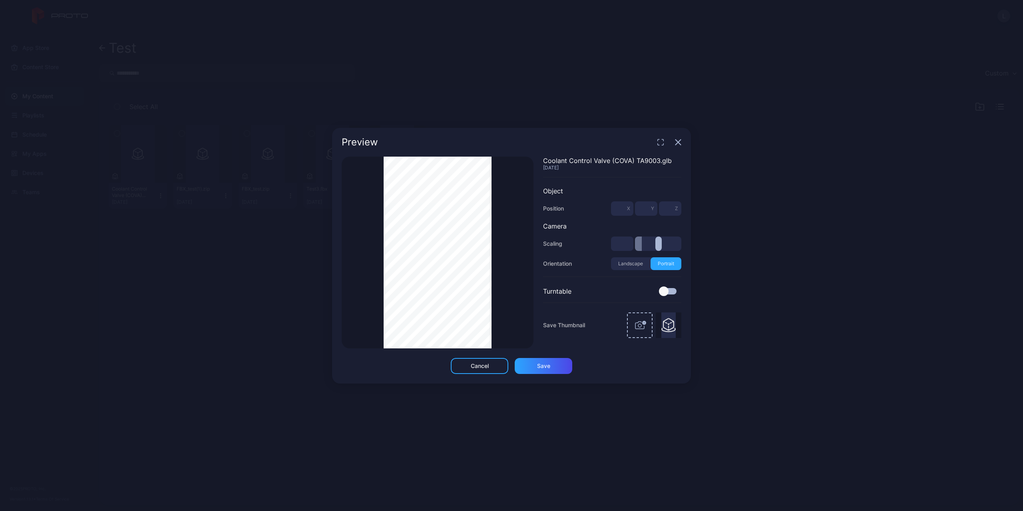
type input "***"
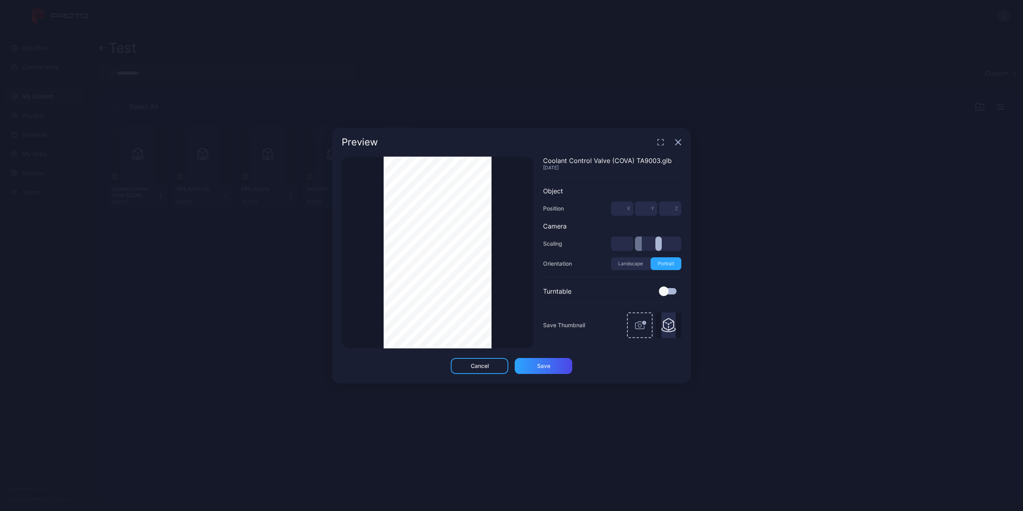
type input "***"
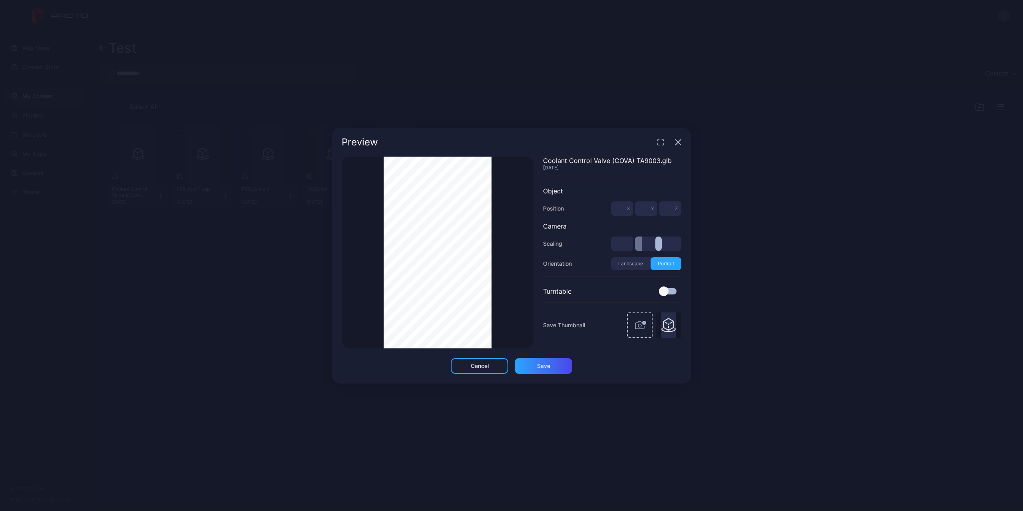
type input "***"
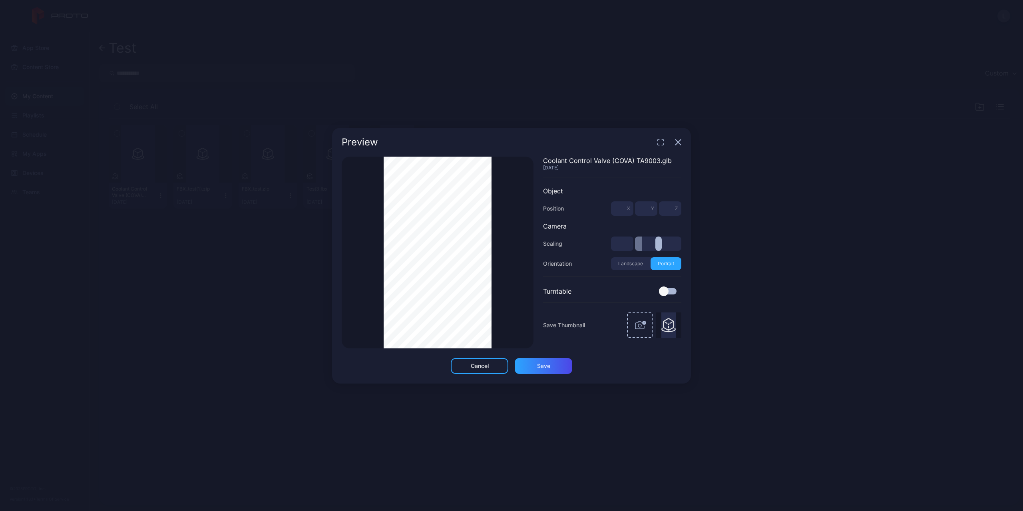
type input "***"
type input "*"
type input "***"
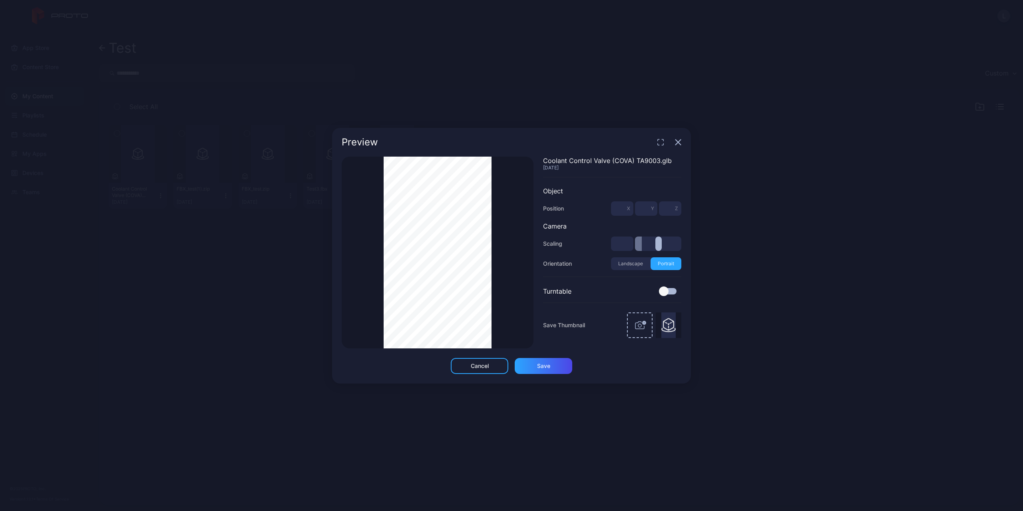
type input "***"
type input "**"
drag, startPoint x: 642, startPoint y: 240, endPoint x: 848, endPoint y: 232, distance: 206.3
type input "**"
click at [681, 236] on input "range" at bounding box center [658, 243] width 46 height 14
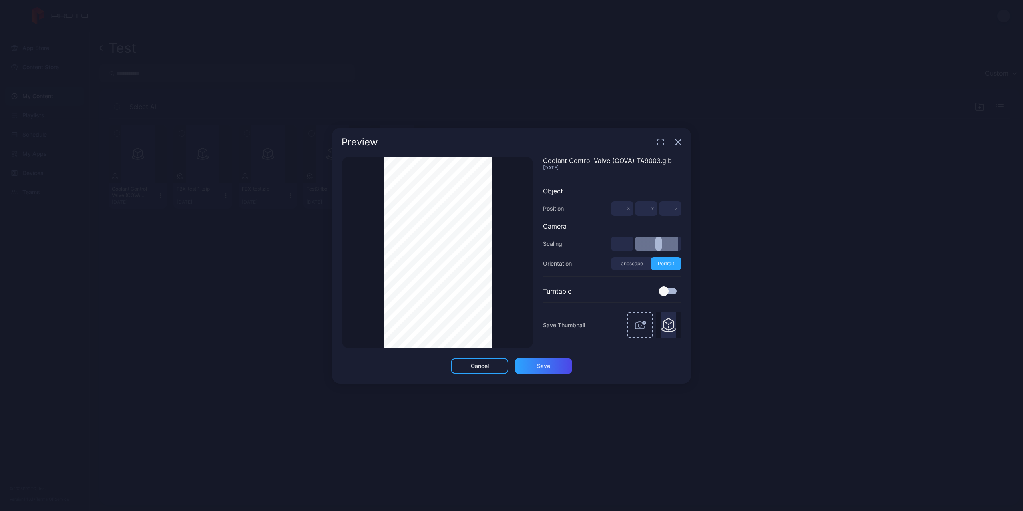
click at [630, 243] on input "**" at bounding box center [622, 243] width 22 height 14
drag, startPoint x: 630, startPoint y: 243, endPoint x: 611, endPoint y: 245, distance: 19.3
click at [611, 245] on input "**" at bounding box center [622, 243] width 22 height 14
type input "*"
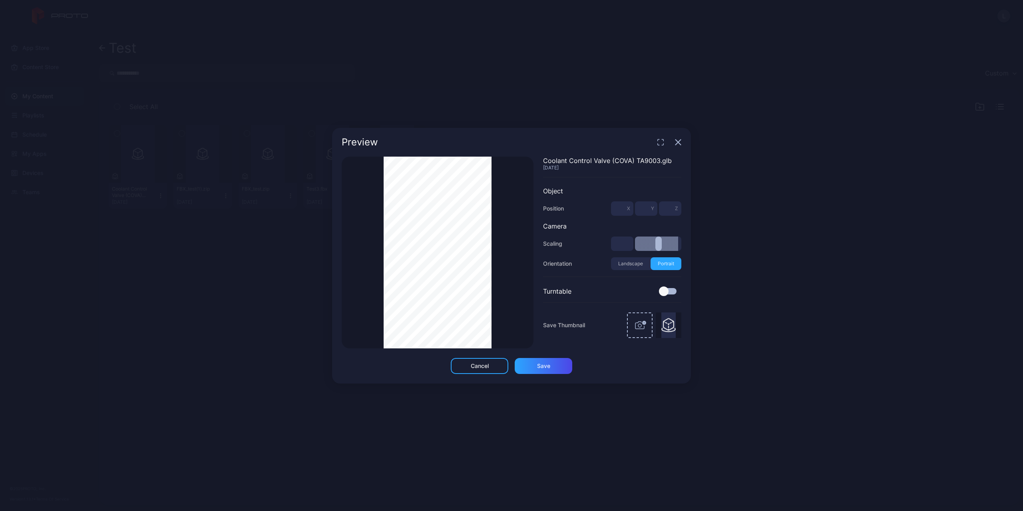
type input "*"
type input "**"
type input "***"
type input "**"
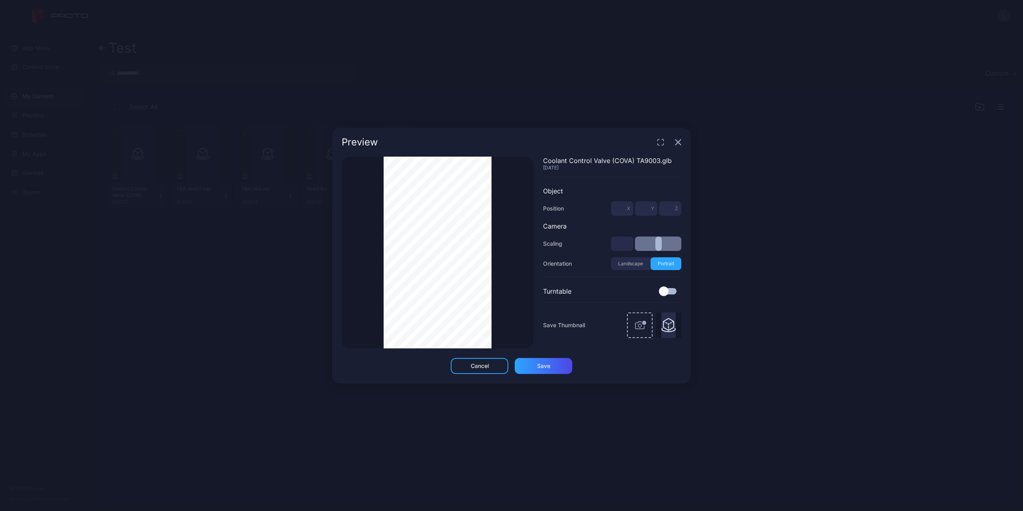
type input "***"
click at [662, 140] on icon "button" at bounding box center [660, 142] width 6 height 6
type input "**"
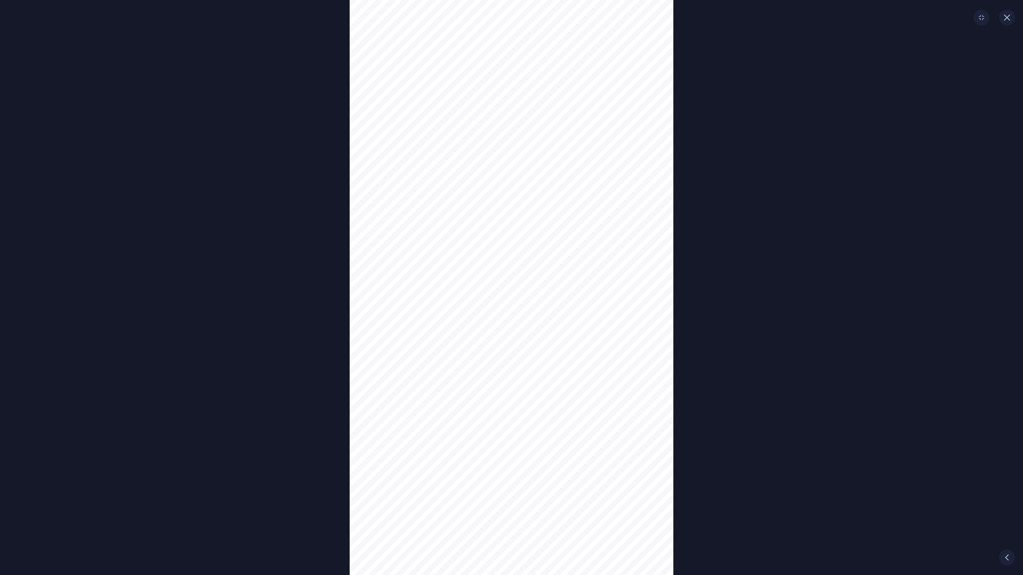
click at [675, 254] on div "Thumbnail Saved" at bounding box center [511, 287] width 1023 height 575
click at [714, 322] on div "Thumbnail Saved" at bounding box center [511, 287] width 1023 height 575
click at [682, 259] on div "Thumbnail Saved" at bounding box center [511, 287] width 1023 height 575
